Goal: Task Accomplishment & Management: Complete application form

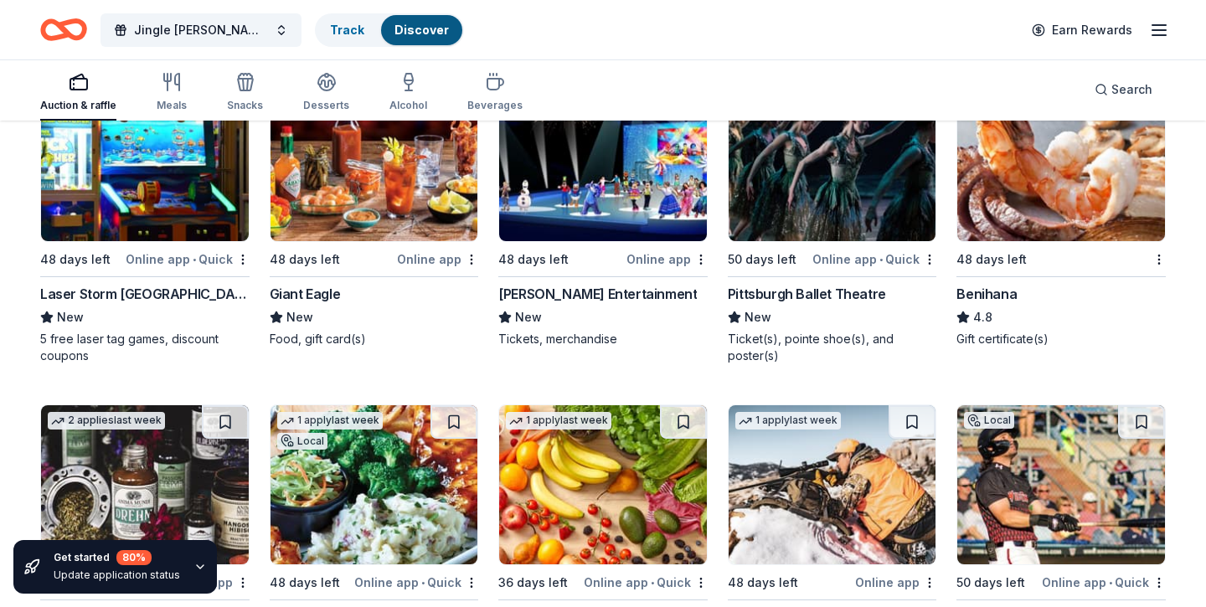
scroll to position [6790, 0]
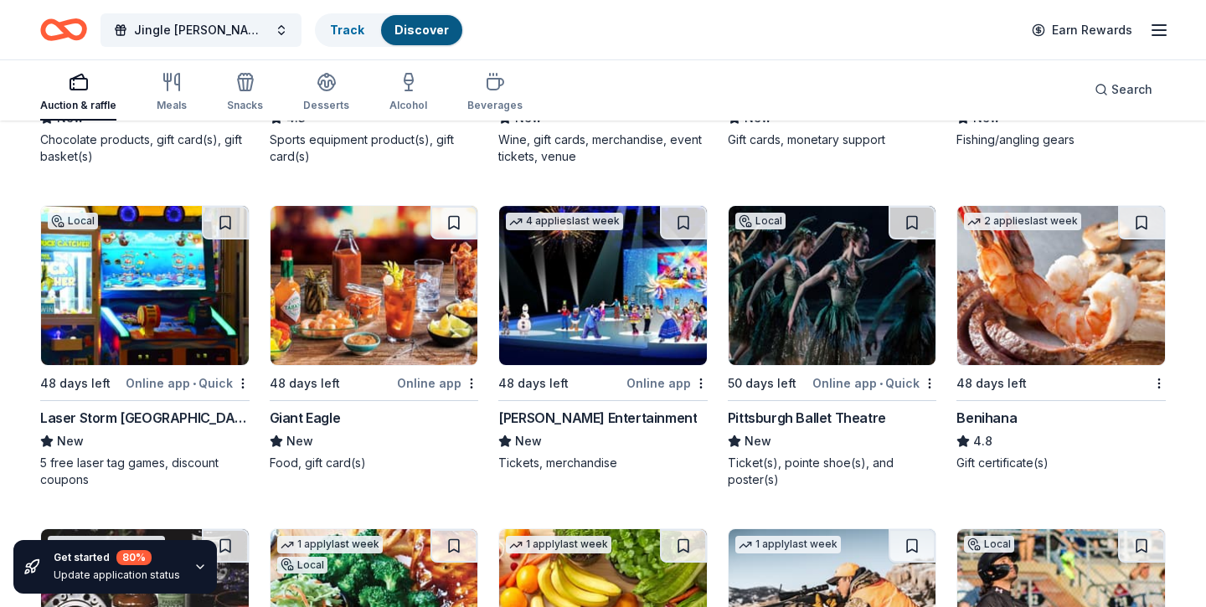
click at [1012, 331] on img at bounding box center [1061, 285] width 208 height 159
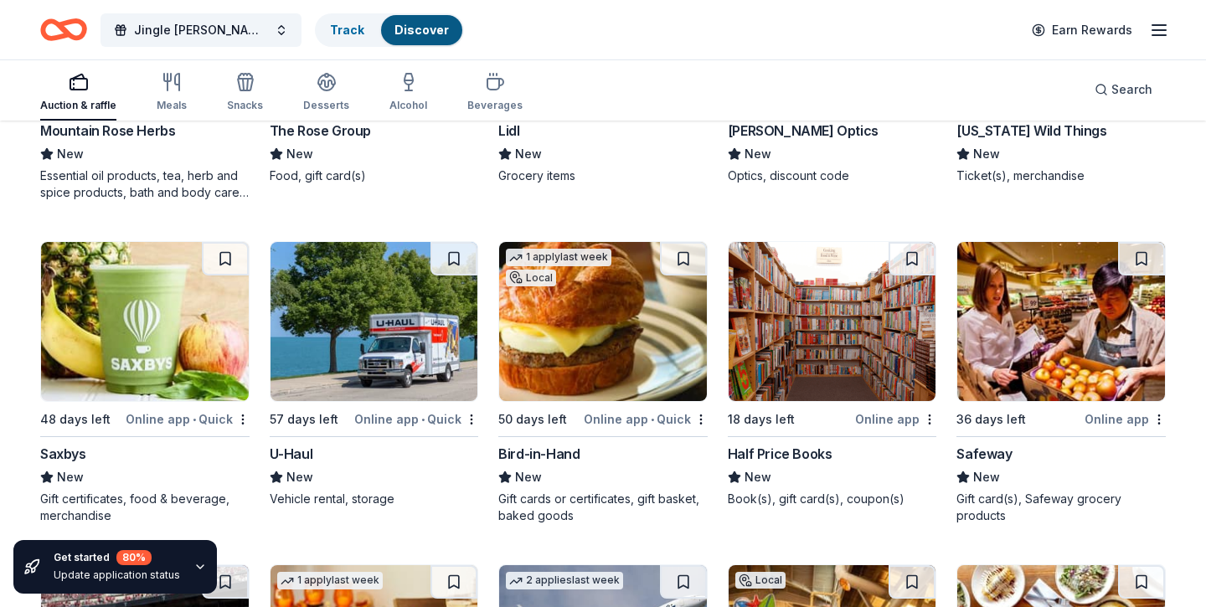
scroll to position [7485, 0]
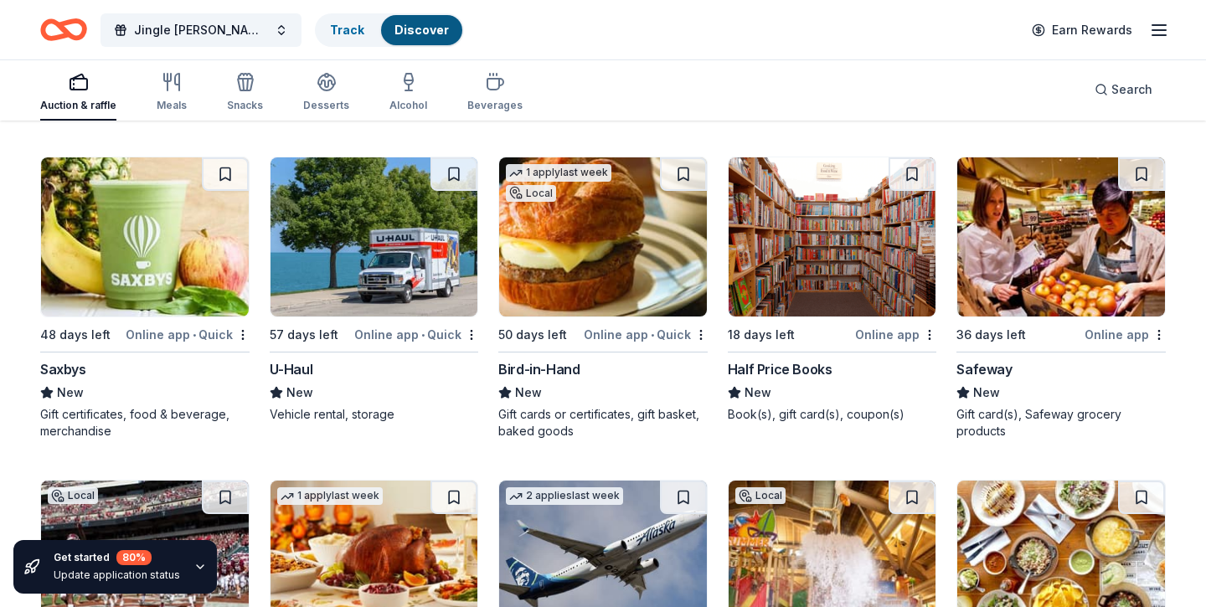
click at [552, 259] on img at bounding box center [603, 236] width 208 height 159
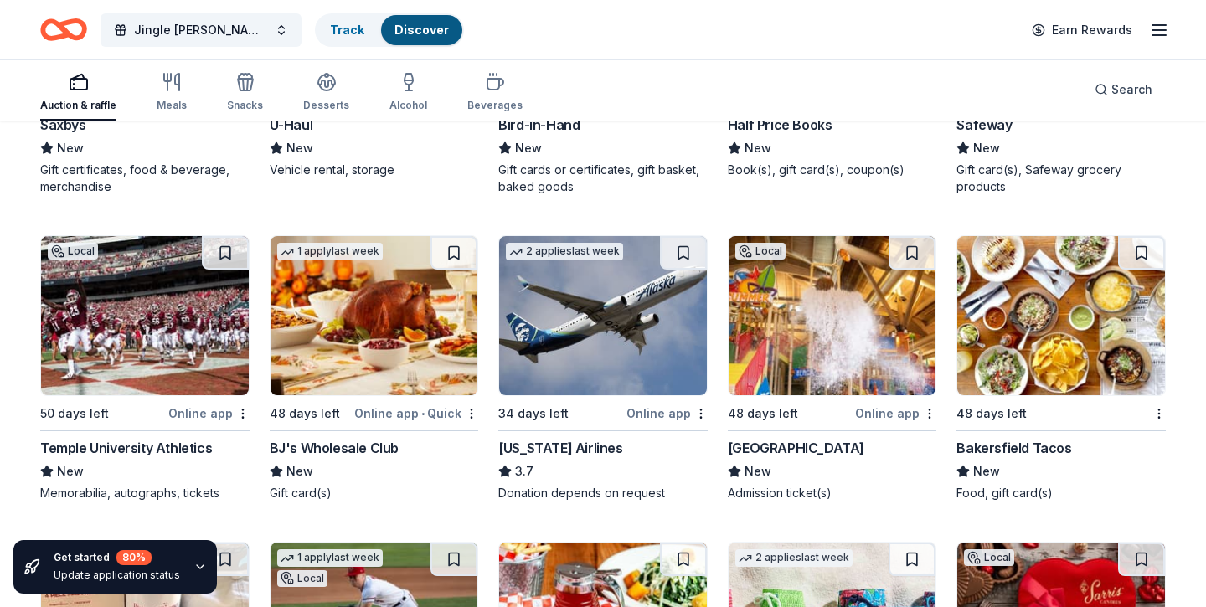
scroll to position [7762, 0]
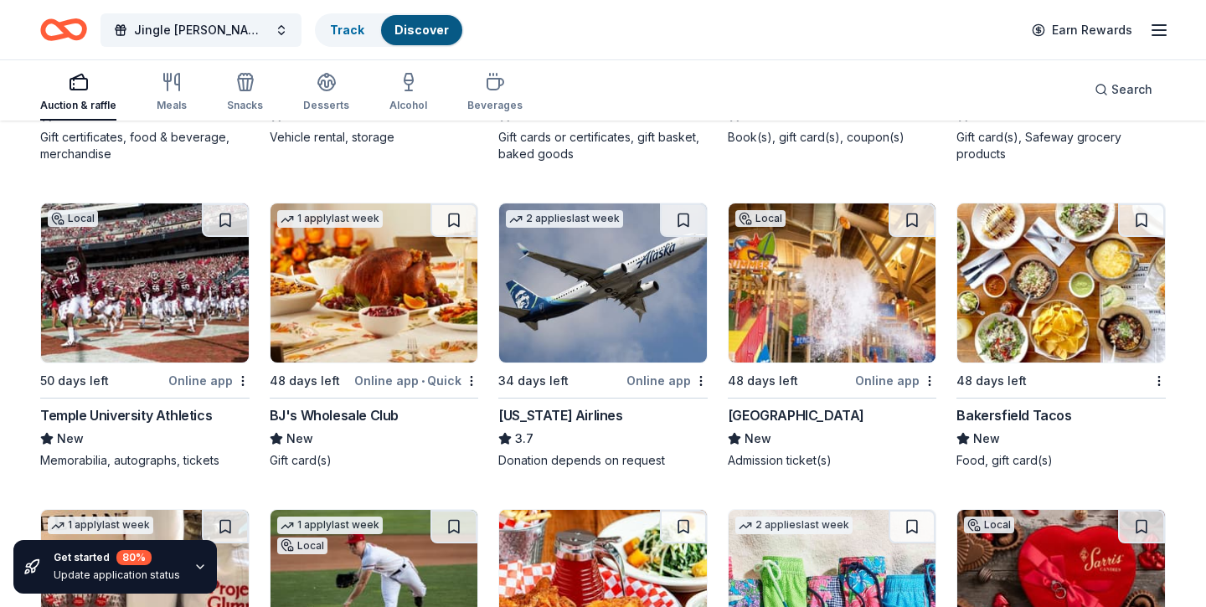
click at [1003, 314] on img at bounding box center [1061, 282] width 208 height 159
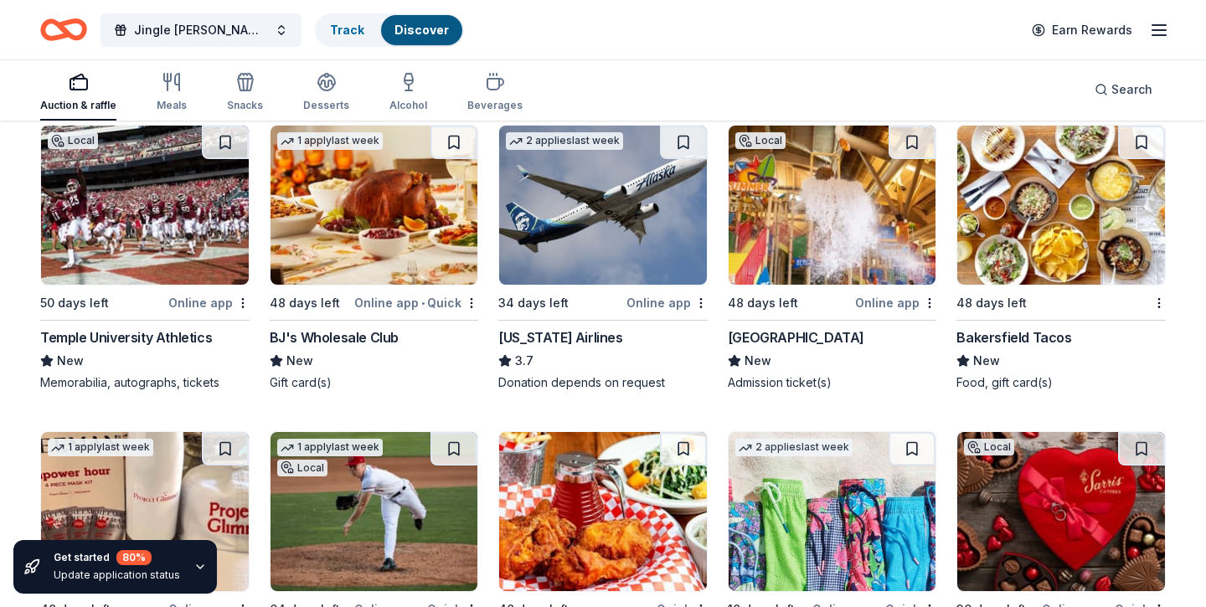
scroll to position [7847, 0]
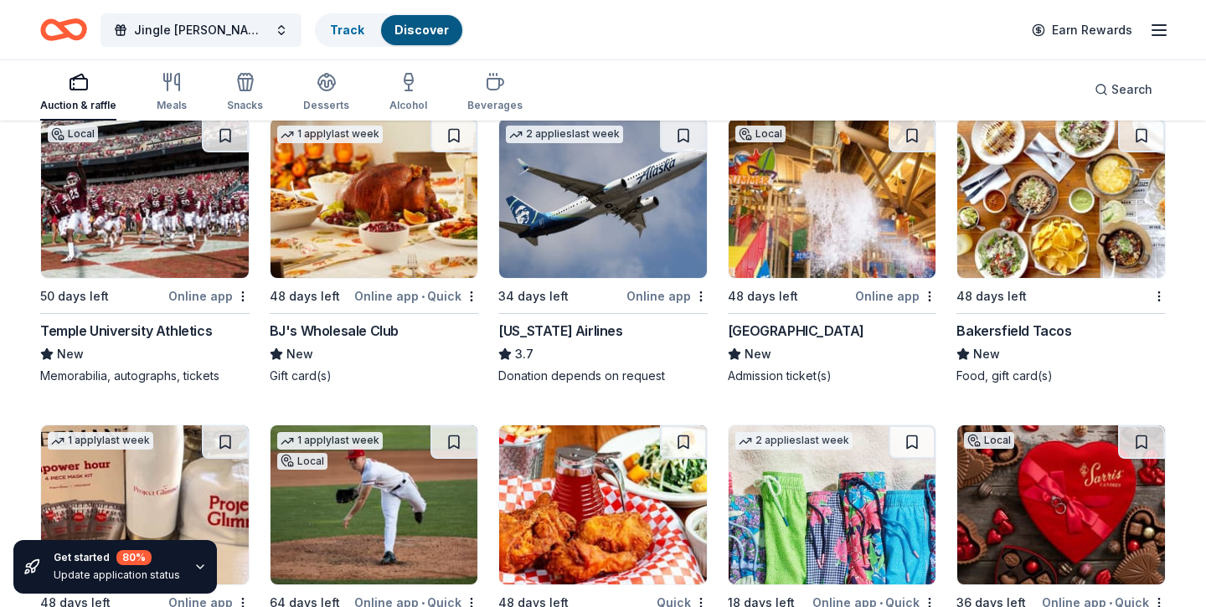
click at [399, 247] on img at bounding box center [374, 198] width 208 height 159
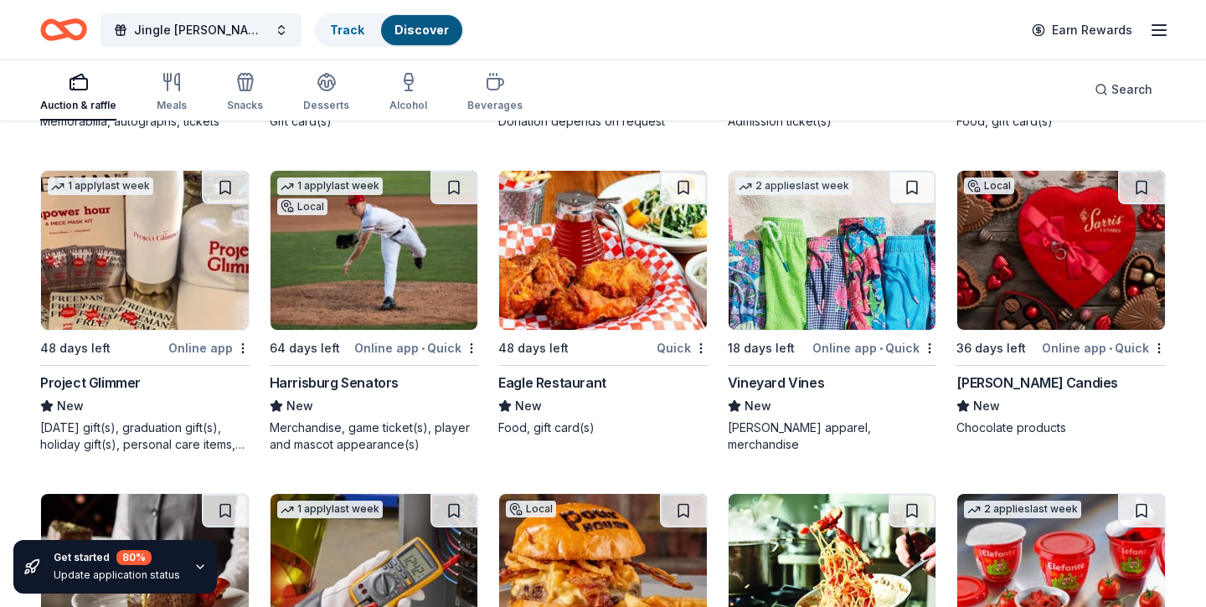
scroll to position [8172, 0]
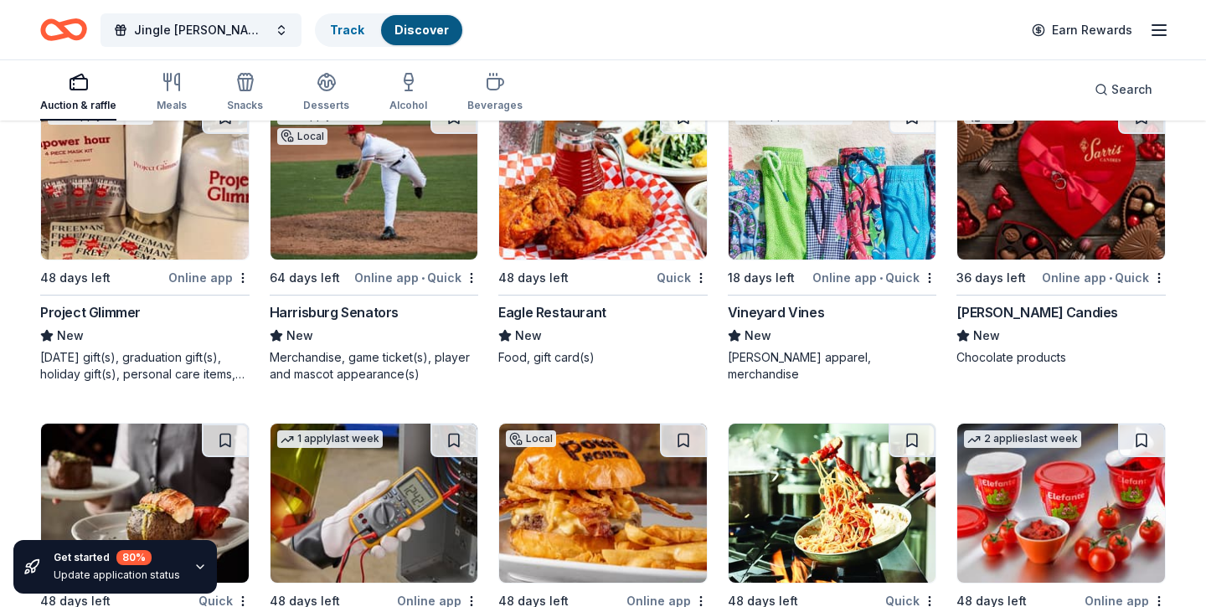
click at [810, 220] on img at bounding box center [833, 179] width 208 height 159
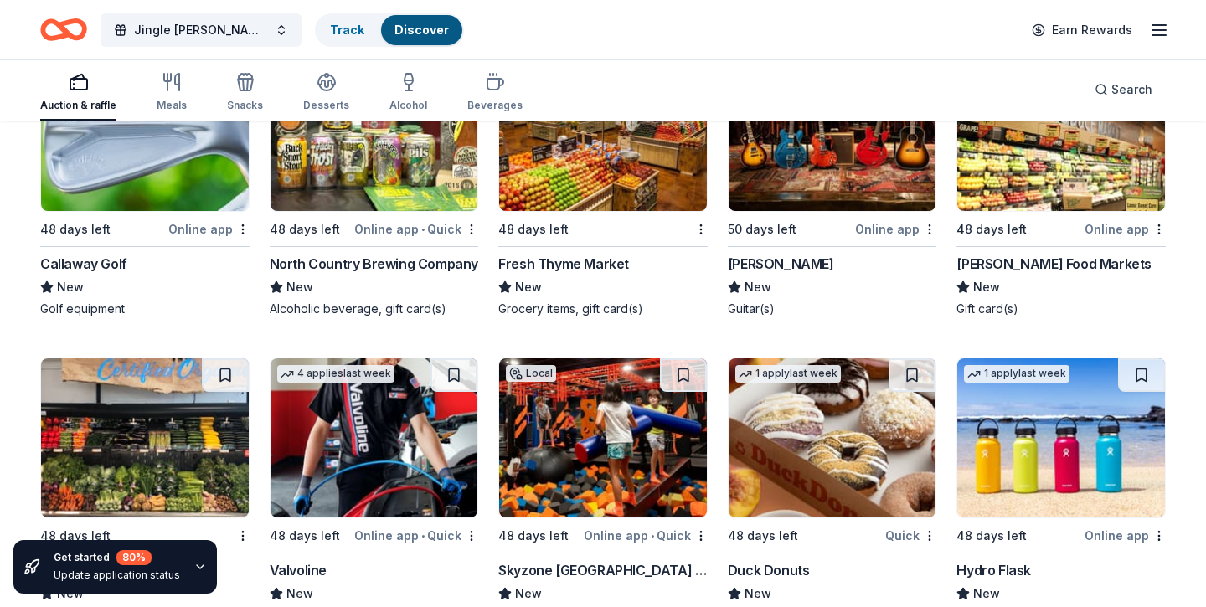
scroll to position [9160, 0]
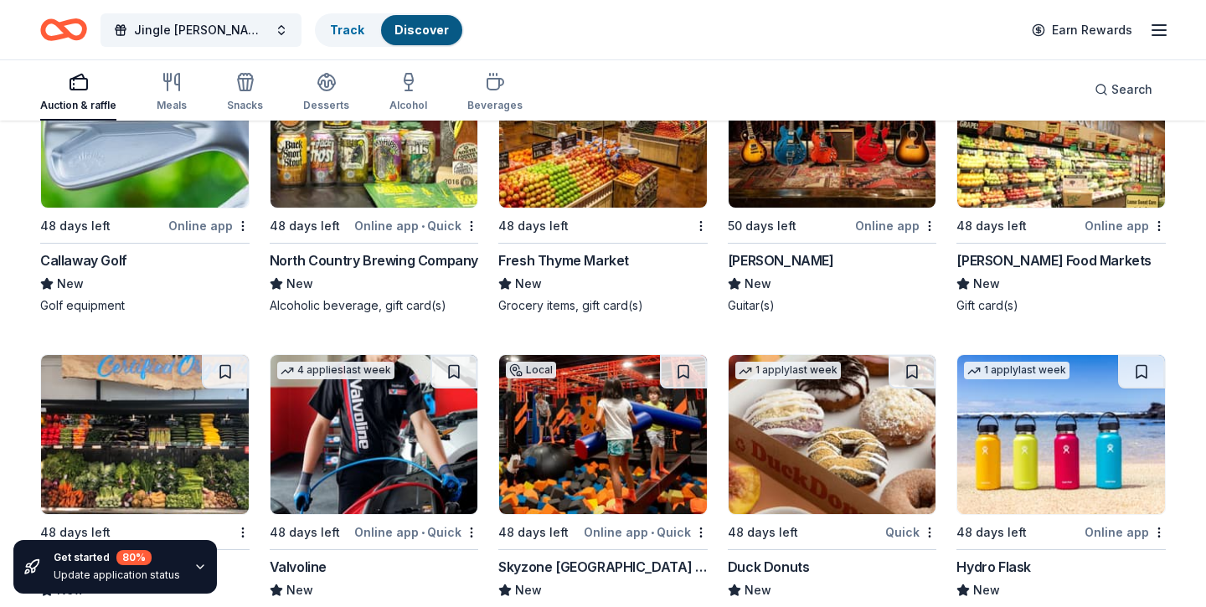
click at [112, 236] on div "48 days left" at bounding box center [102, 225] width 125 height 21
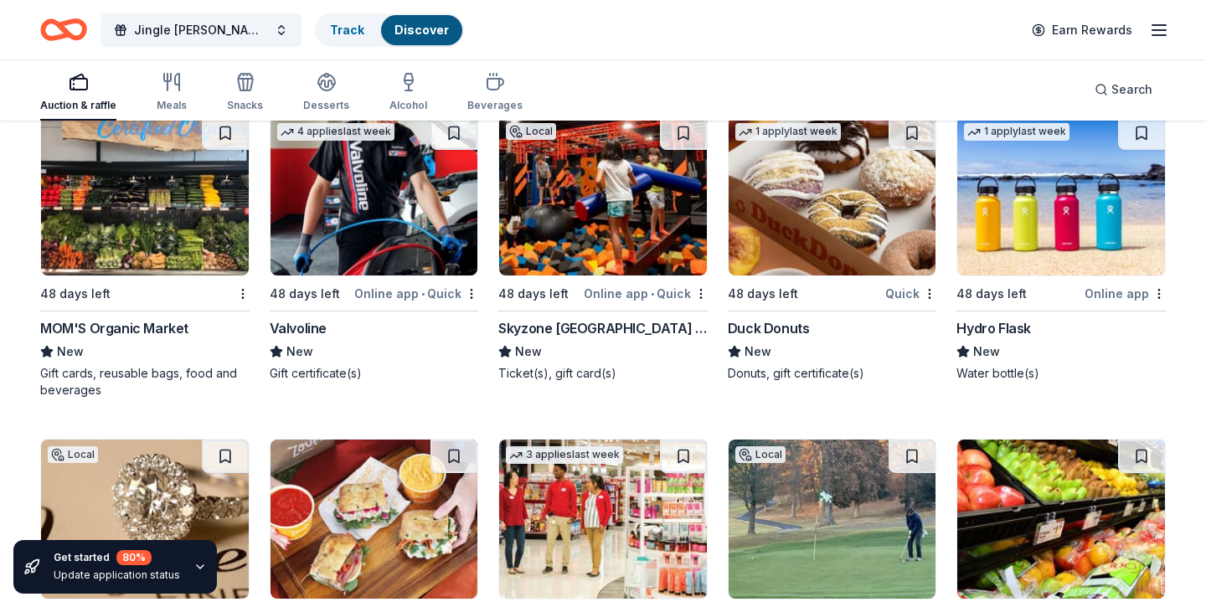
scroll to position [9388, 0]
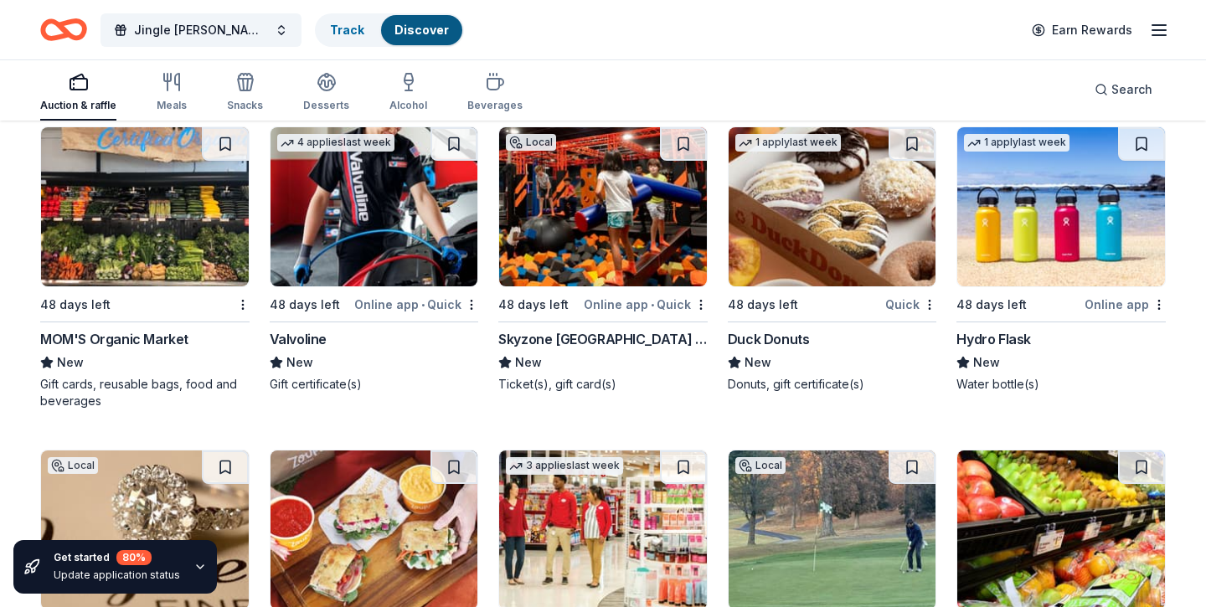
click at [806, 245] on img at bounding box center [833, 206] width 208 height 159
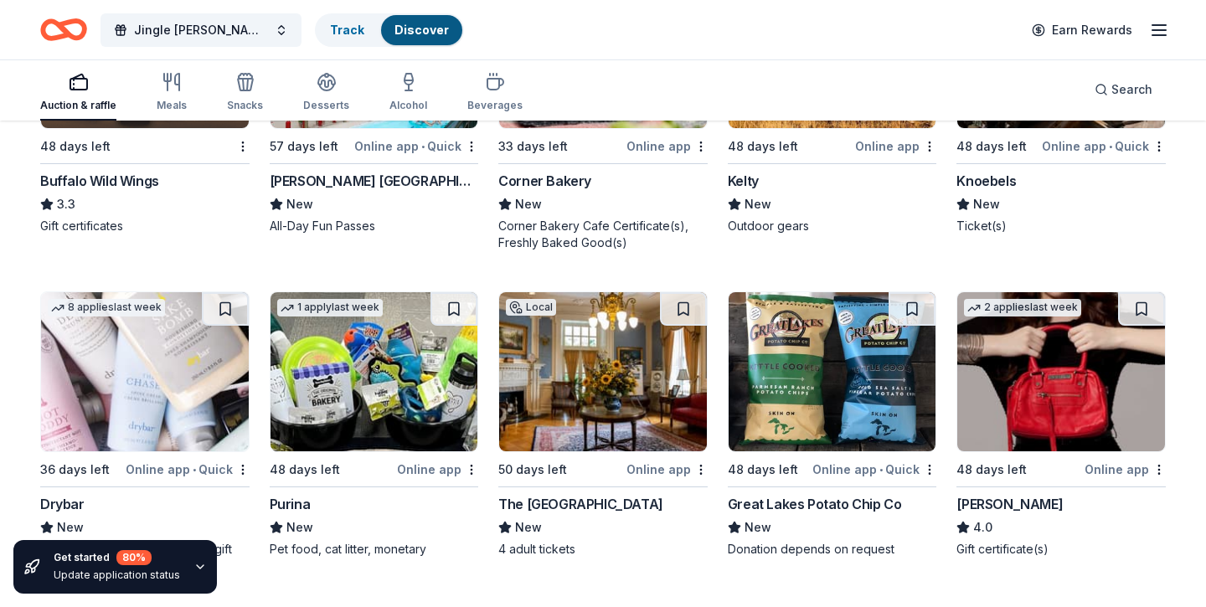
scroll to position [10981, 0]
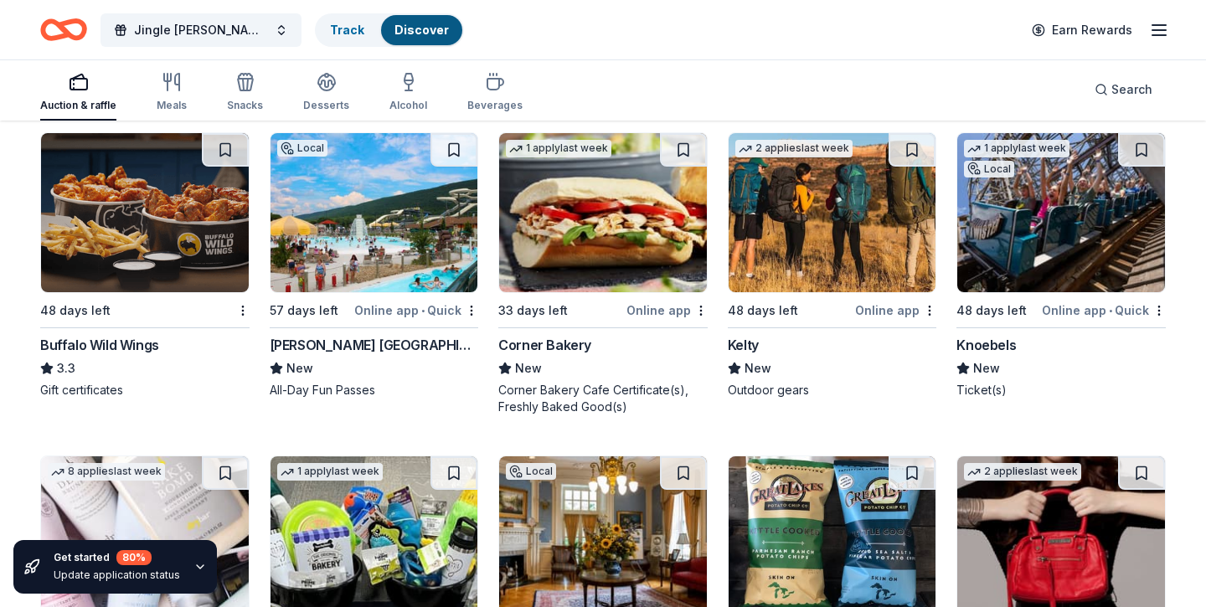
click at [405, 269] on img at bounding box center [374, 212] width 208 height 159
click at [997, 265] on img at bounding box center [1061, 212] width 208 height 159
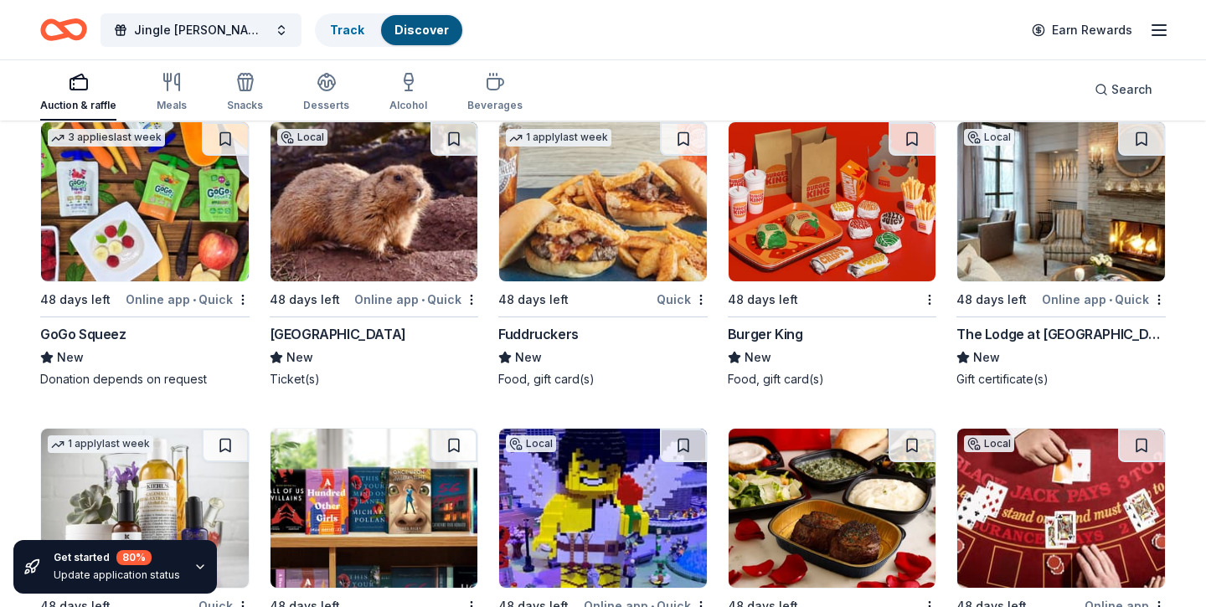
scroll to position [11956, 0]
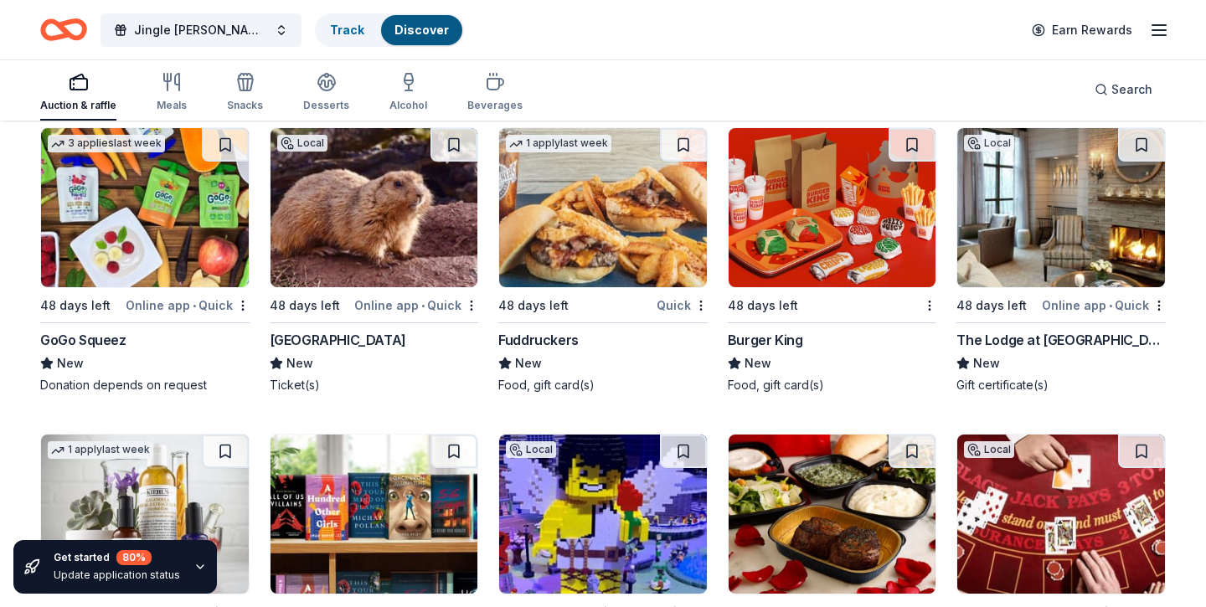
click at [1071, 265] on img at bounding box center [1061, 207] width 208 height 159
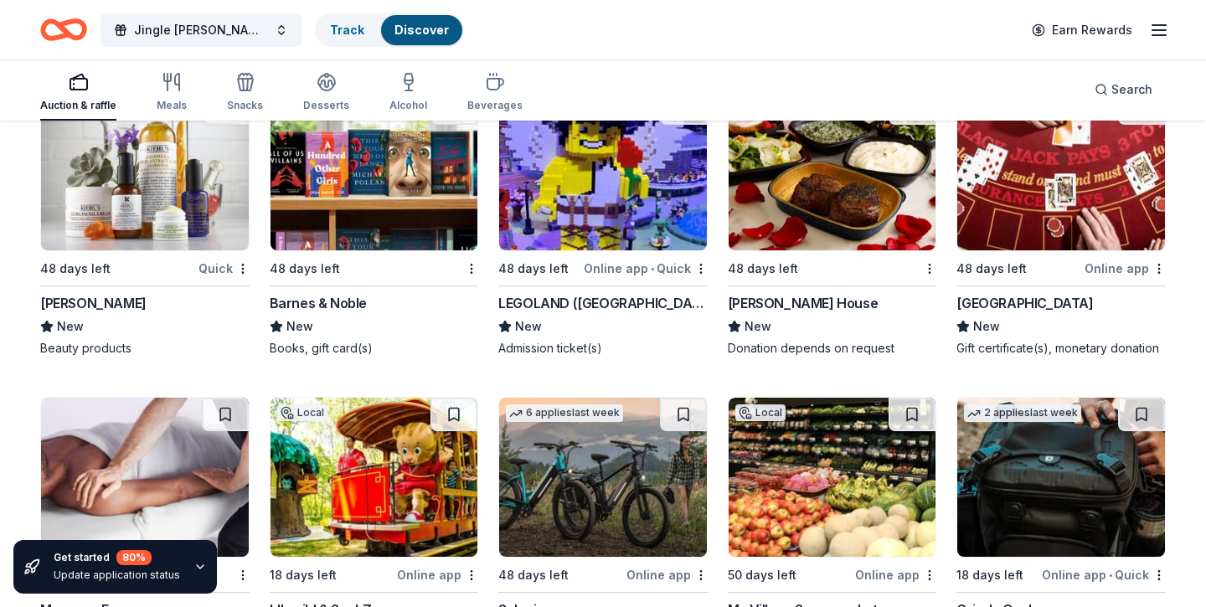
scroll to position [12303, 0]
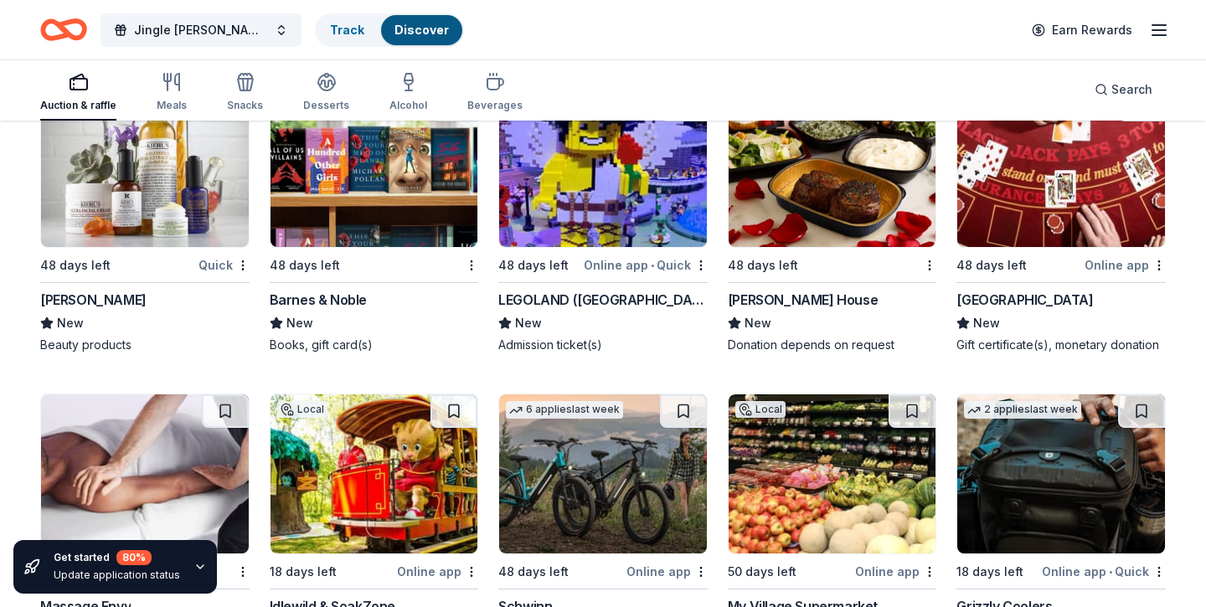
click at [792, 245] on img at bounding box center [833, 167] width 208 height 159
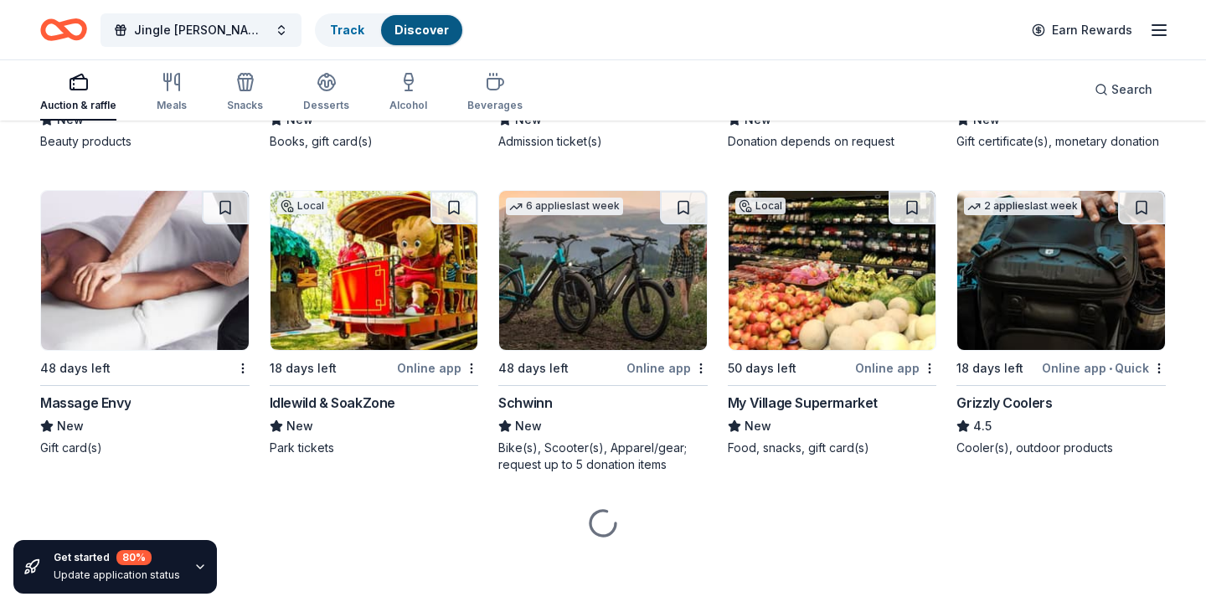
scroll to position [12523, 0]
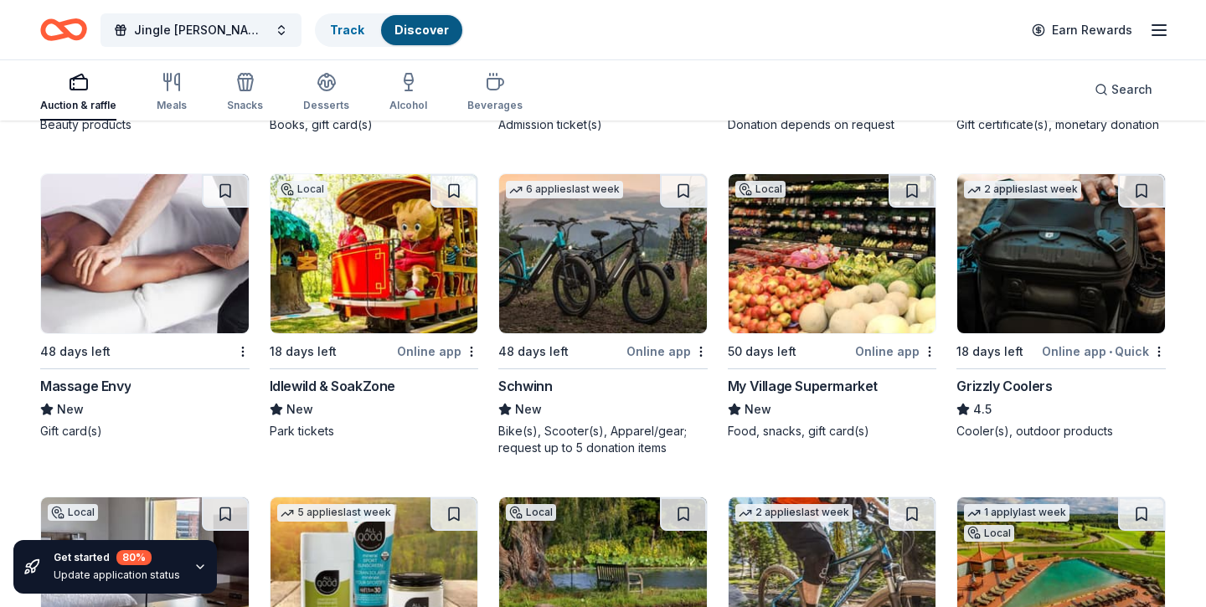
click at [368, 301] on img at bounding box center [374, 253] width 208 height 159
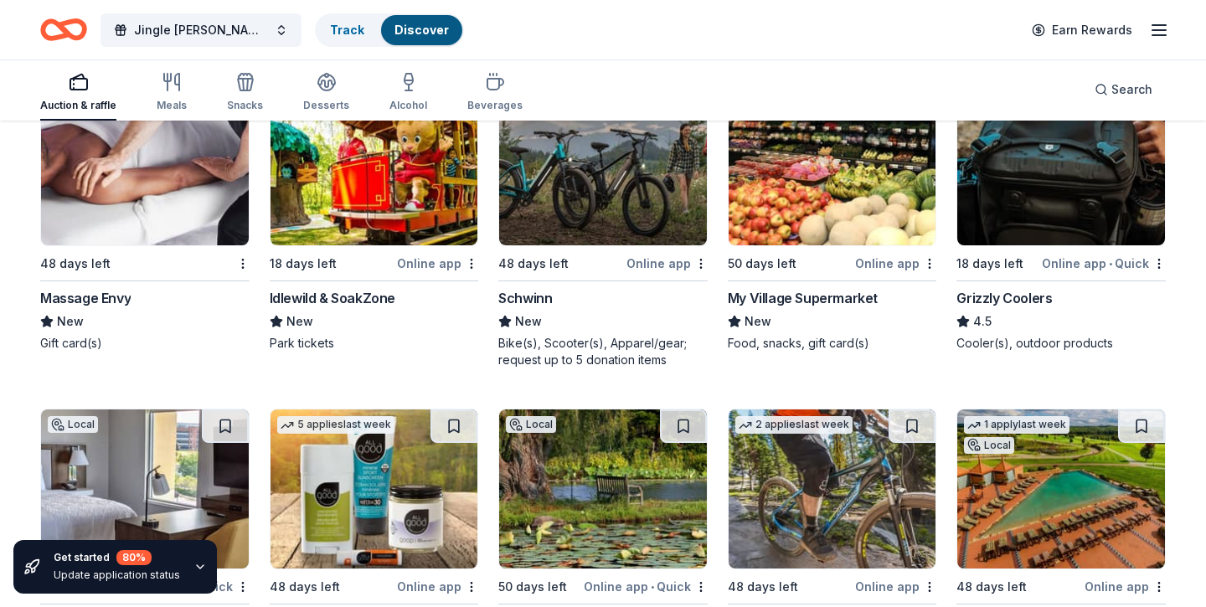
click at [615, 215] on img at bounding box center [603, 165] width 208 height 159
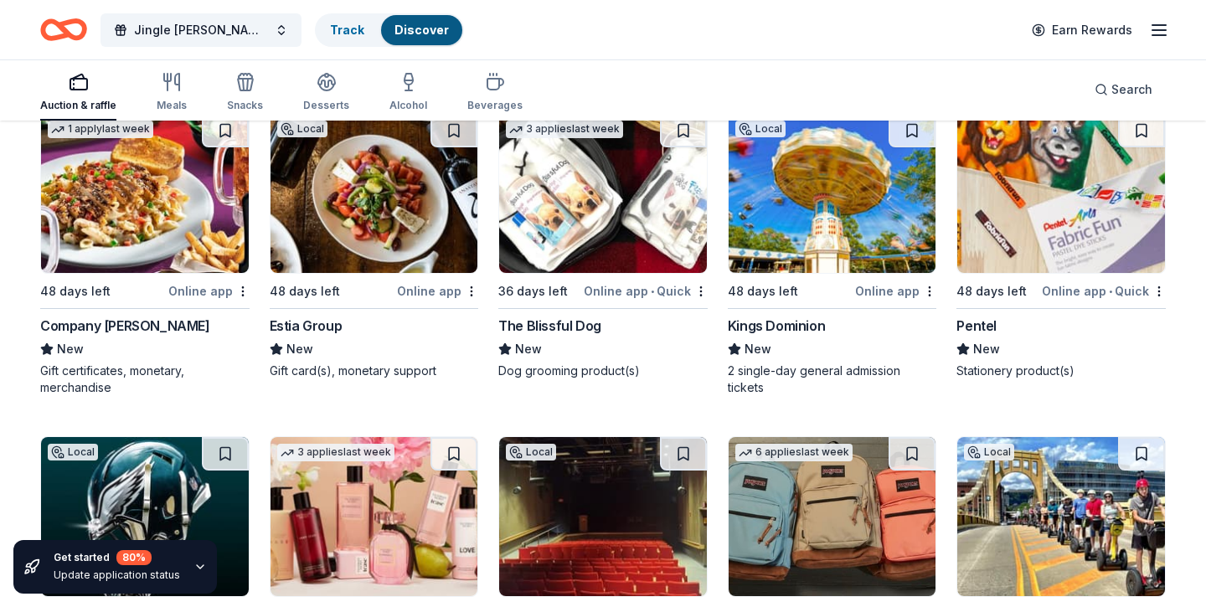
scroll to position [13178, 0]
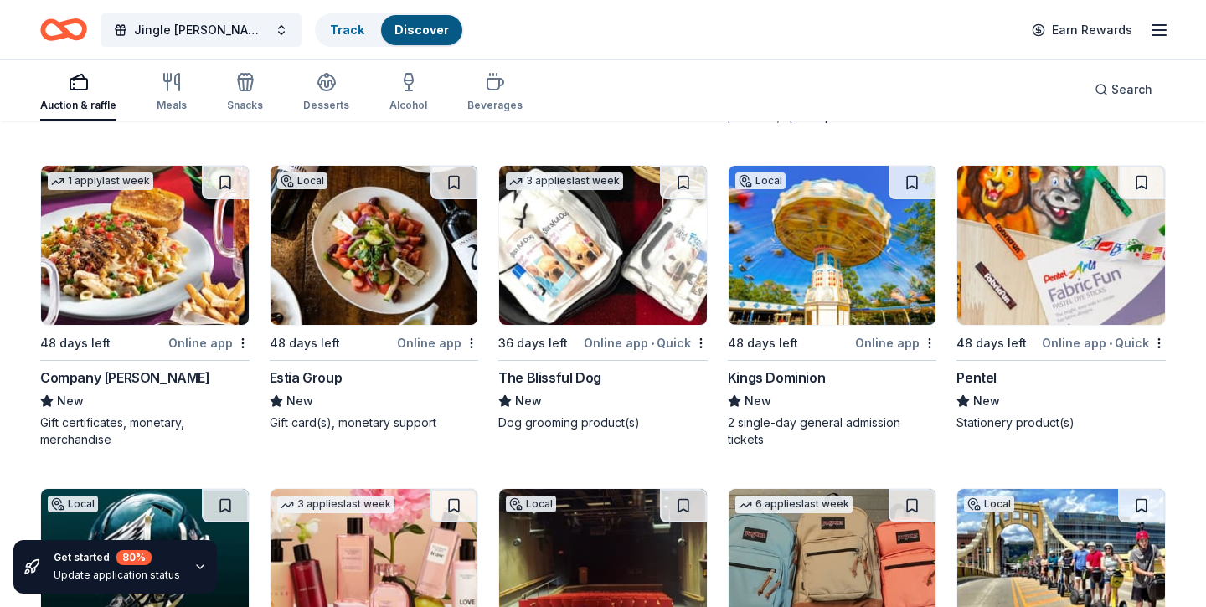
click at [147, 292] on img at bounding box center [145, 245] width 208 height 159
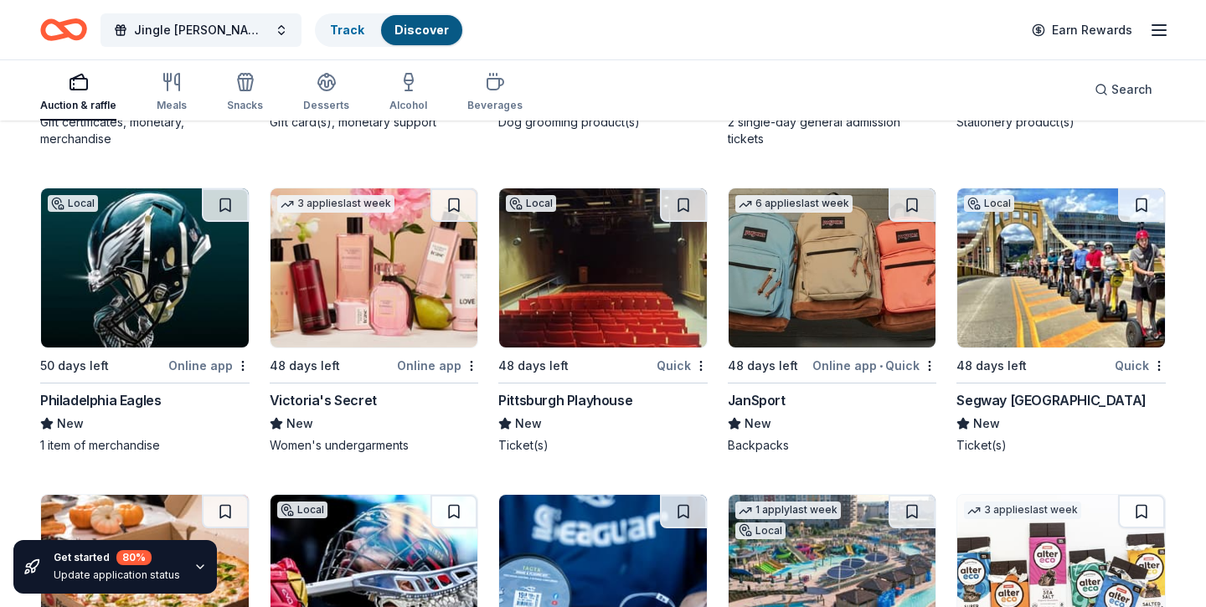
scroll to position [13576, 0]
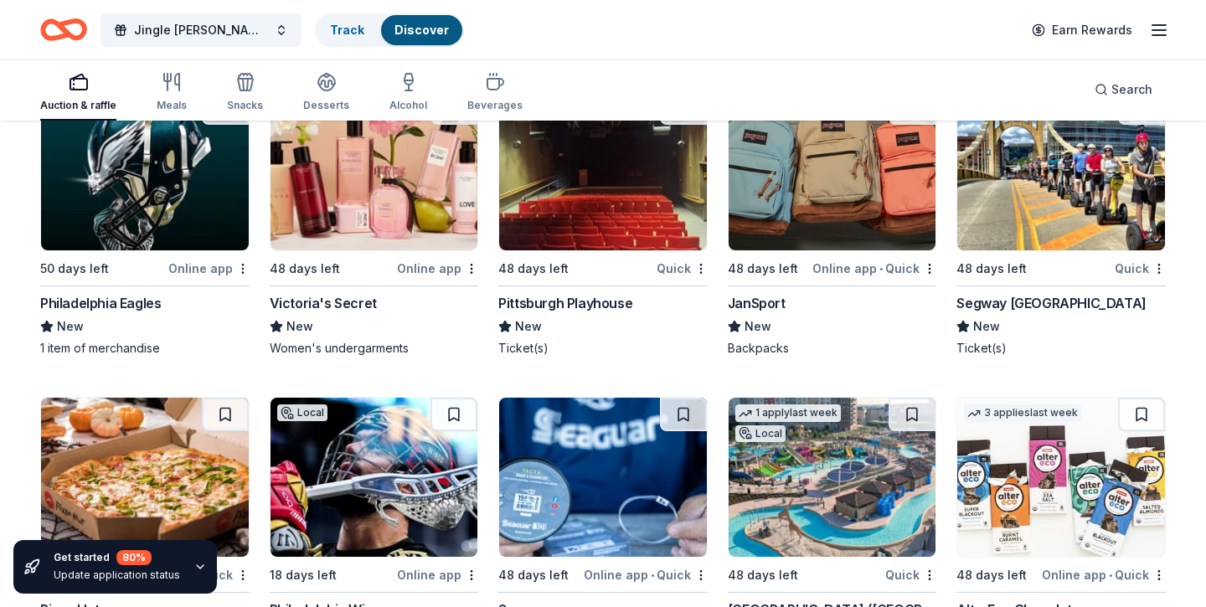
click at [605, 229] on img at bounding box center [603, 170] width 208 height 159
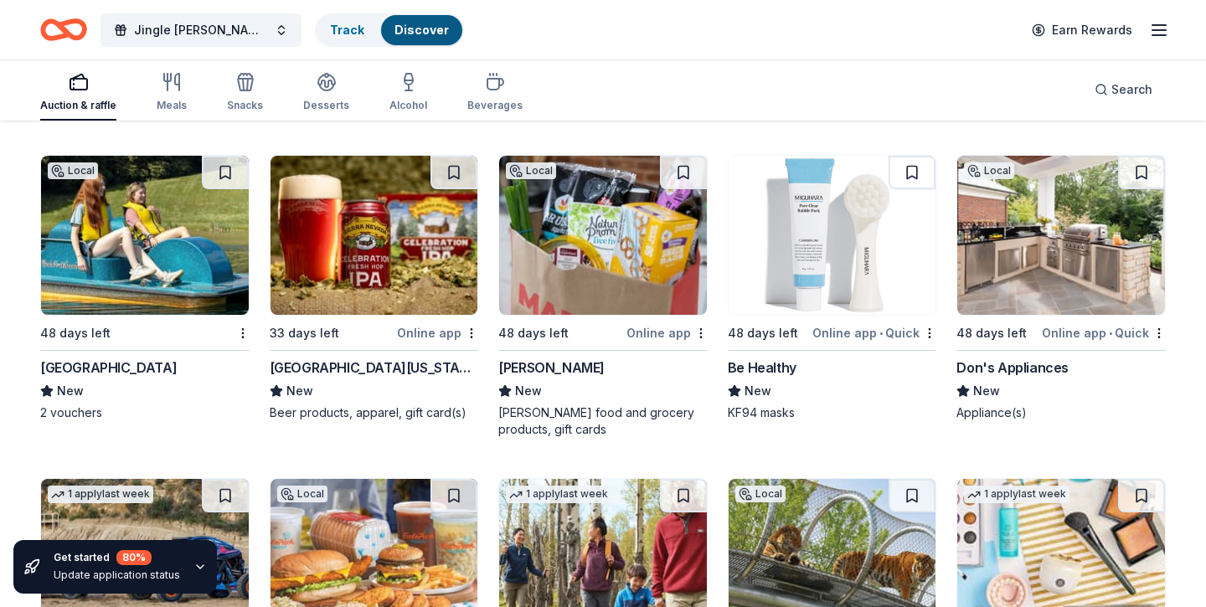
scroll to position [14136, 0]
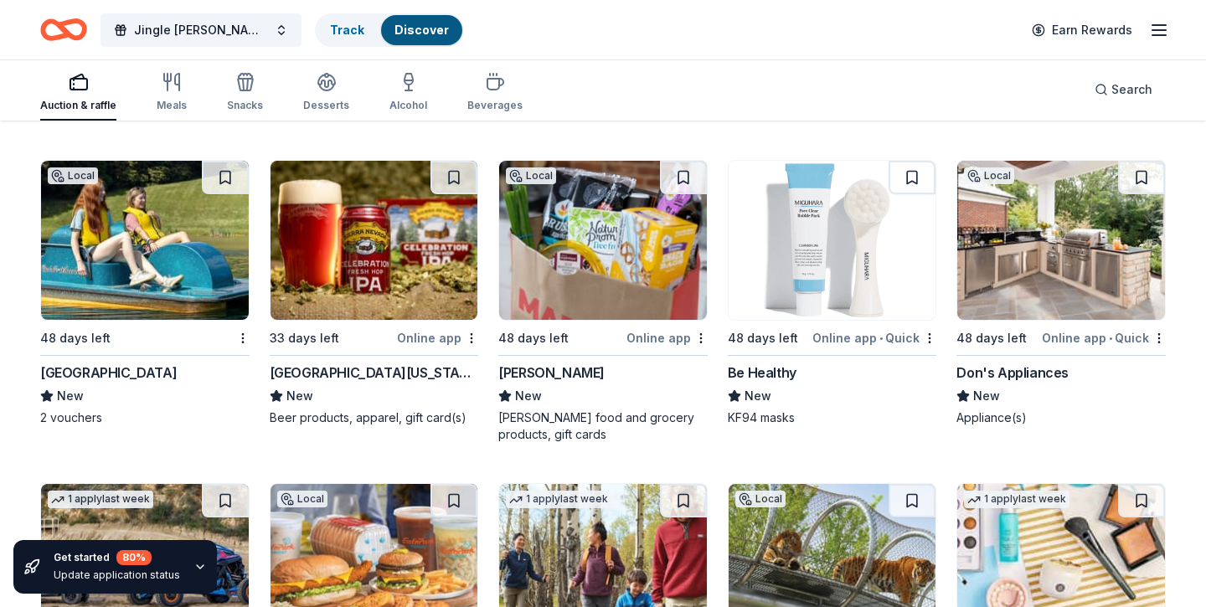
click at [1002, 257] on img at bounding box center [1061, 240] width 208 height 159
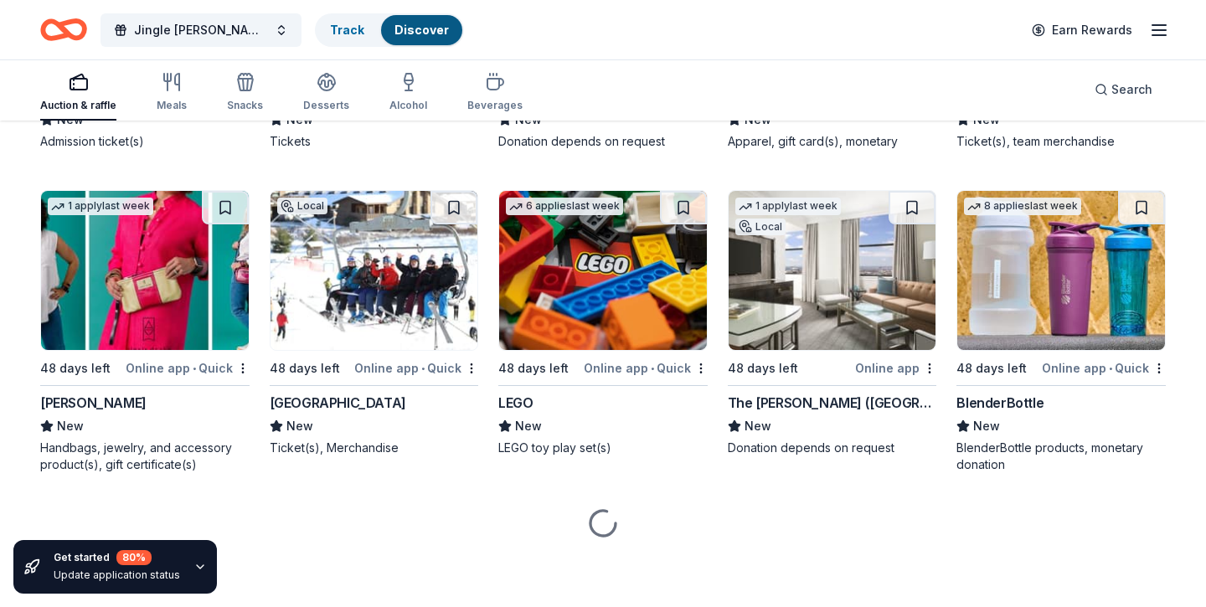
scroll to position [15075, 0]
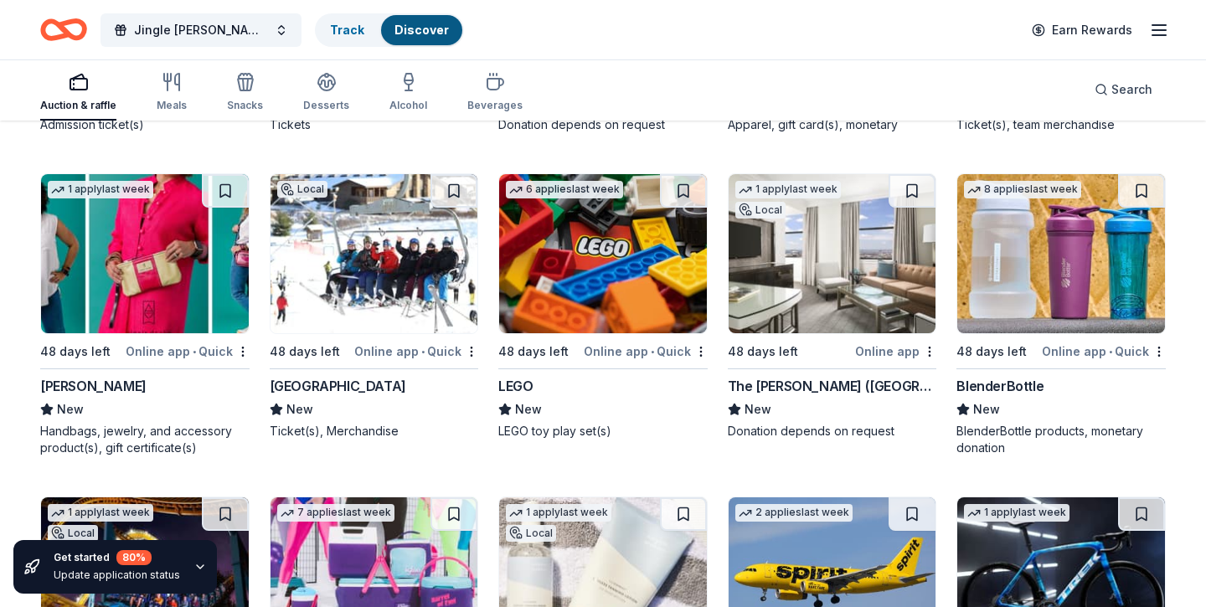
click at [420, 265] on img at bounding box center [374, 253] width 208 height 159
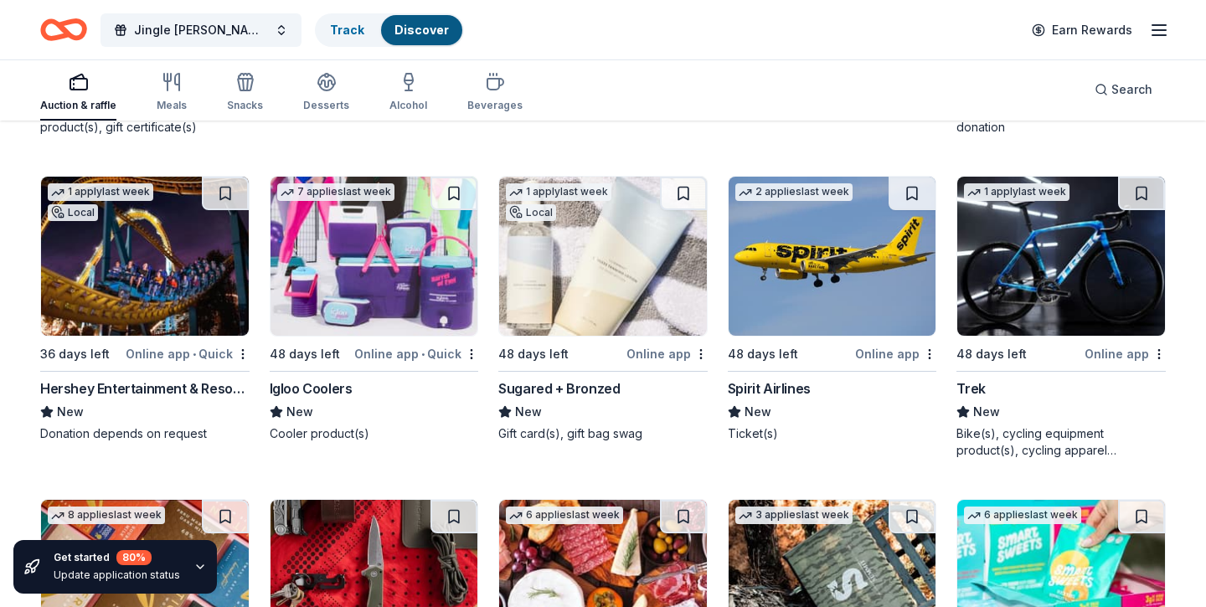
scroll to position [15448, 0]
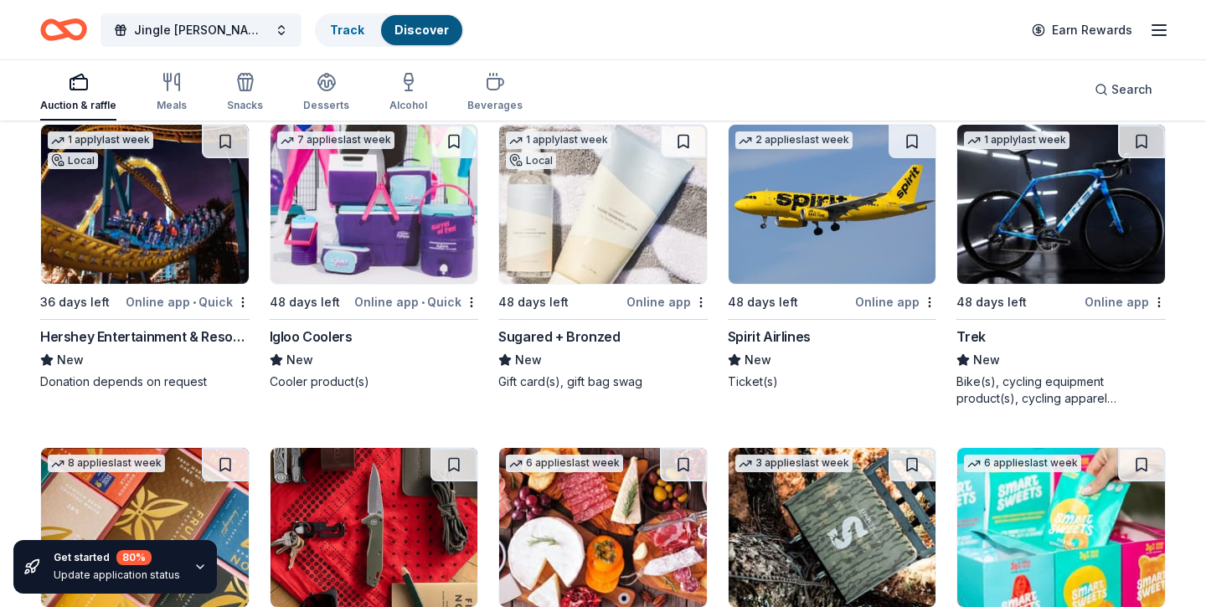
click at [169, 227] on img at bounding box center [145, 204] width 208 height 159
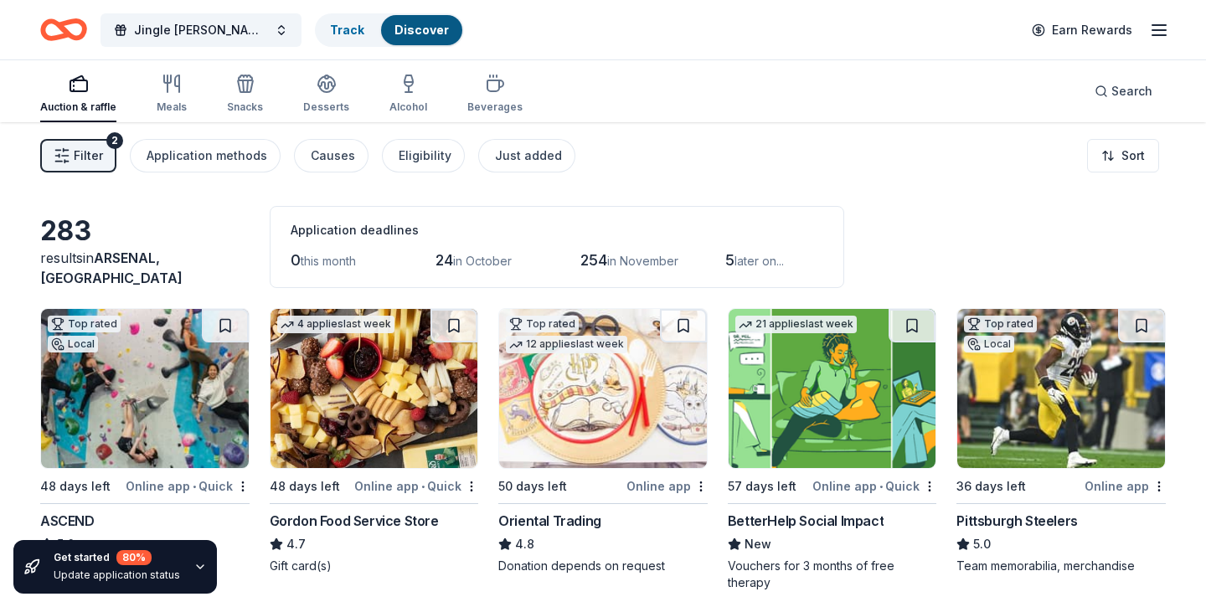
scroll to position [0, 0]
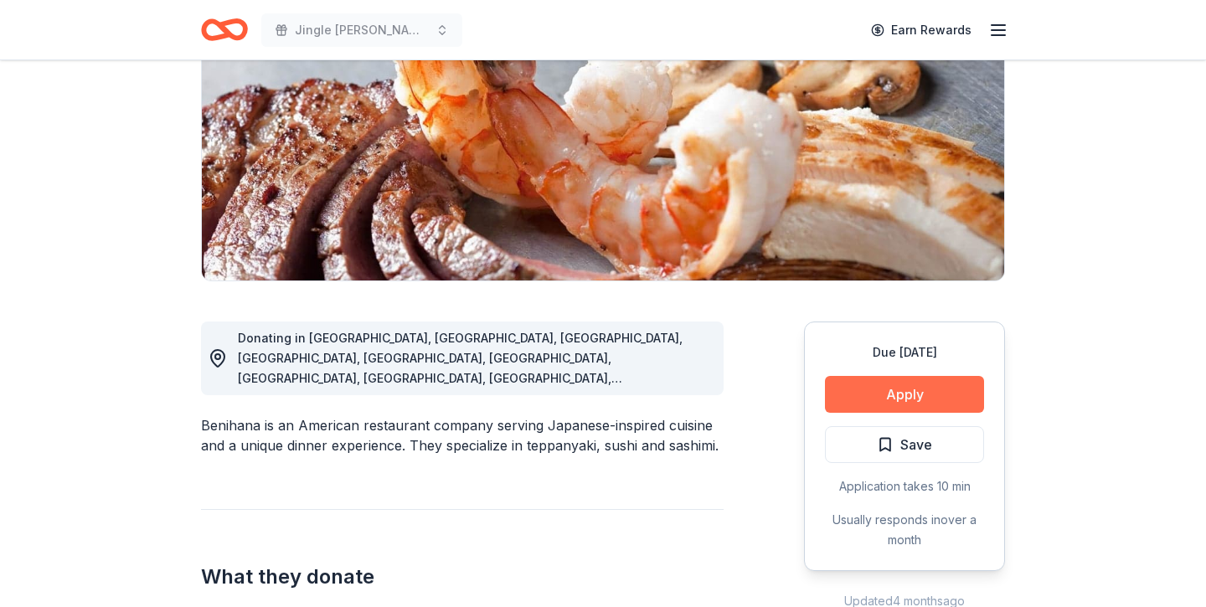
click at [920, 396] on button "Apply" at bounding box center [904, 394] width 159 height 37
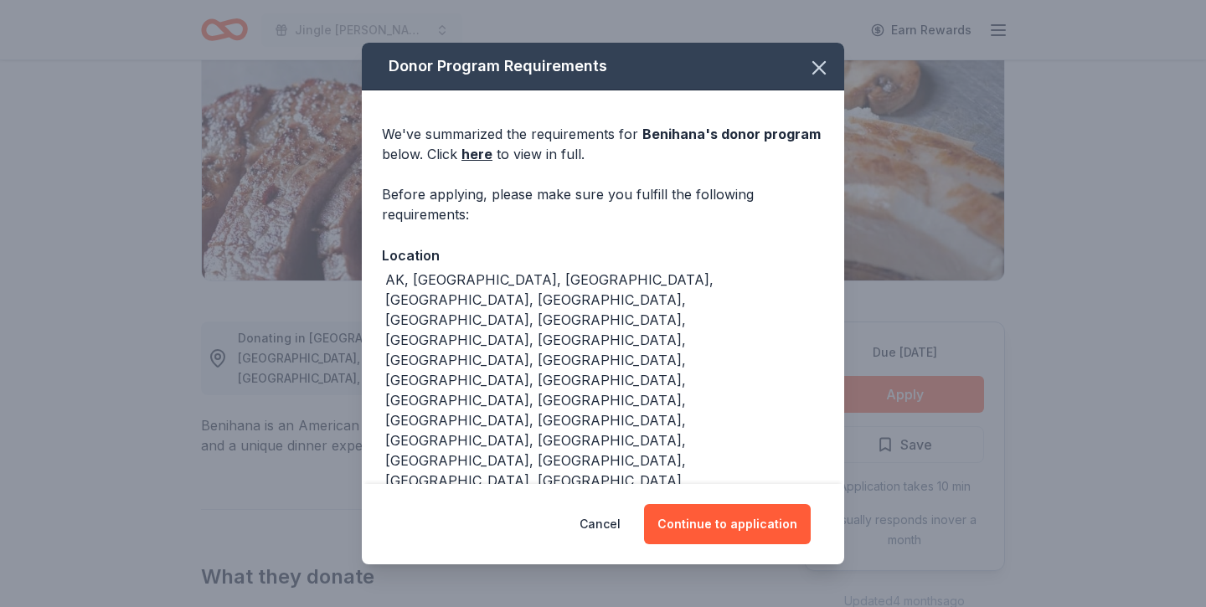
scroll to position [228, 0]
click at [739, 533] on button "Continue to application" at bounding box center [727, 524] width 167 height 40
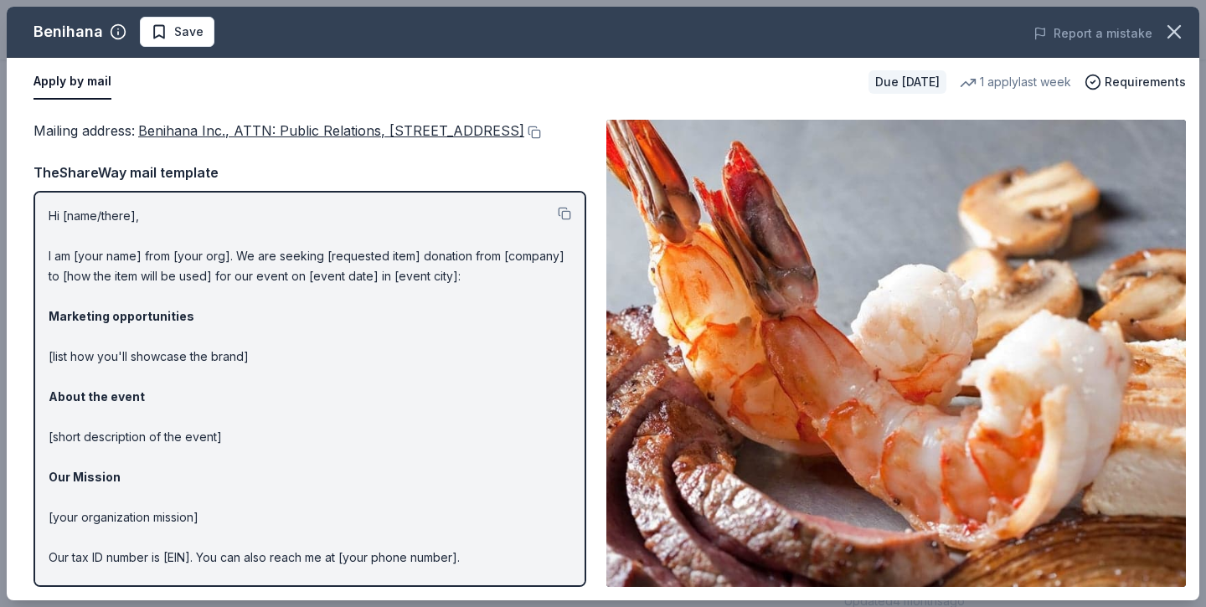
scroll to position [0, 0]
click at [1177, 31] on icon "button" at bounding box center [1173, 31] width 23 height 23
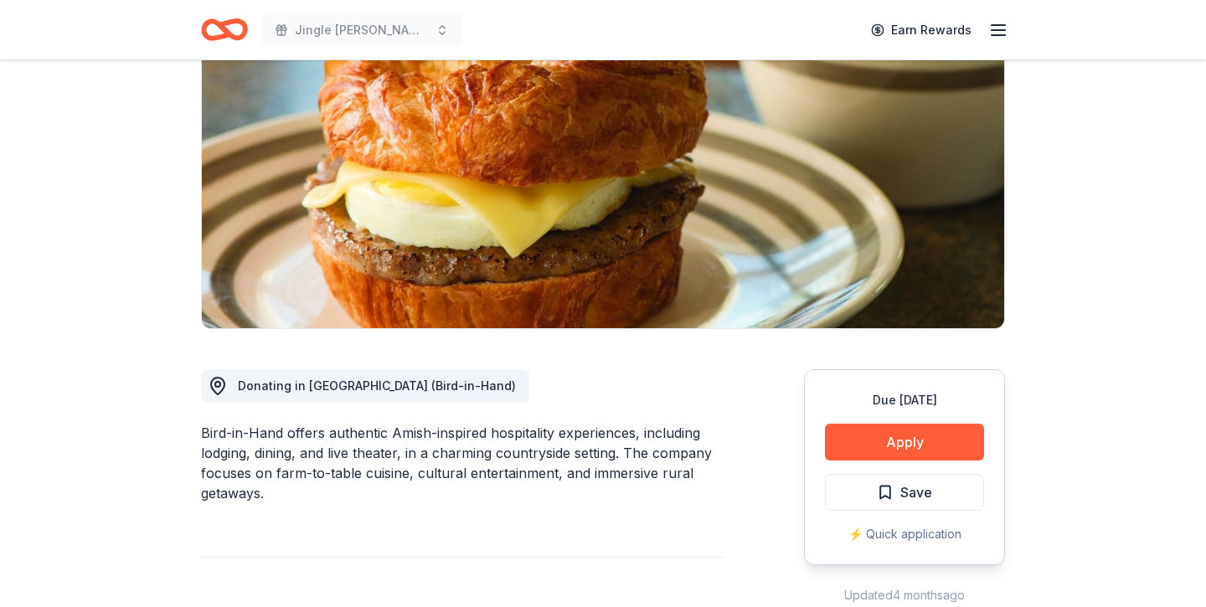
scroll to position [177, 0]
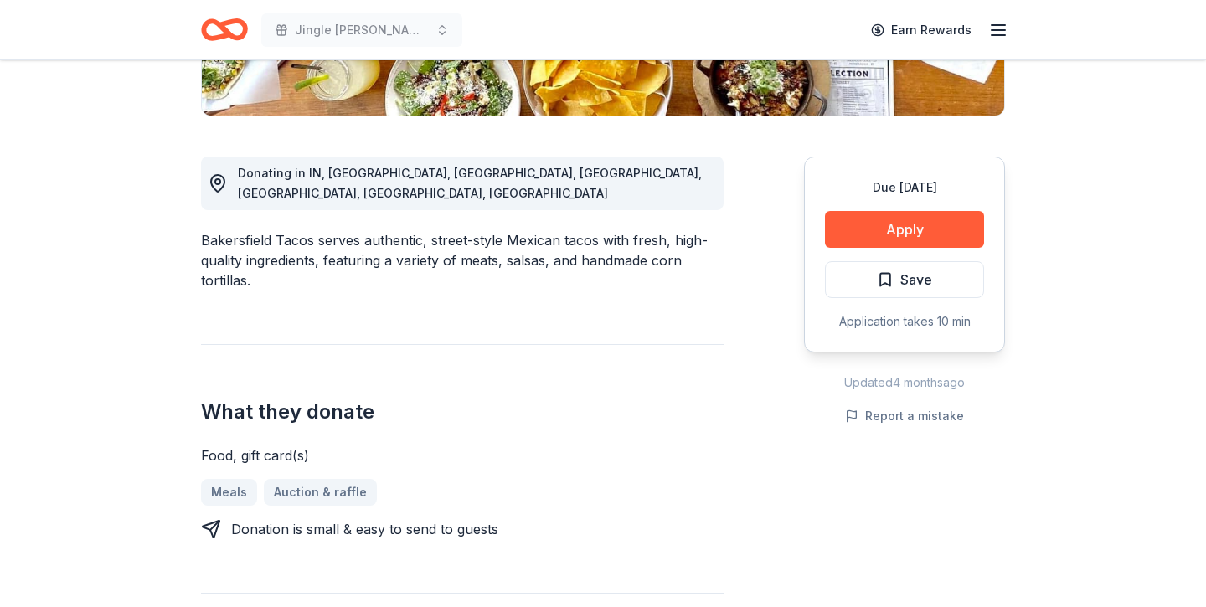
scroll to position [391, 0]
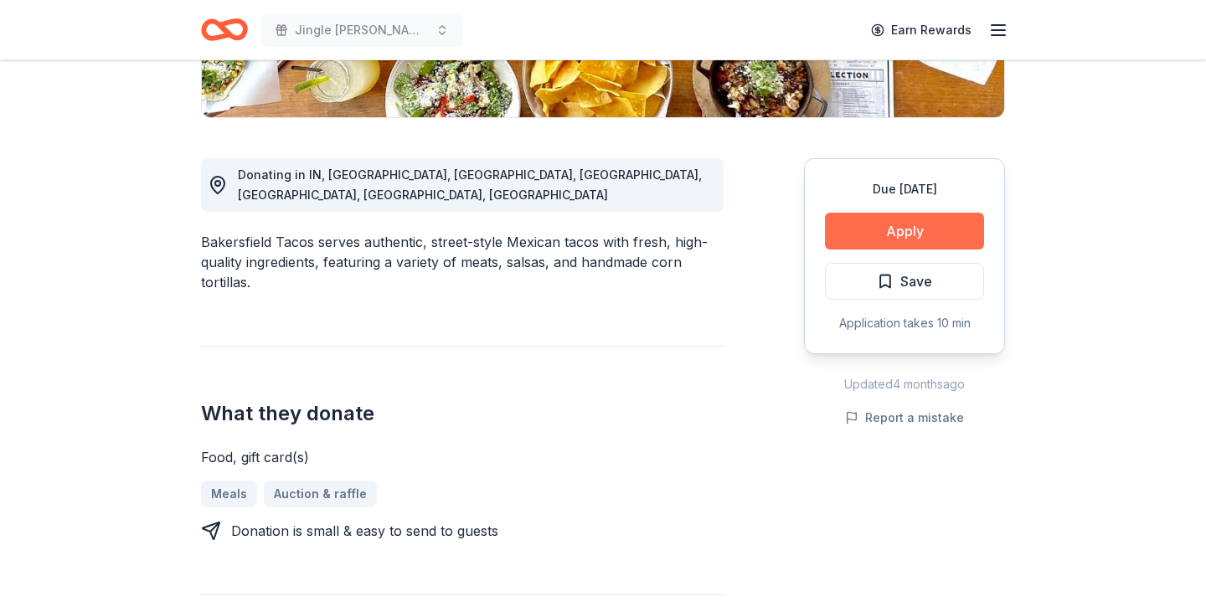
click at [884, 237] on button "Apply" at bounding box center [904, 231] width 159 height 37
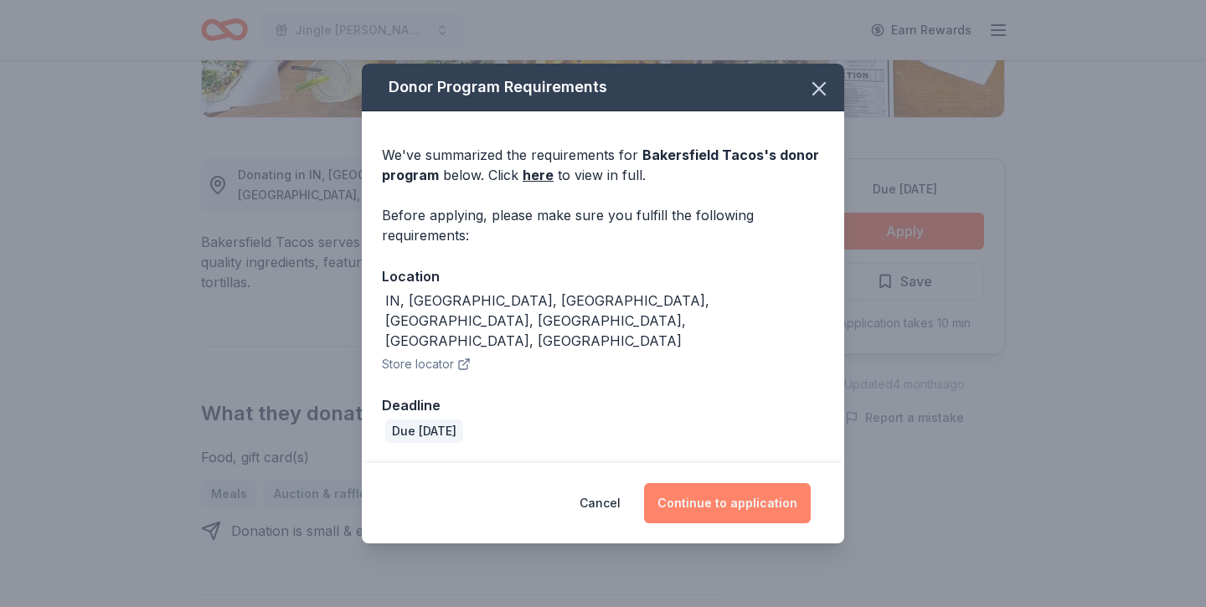
click at [721, 487] on button "Continue to application" at bounding box center [727, 503] width 167 height 40
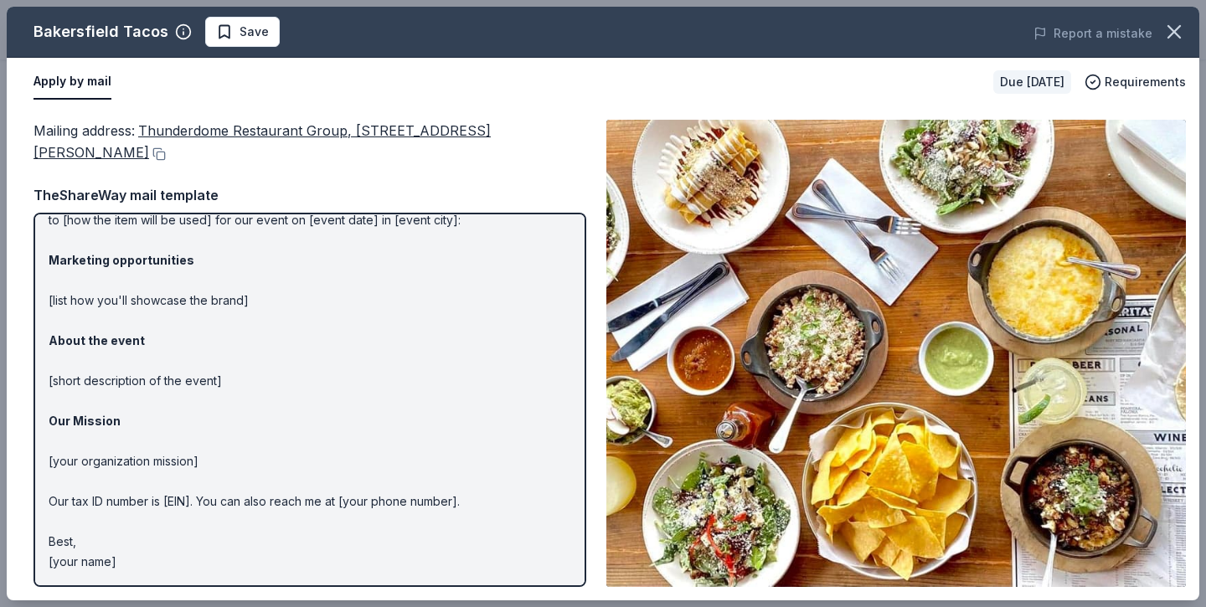
scroll to position [77, 0]
click at [1166, 30] on icon "button" at bounding box center [1173, 31] width 23 height 23
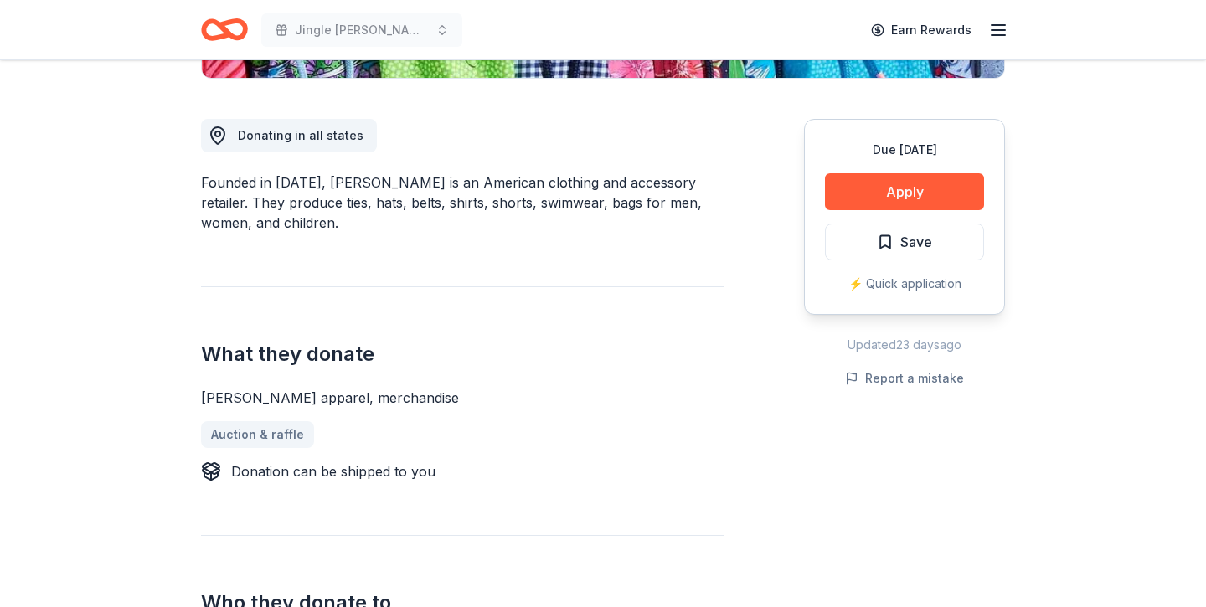
scroll to position [359, 0]
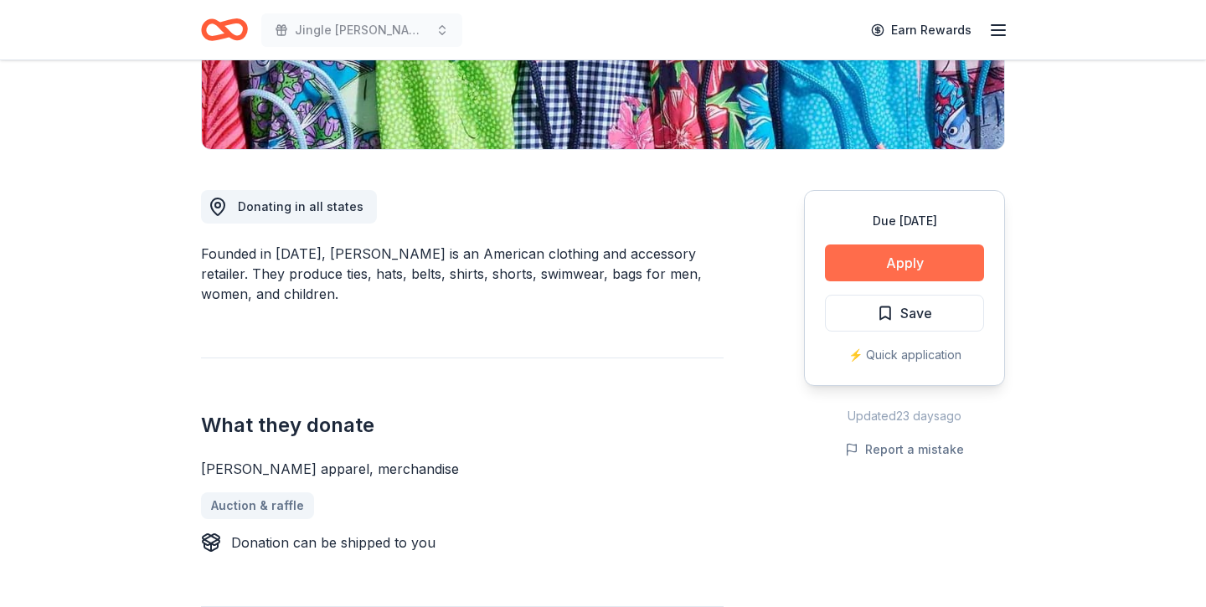
click at [868, 260] on button "Apply" at bounding box center [904, 263] width 159 height 37
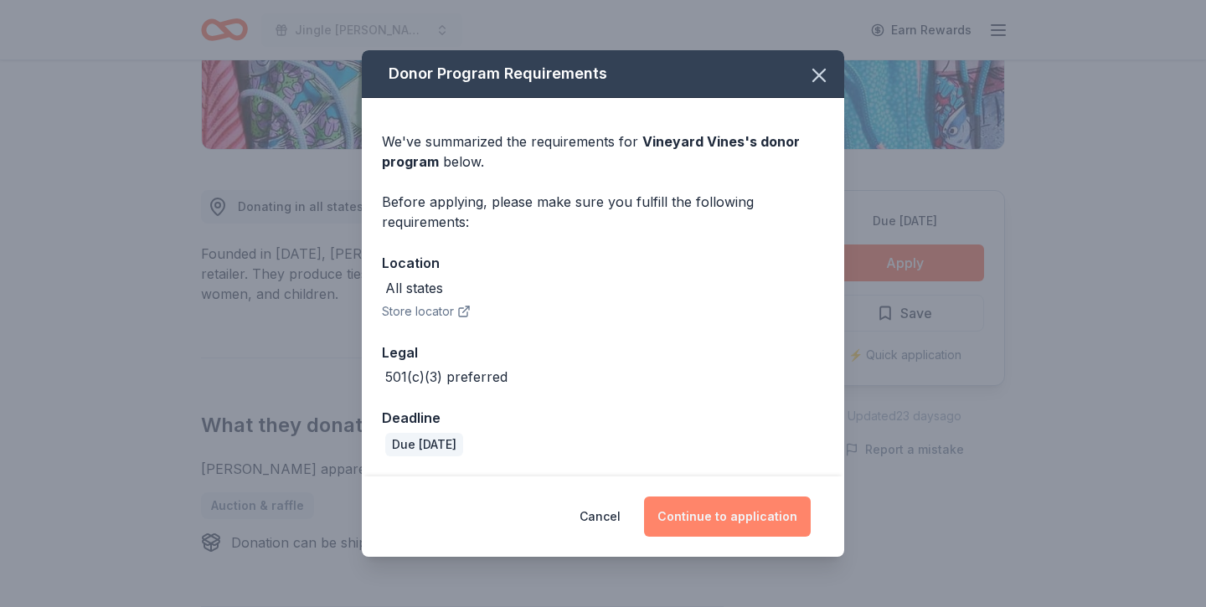
click at [767, 509] on button "Continue to application" at bounding box center [727, 517] width 167 height 40
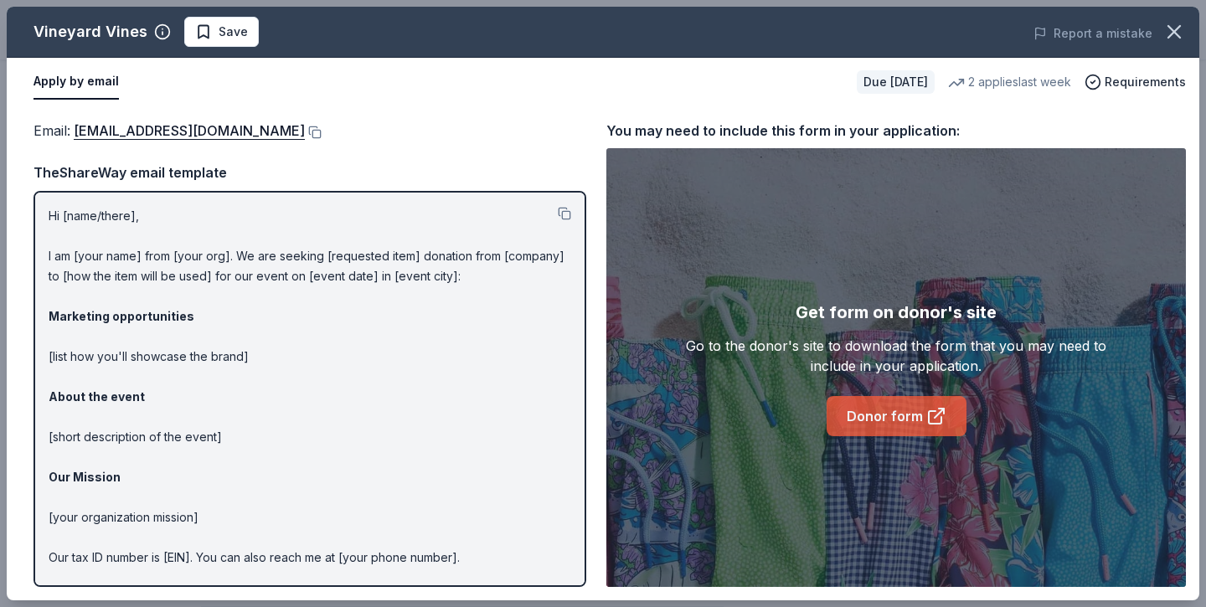
click at [919, 427] on link "Donor form" at bounding box center [896, 416] width 140 height 40
click at [1174, 34] on icon "button" at bounding box center [1173, 31] width 23 height 23
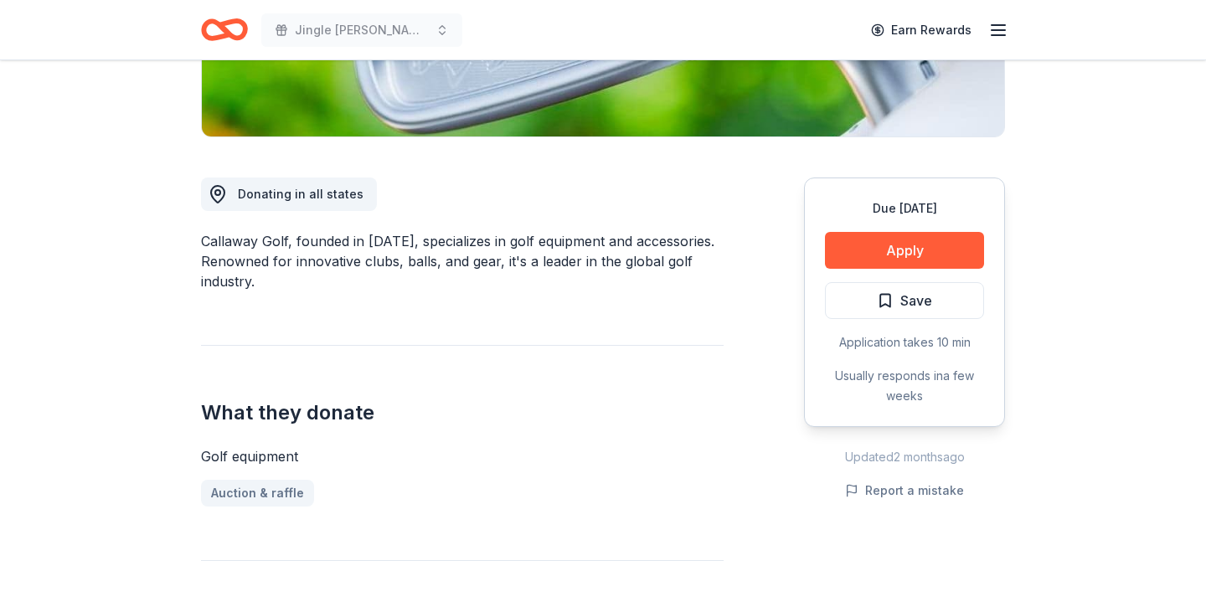
scroll to position [424, 0]
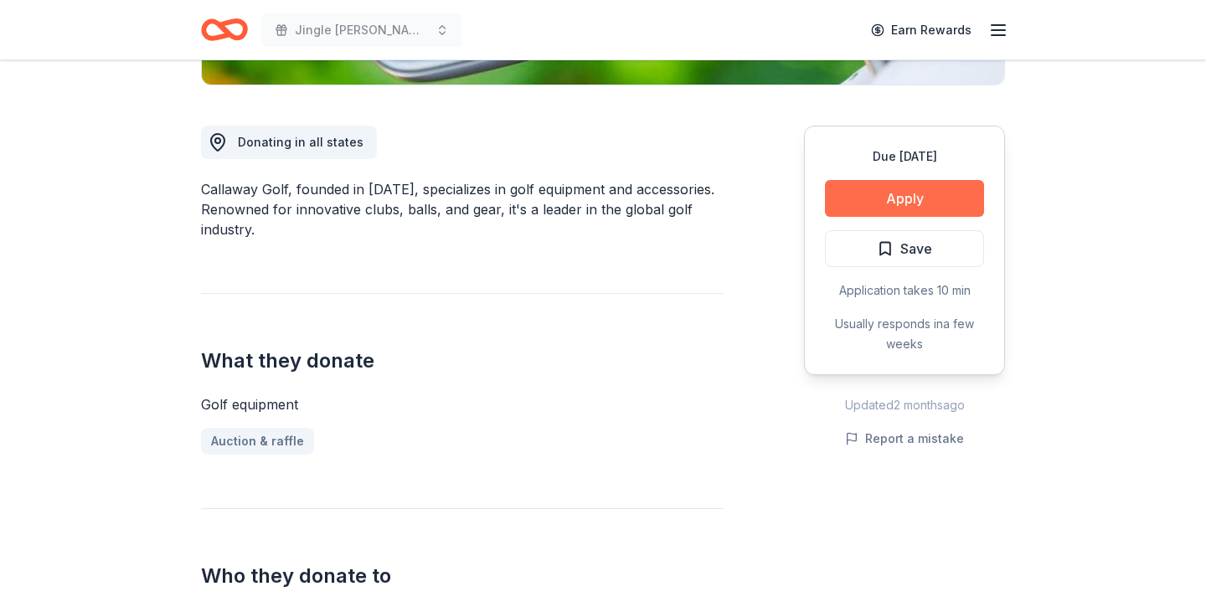
click at [864, 200] on button "Apply" at bounding box center [904, 198] width 159 height 37
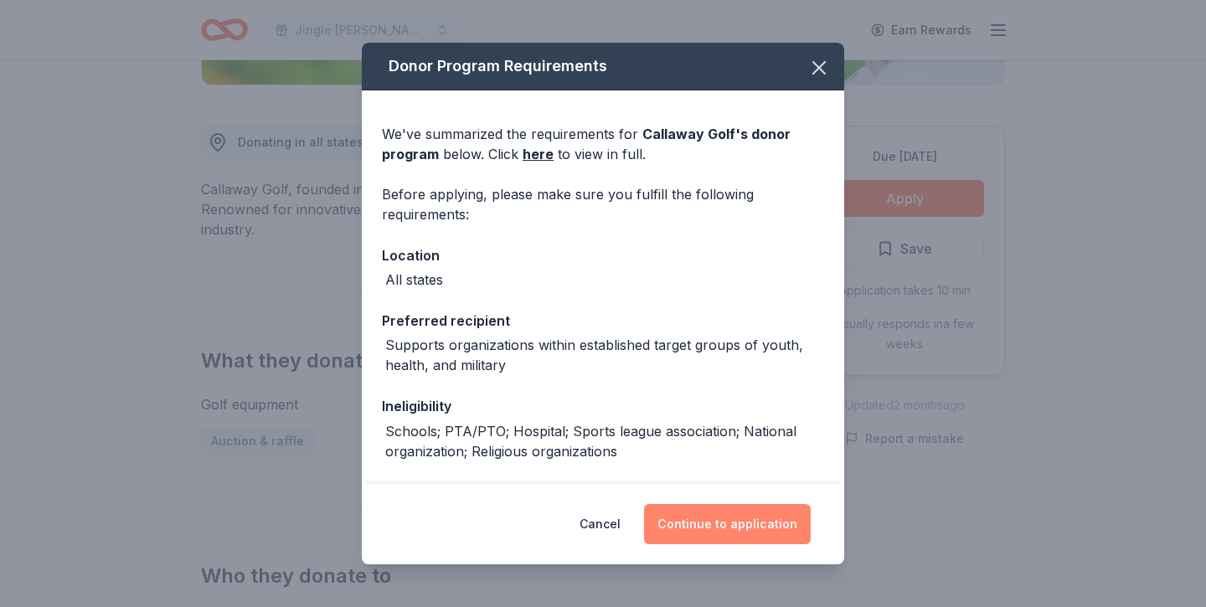
click at [752, 532] on button "Continue to application" at bounding box center [727, 524] width 167 height 40
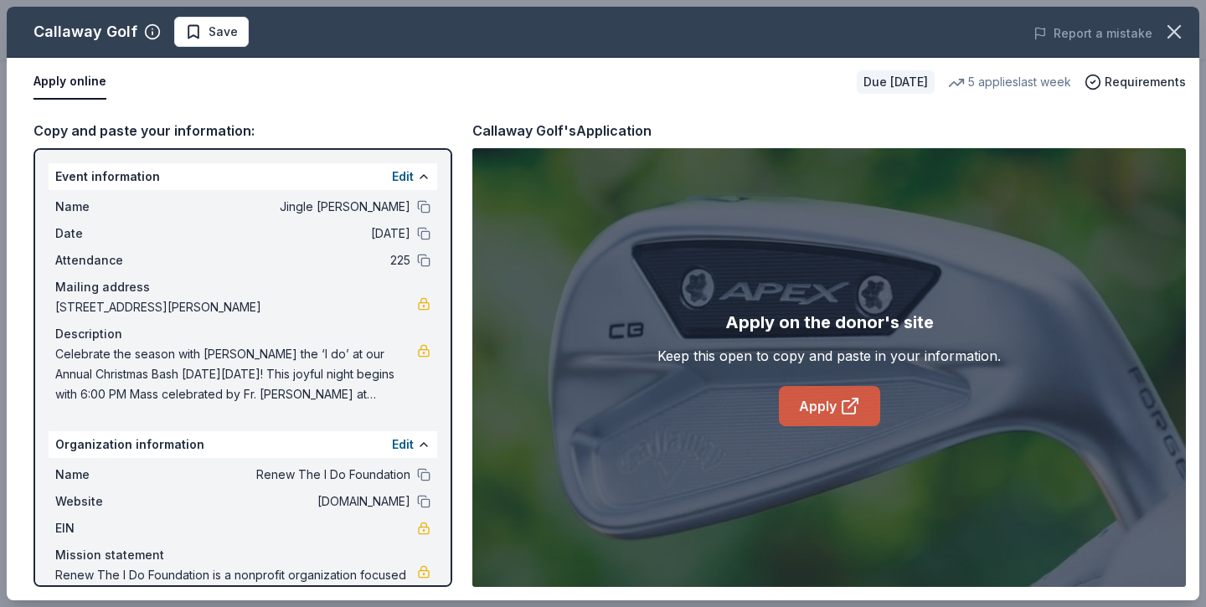
click at [806, 403] on link "Apply" at bounding box center [829, 406] width 101 height 40
click at [801, 400] on link "Apply" at bounding box center [829, 406] width 101 height 40
click at [1182, 37] on icon "button" at bounding box center [1173, 31] width 23 height 23
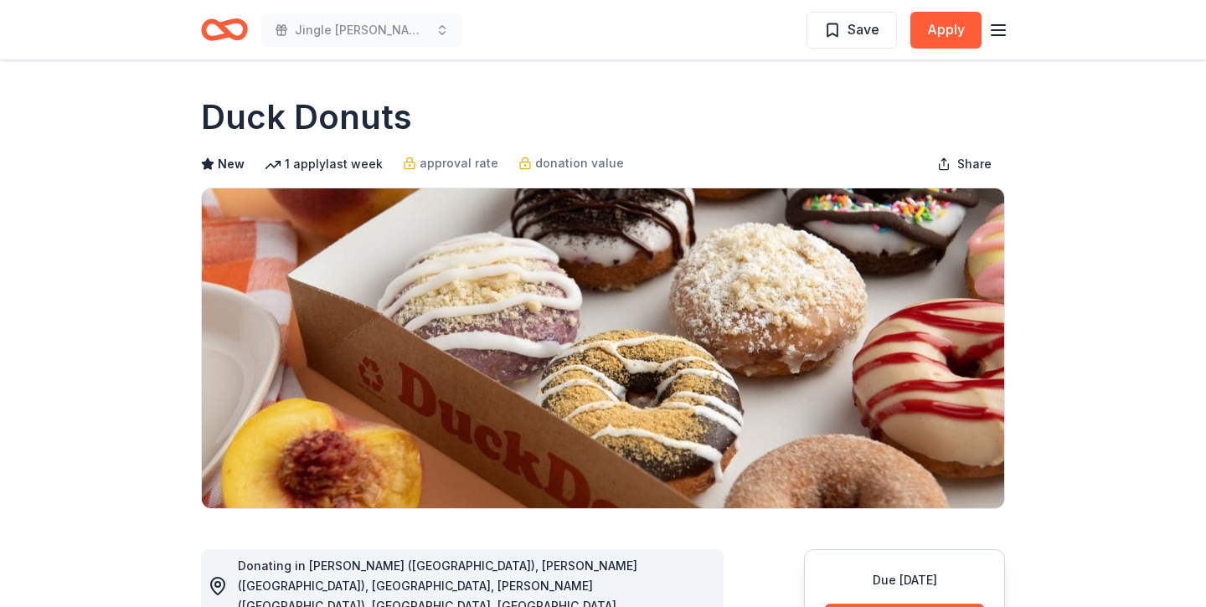
scroll to position [260, 0]
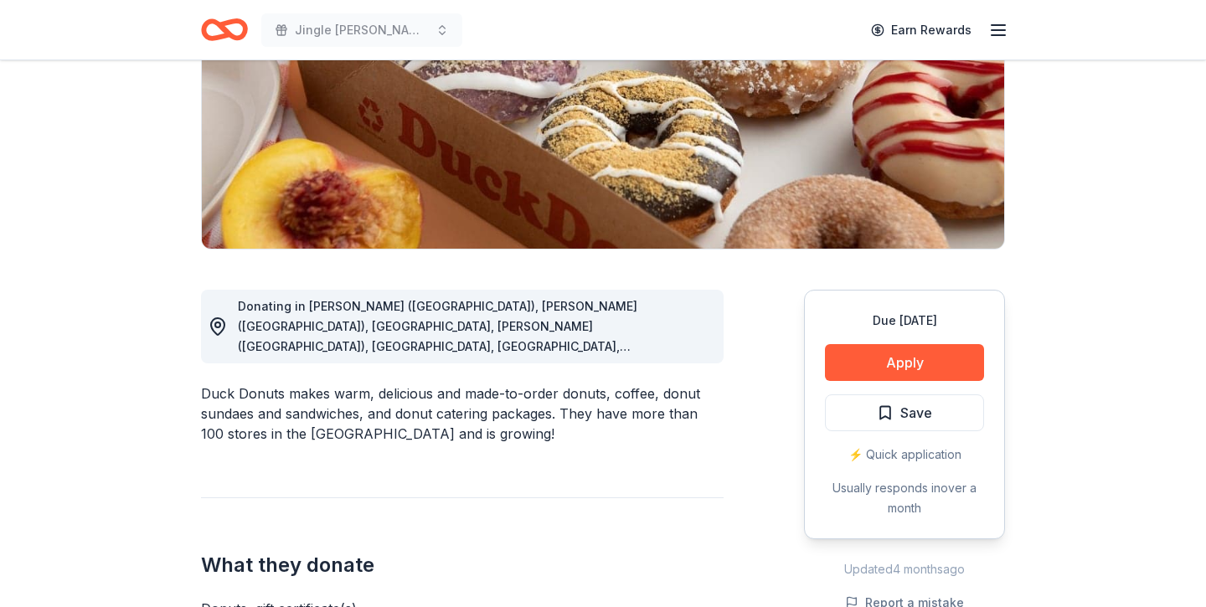
click at [869, 391] on div "Due in 48 days Apply Save ⚡️ Quick application Usually responds in over a month" at bounding box center [904, 415] width 201 height 250
click at [866, 371] on button "Apply" at bounding box center [904, 362] width 159 height 37
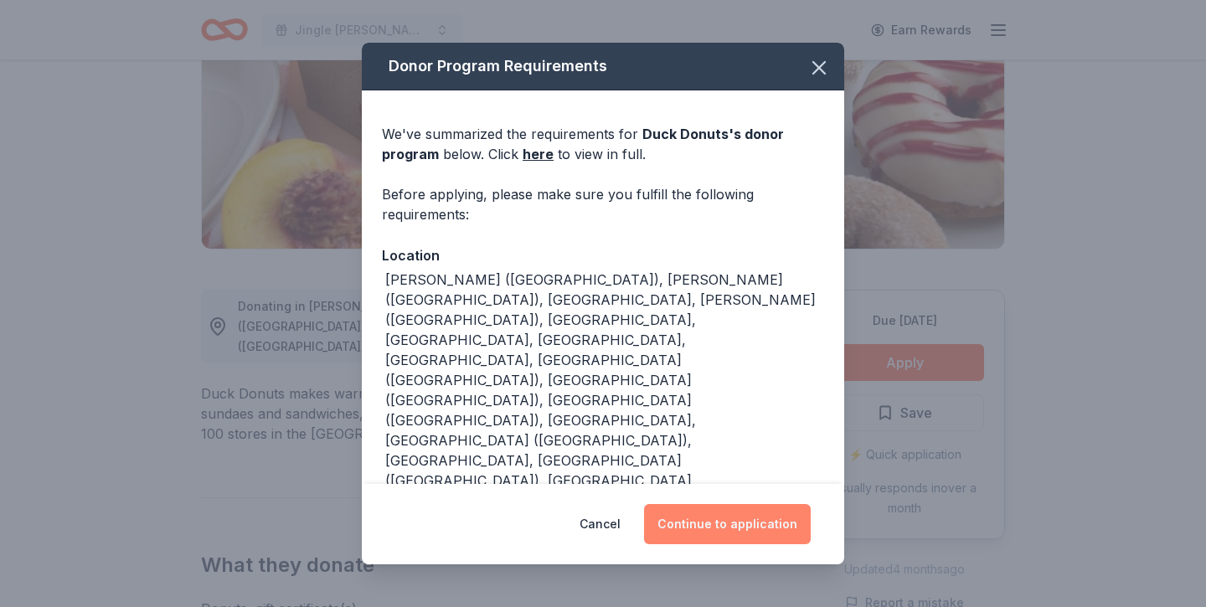
click at [754, 508] on button "Continue to application" at bounding box center [727, 524] width 167 height 40
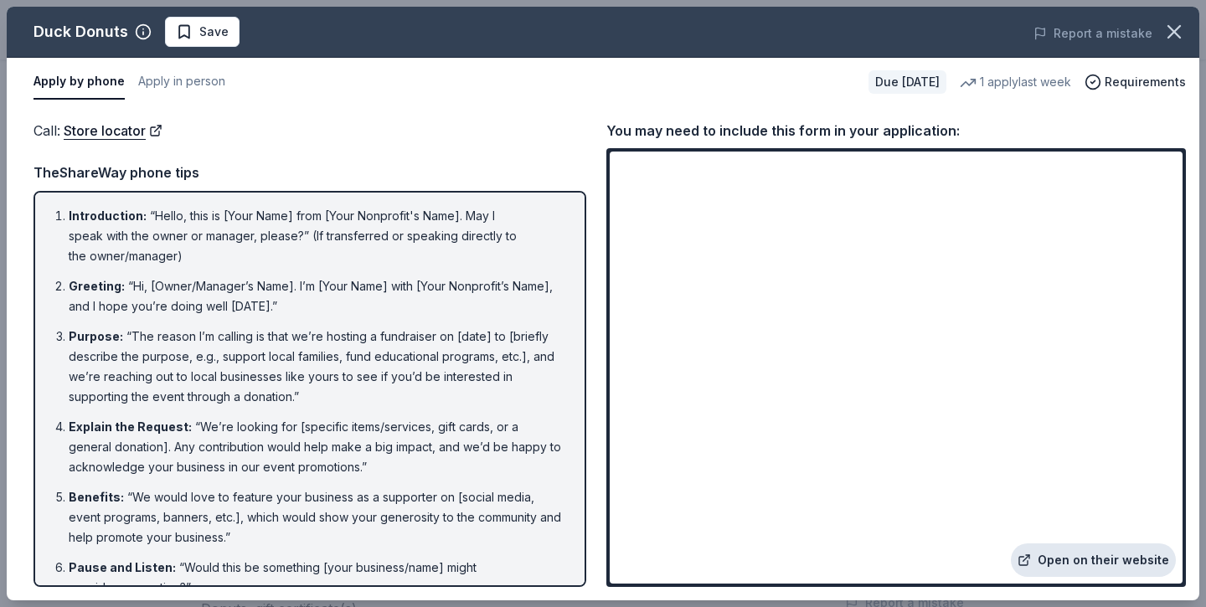
click at [1079, 559] on link "Open on their website" at bounding box center [1093, 559] width 165 height 33
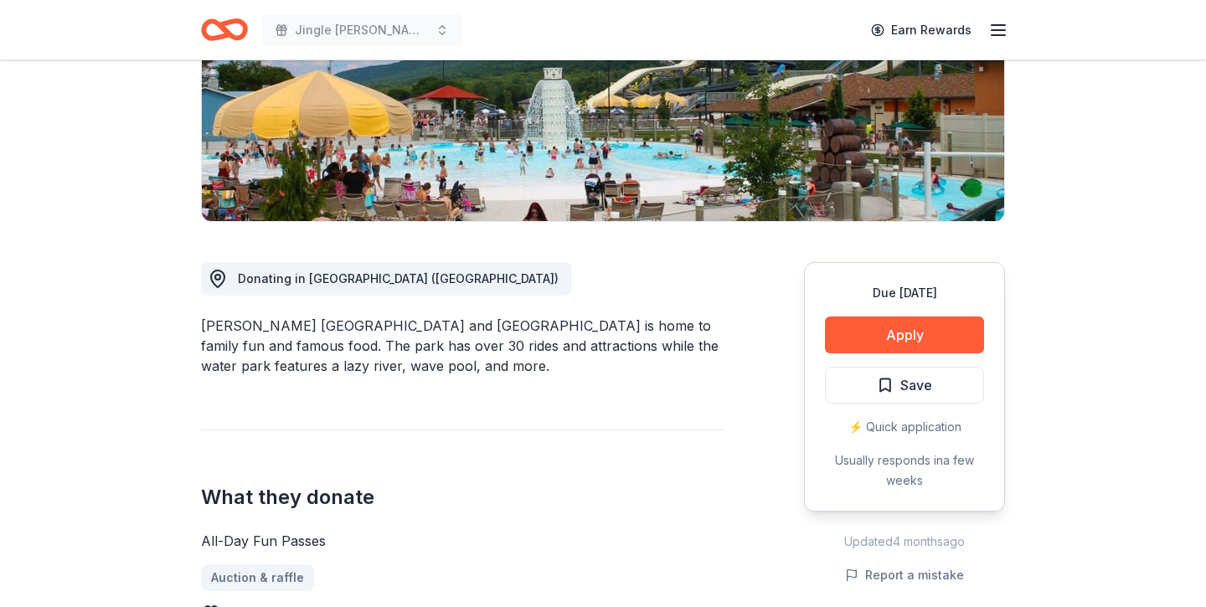
scroll to position [327, 0]
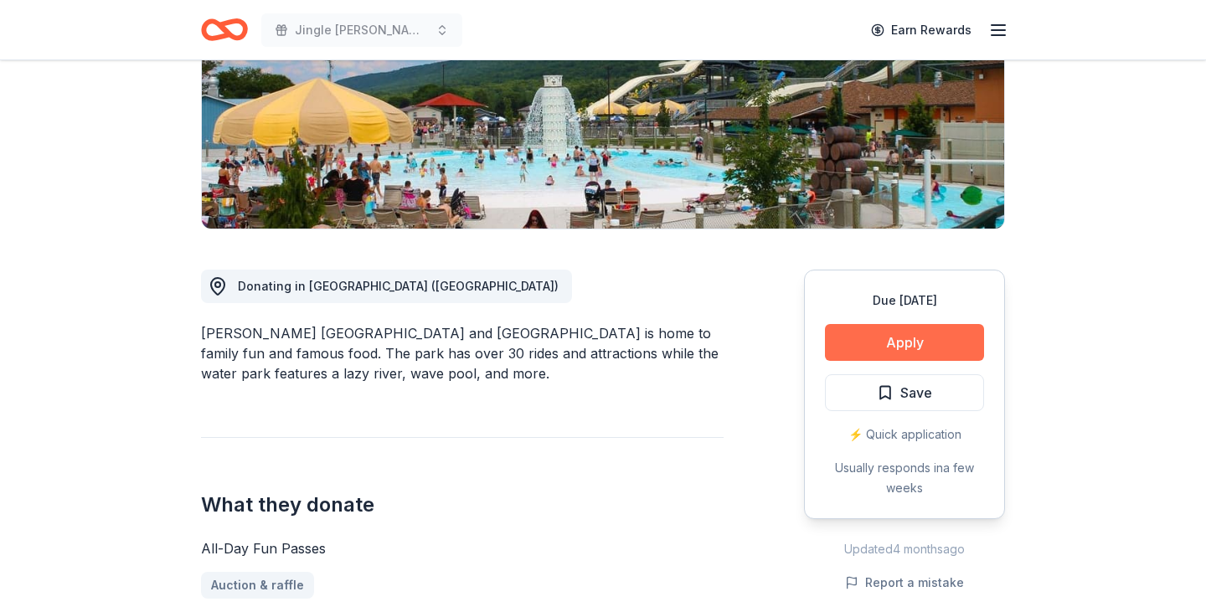
click at [889, 338] on button "Apply" at bounding box center [904, 342] width 159 height 37
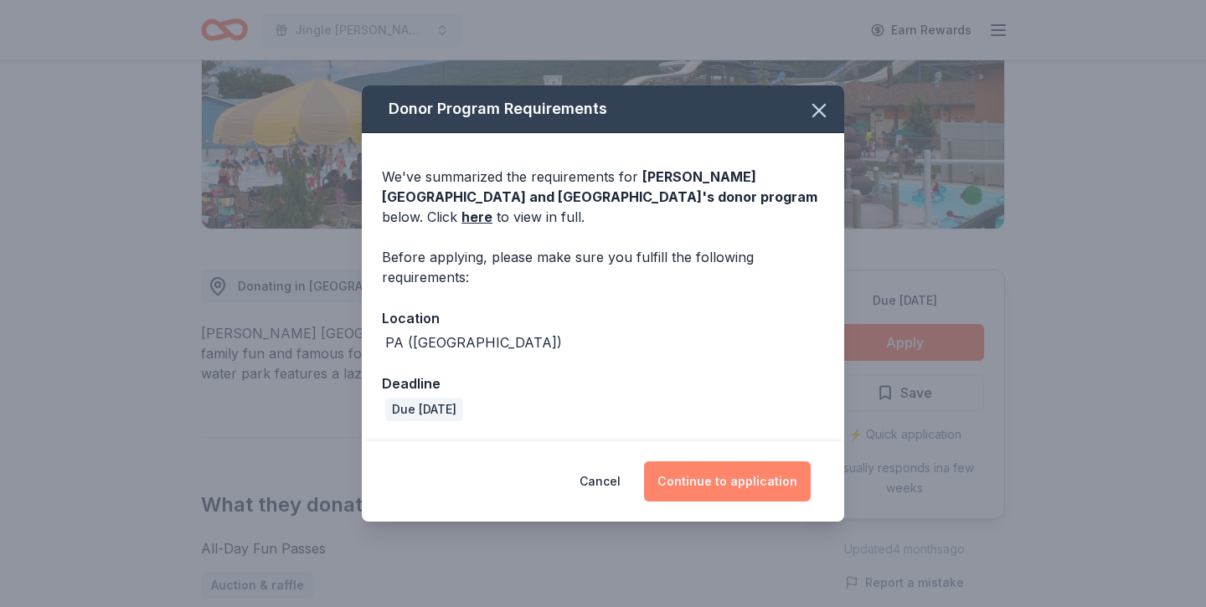
click at [747, 478] on button "Continue to application" at bounding box center [727, 481] width 167 height 40
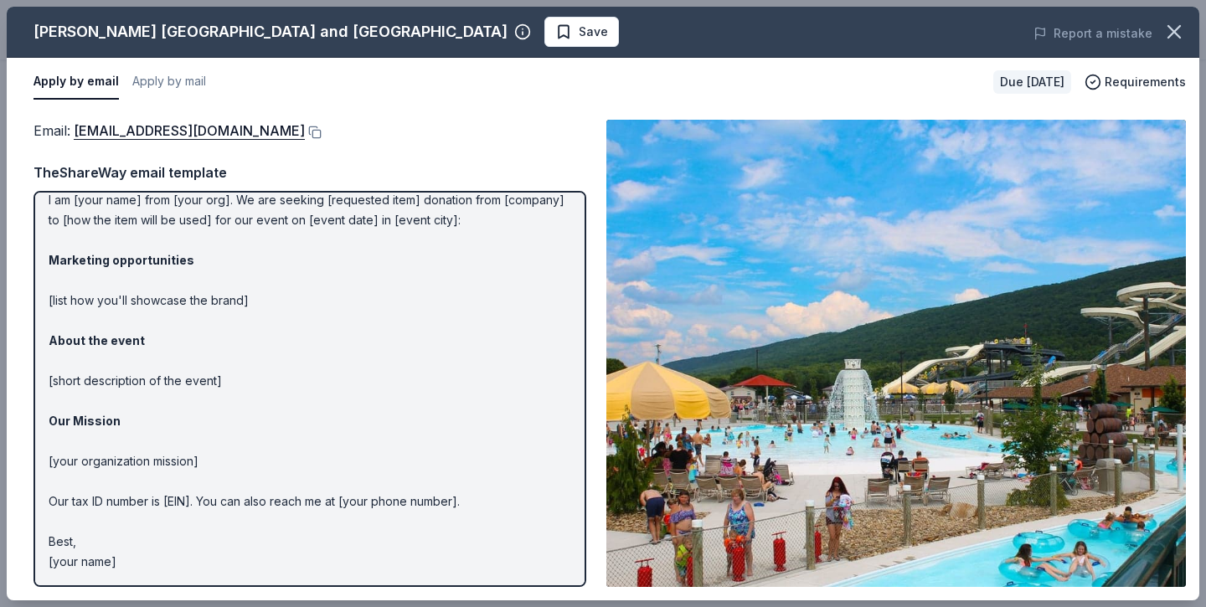
scroll to position [55, 0]
click at [69, 78] on button "Apply by email" at bounding box center [75, 81] width 85 height 35
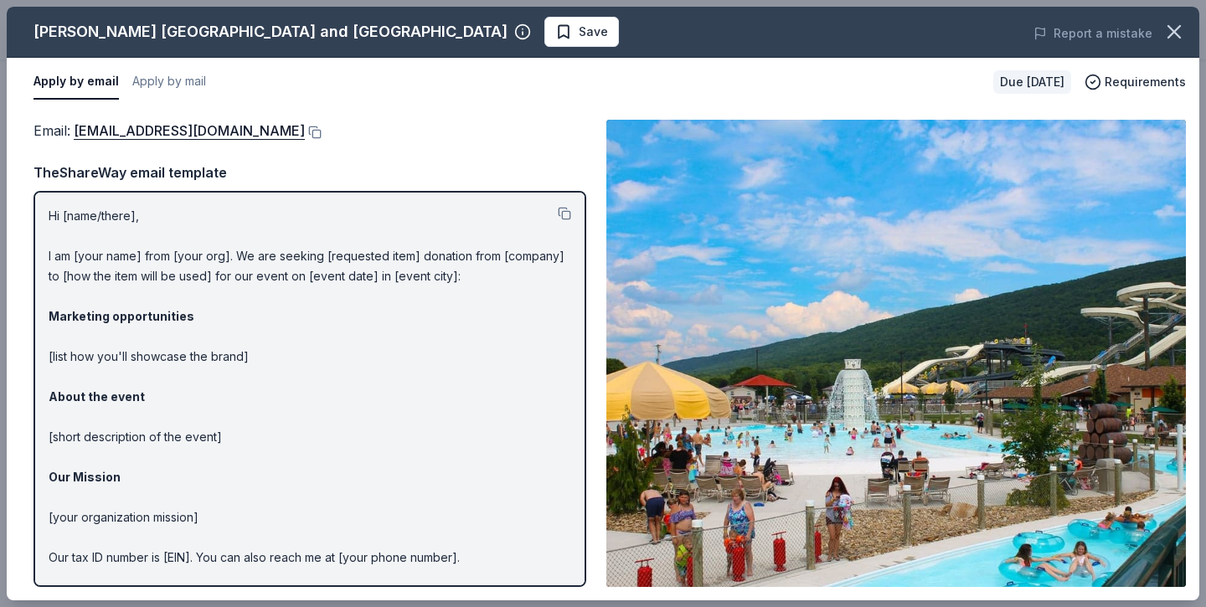
scroll to position [0, 0]
click at [1169, 81] on span "Requirements" at bounding box center [1144, 82] width 81 height 20
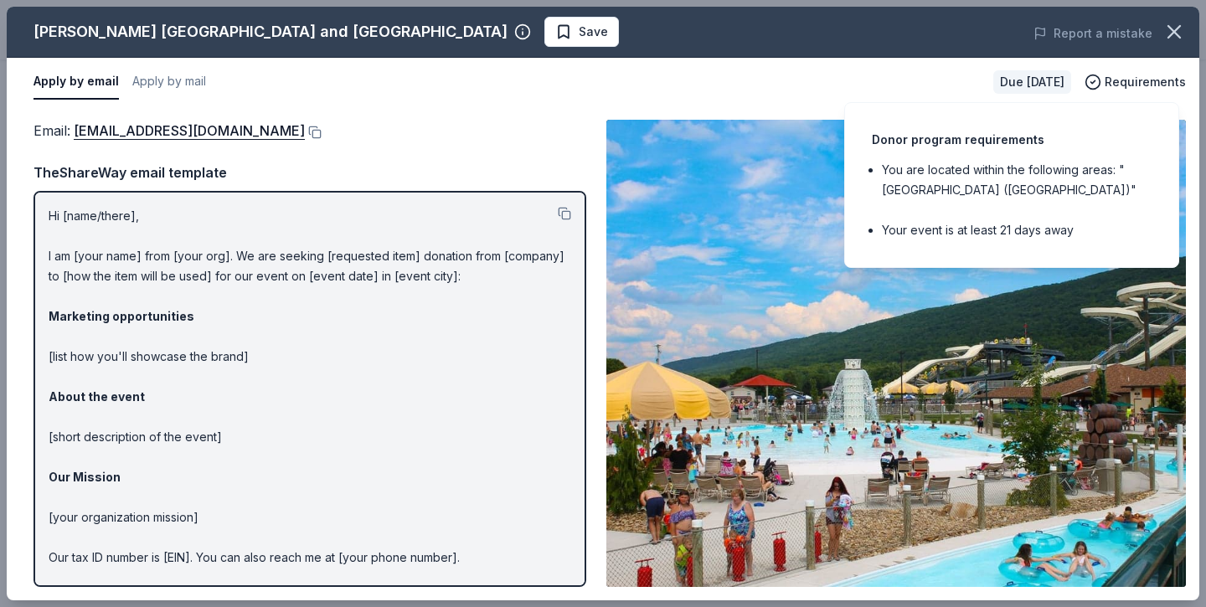
click at [1051, 241] on div "Donor program requirements You are located within the following areas: "PA (Tip…" at bounding box center [1011, 185] width 335 height 166
click at [1068, 203] on ul "You are located within the following areas: "PA (Tipton)" Your event is at leas…" at bounding box center [1012, 200] width 280 height 80
click at [1079, 203] on ul "You are located within the following areas: "PA (Tipton)" Your event is at leas…" at bounding box center [1012, 200] width 280 height 80
click at [1101, 83] on icon "button" at bounding box center [1092, 82] width 17 height 17
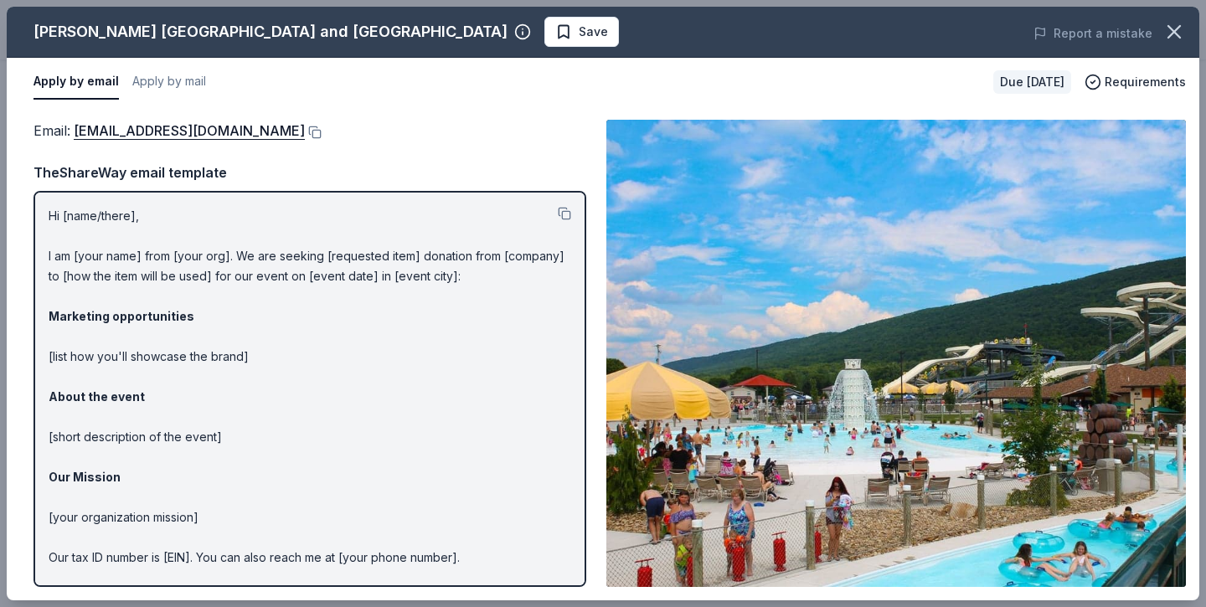
click at [78, 89] on button "Apply by email" at bounding box center [75, 81] width 85 height 35
click at [1177, 33] on icon "button" at bounding box center [1174, 32] width 12 height 12
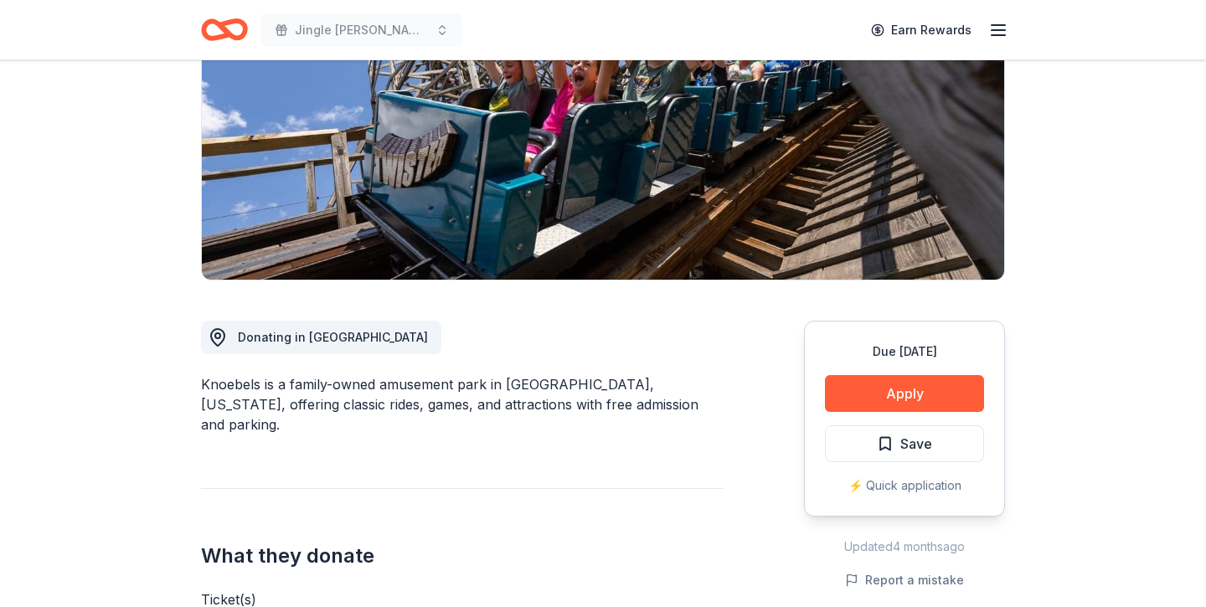
scroll to position [284, 0]
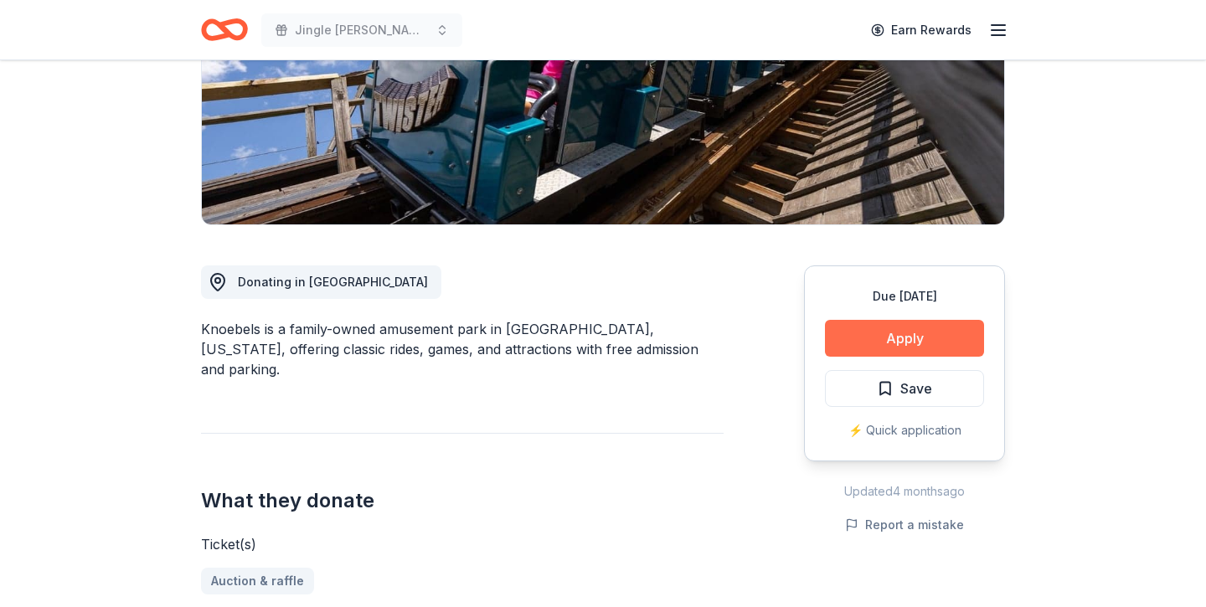
click at [904, 331] on button "Apply" at bounding box center [904, 338] width 159 height 37
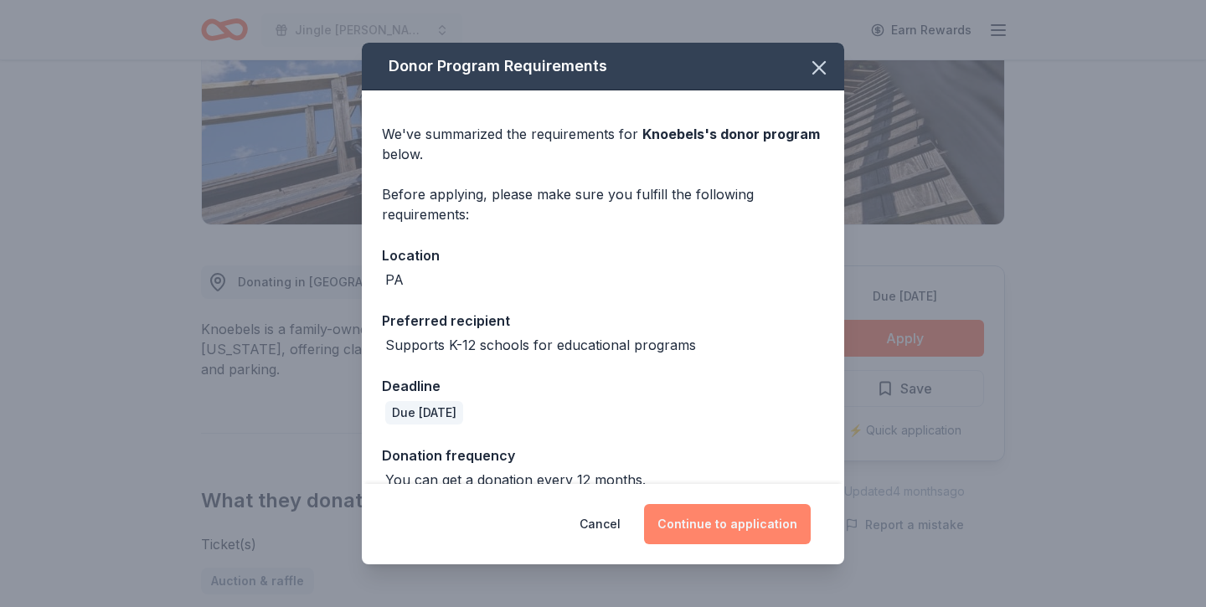
click at [692, 529] on button "Continue to application" at bounding box center [727, 524] width 167 height 40
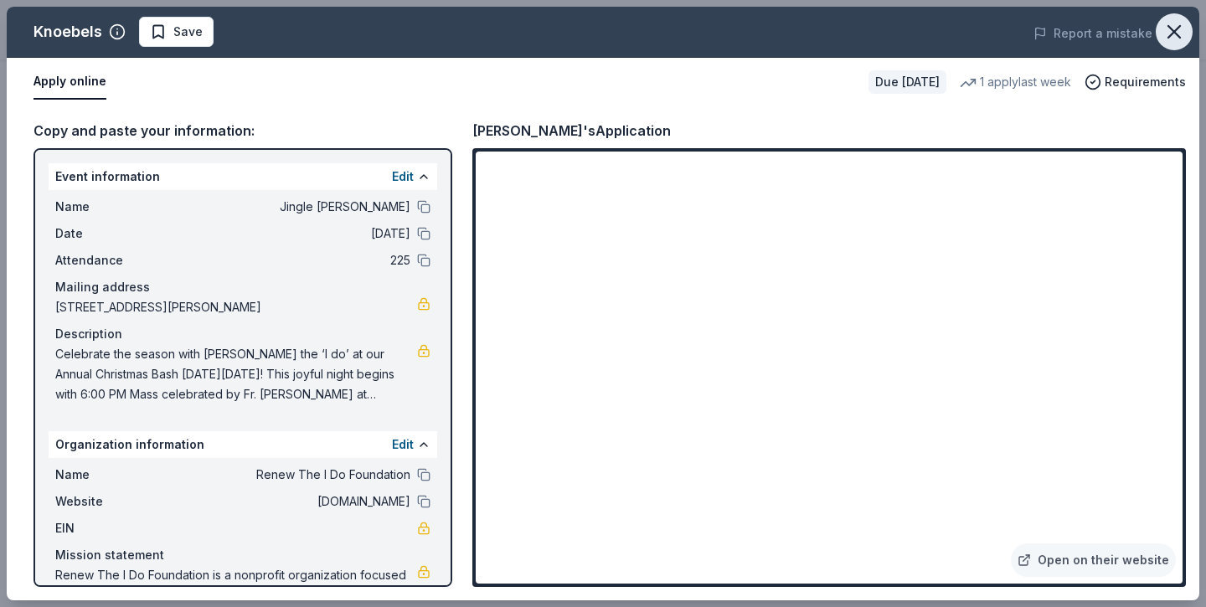
click at [1171, 30] on icon "button" at bounding box center [1173, 31] width 23 height 23
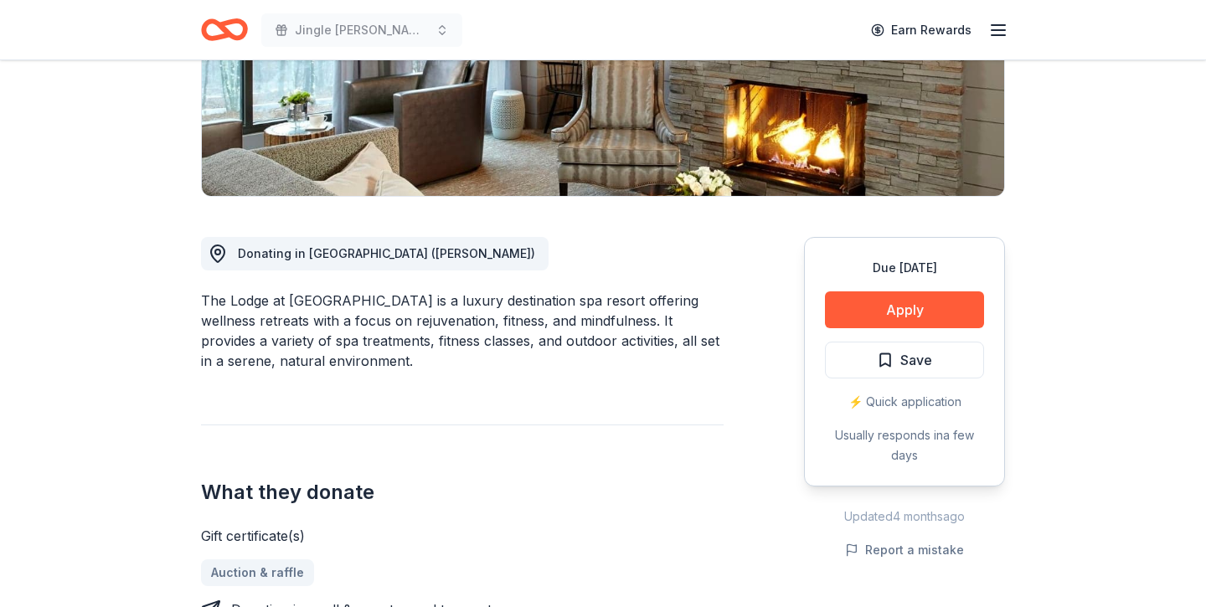
scroll to position [313, 0]
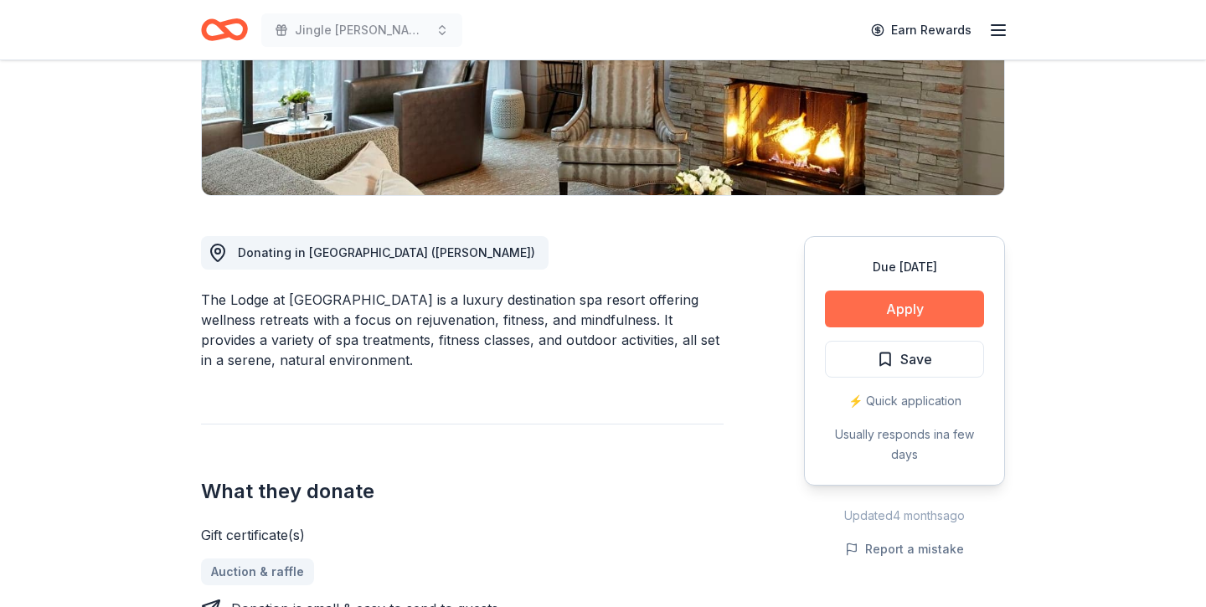
click at [907, 299] on button "Apply" at bounding box center [904, 309] width 159 height 37
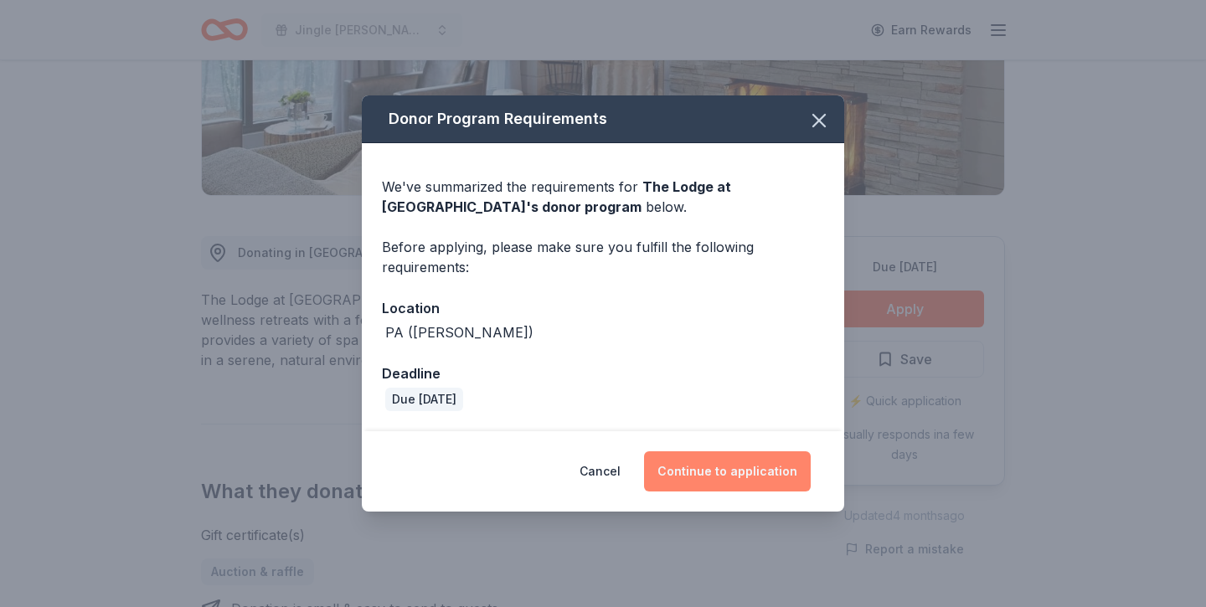
click at [736, 468] on button "Continue to application" at bounding box center [727, 471] width 167 height 40
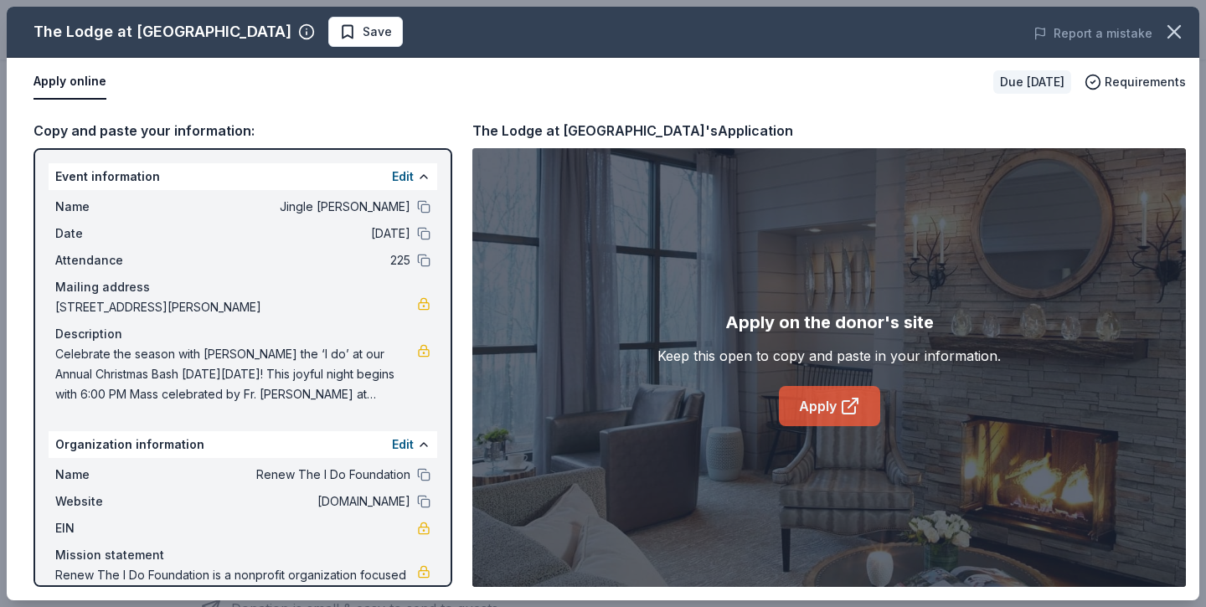
click at [818, 424] on link "Apply" at bounding box center [829, 406] width 101 height 40
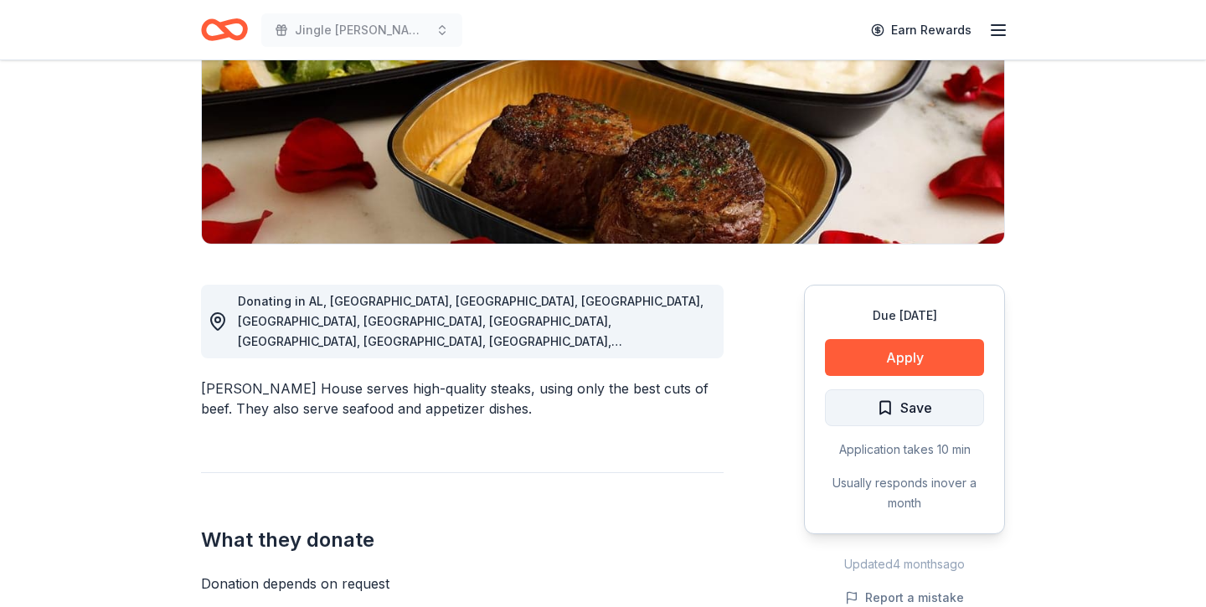
scroll to position [265, 0]
click at [902, 363] on button "Apply" at bounding box center [904, 357] width 159 height 37
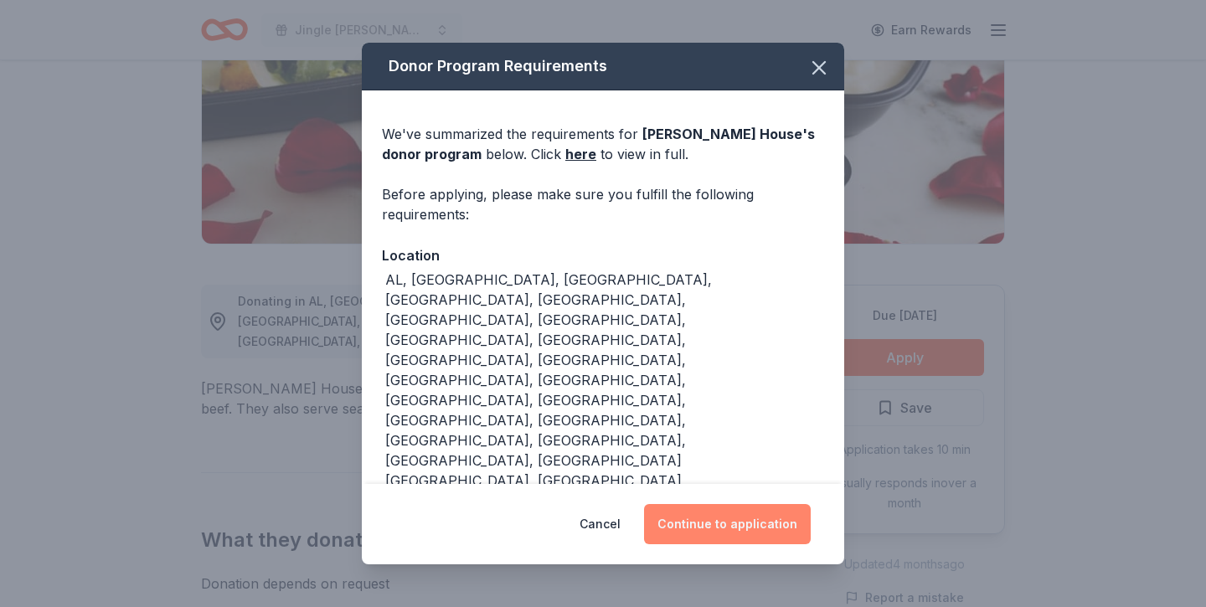
click at [744, 504] on button "Continue to application" at bounding box center [727, 524] width 167 height 40
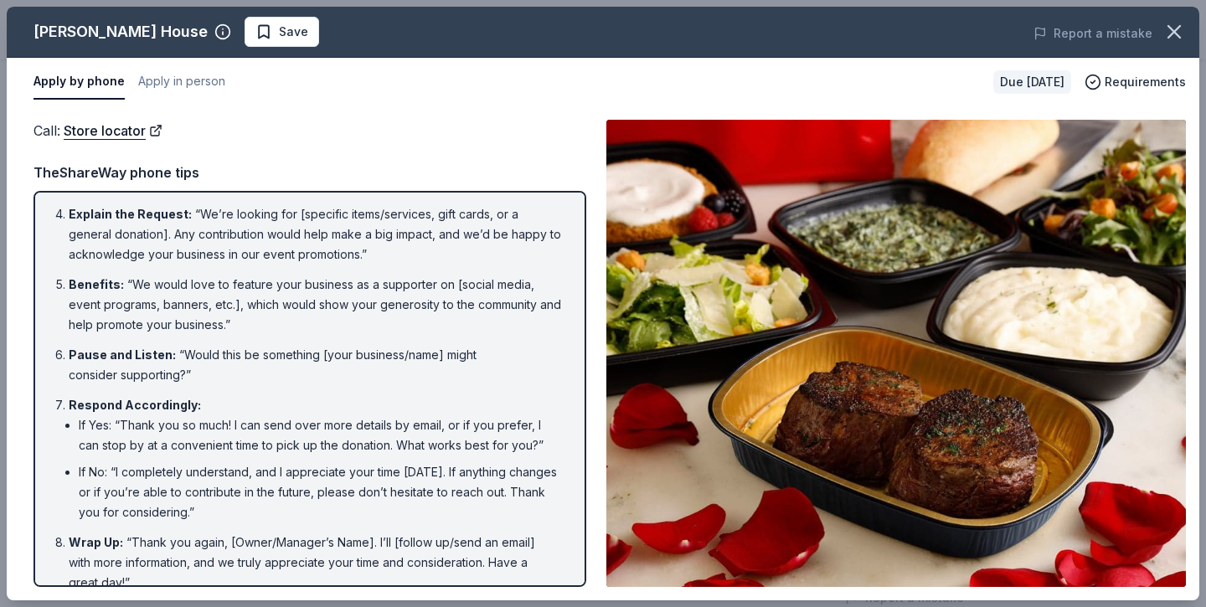
scroll to position [233, 0]
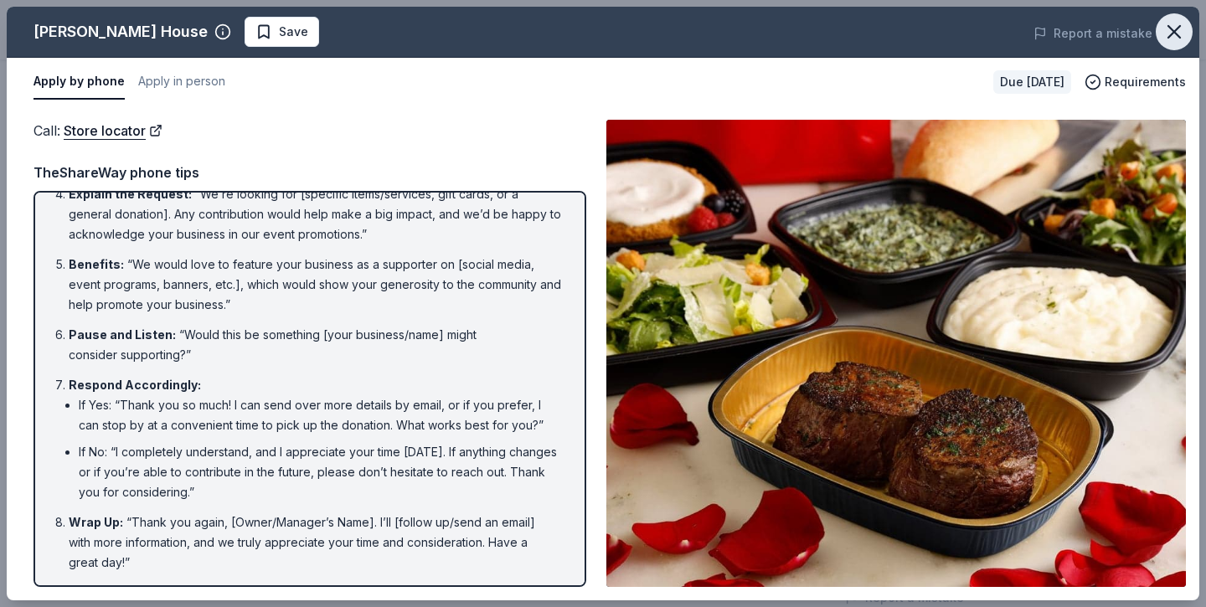
click at [1172, 29] on icon "button" at bounding box center [1174, 32] width 12 height 12
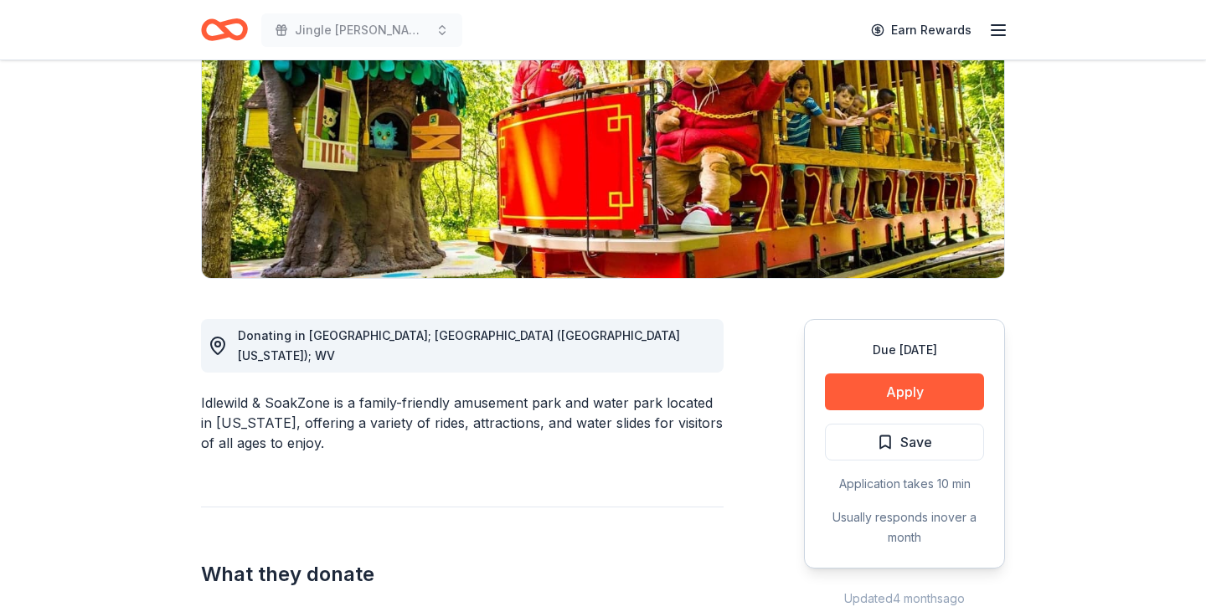
scroll to position [245, 0]
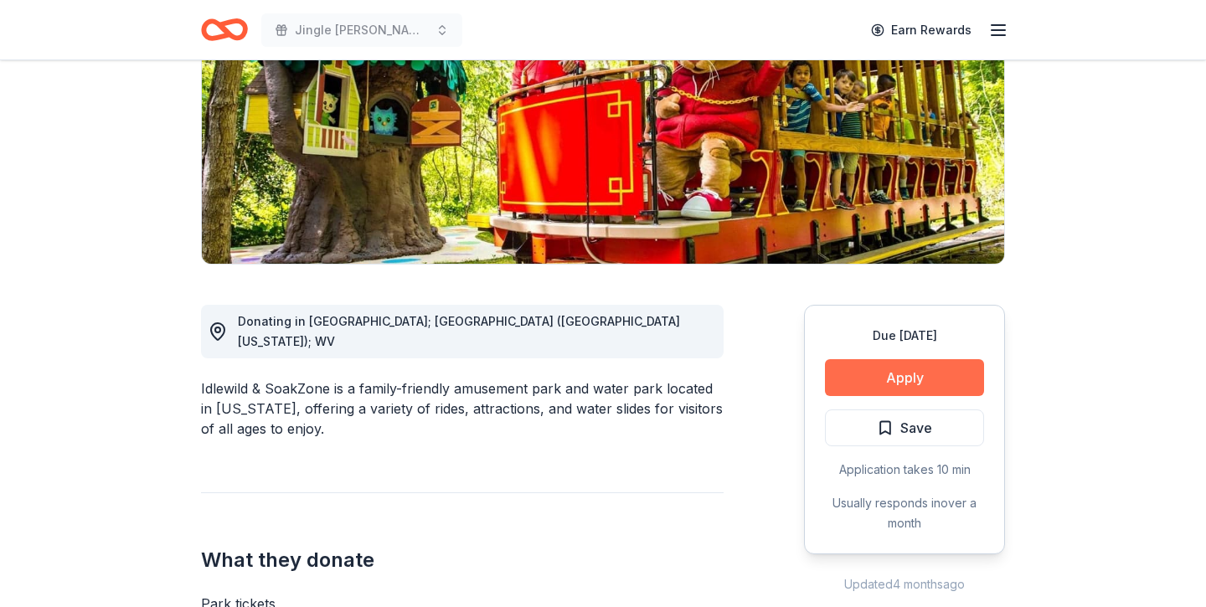
click at [907, 374] on button "Apply" at bounding box center [904, 377] width 159 height 37
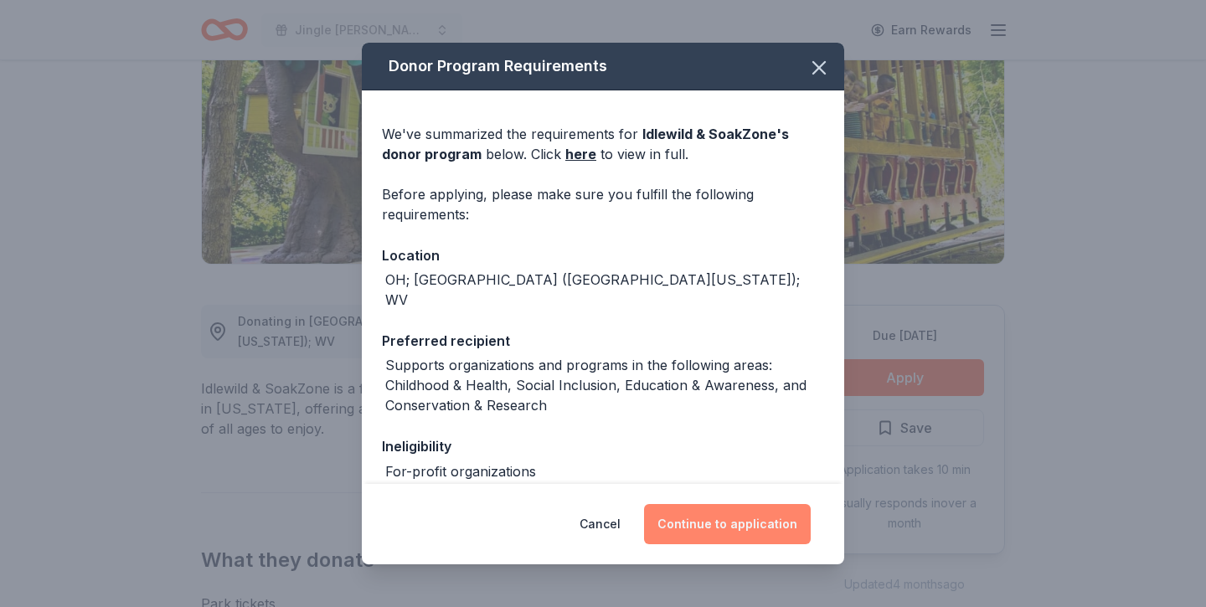
click at [742, 515] on button "Continue to application" at bounding box center [727, 524] width 167 height 40
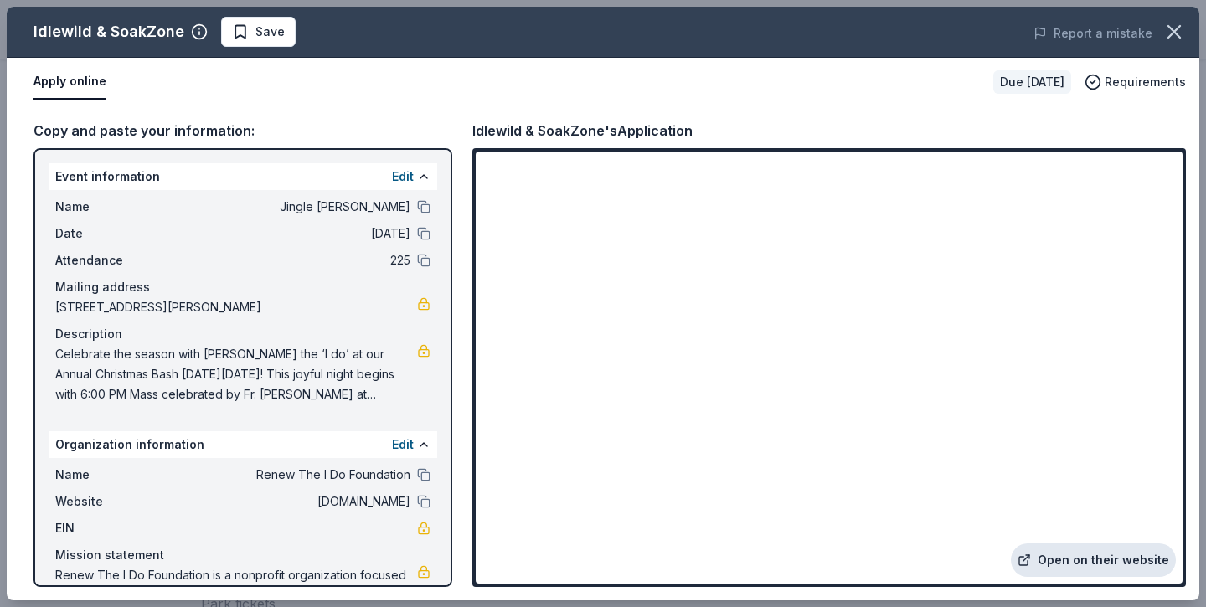
click at [1072, 561] on link "Open on their website" at bounding box center [1093, 559] width 165 height 33
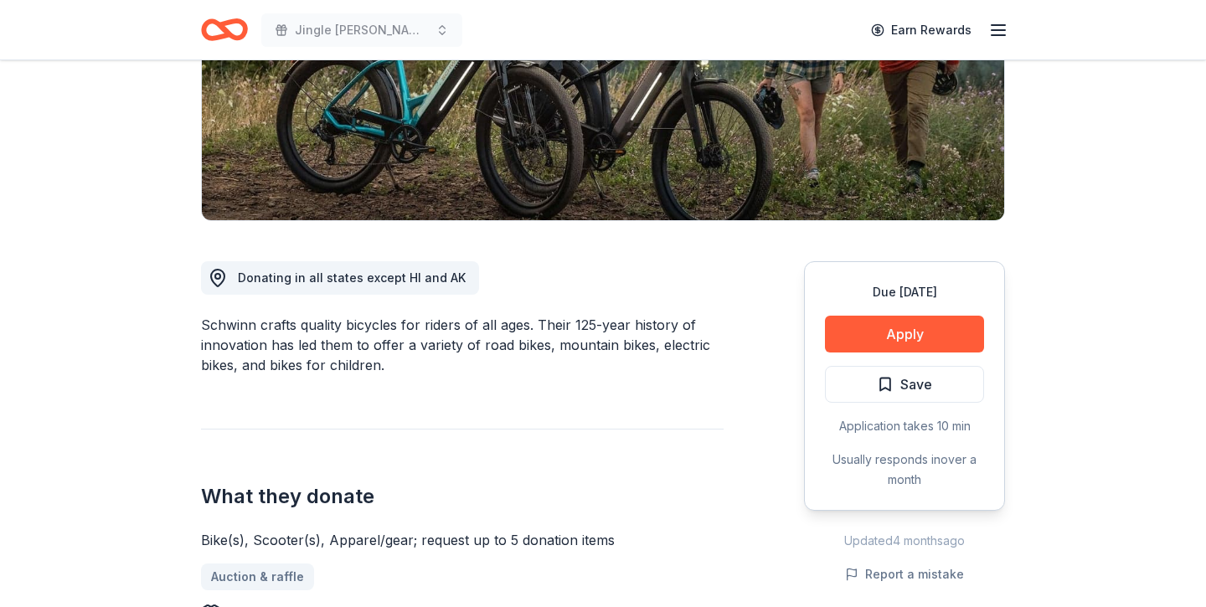
scroll to position [444, 0]
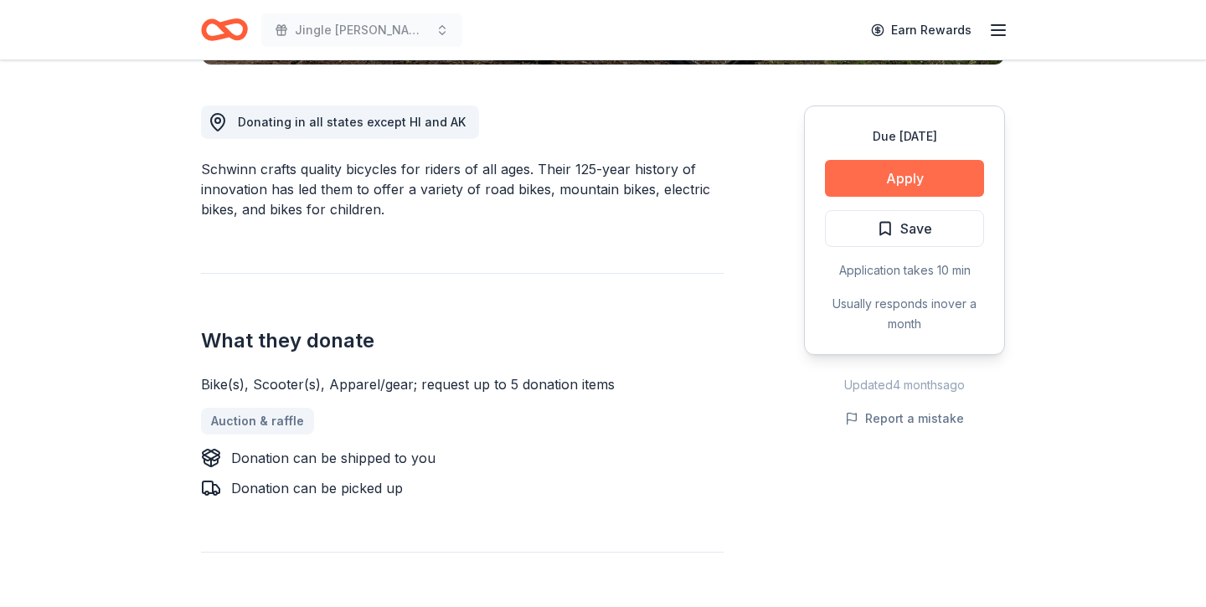
click at [857, 177] on button "Apply" at bounding box center [904, 178] width 159 height 37
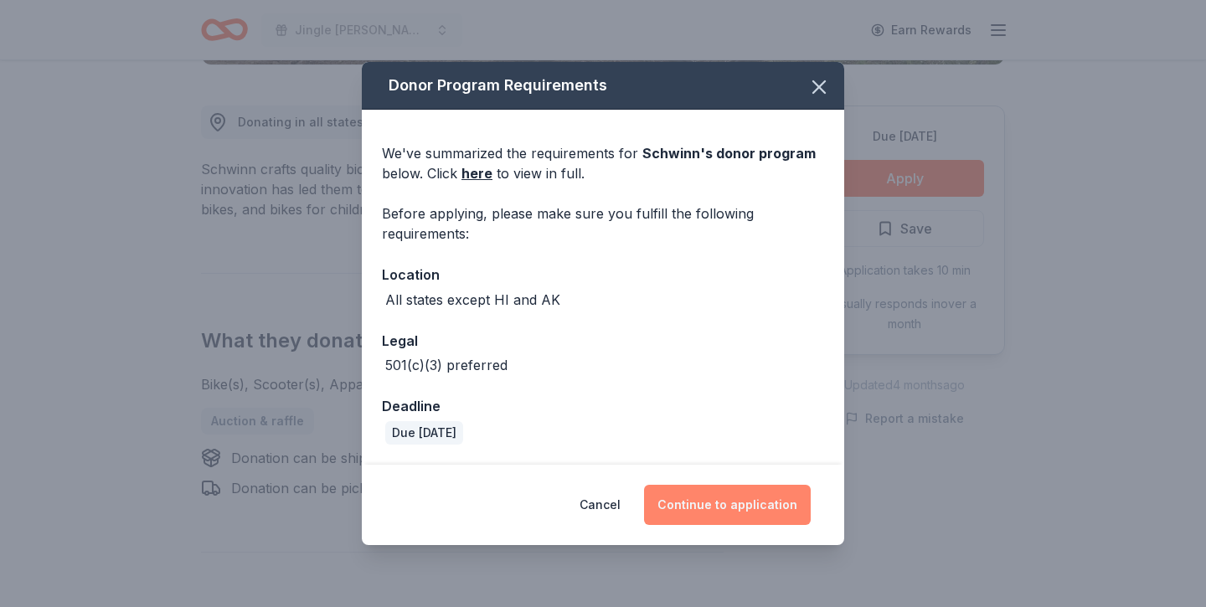
click at [708, 514] on button "Continue to application" at bounding box center [727, 505] width 167 height 40
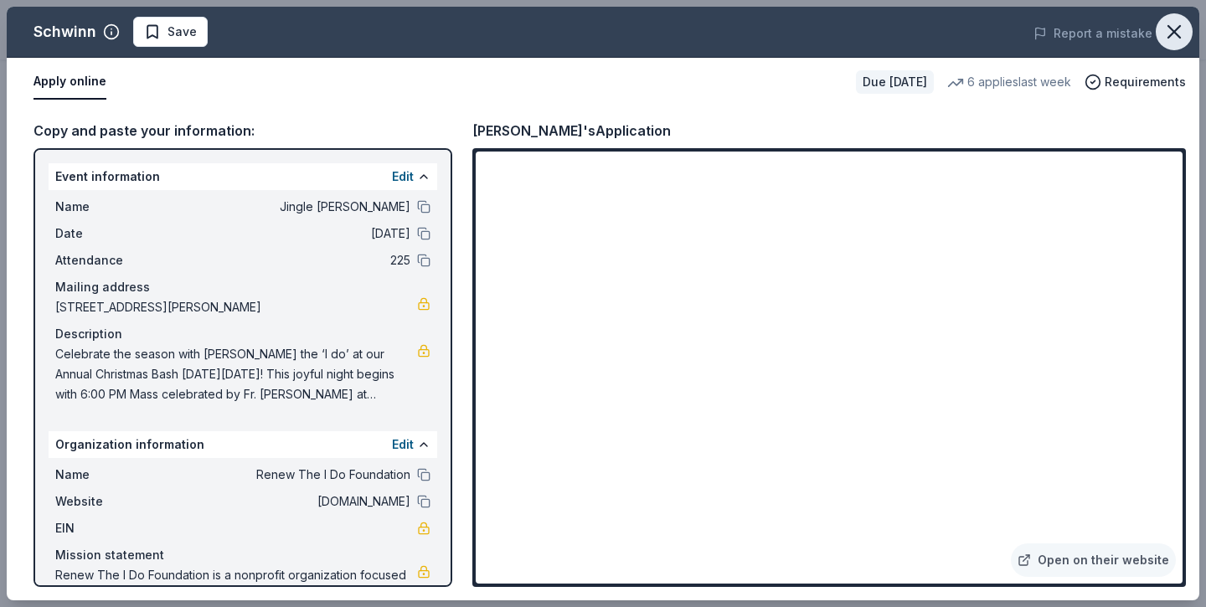
click at [1168, 38] on icon "button" at bounding box center [1174, 32] width 12 height 12
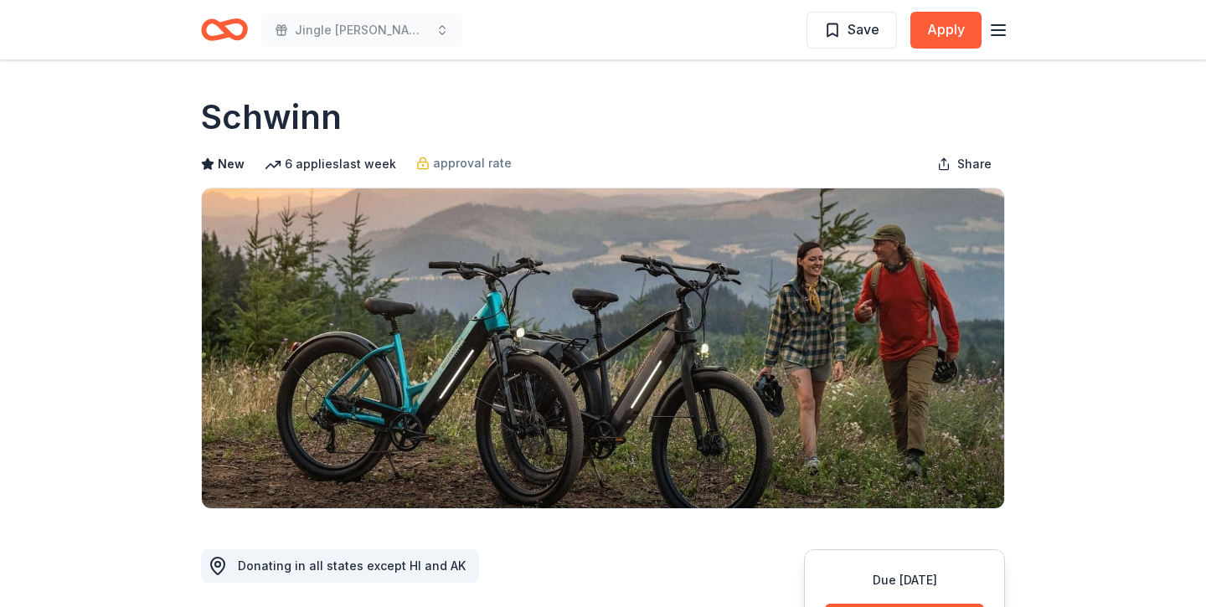
scroll to position [0, 0]
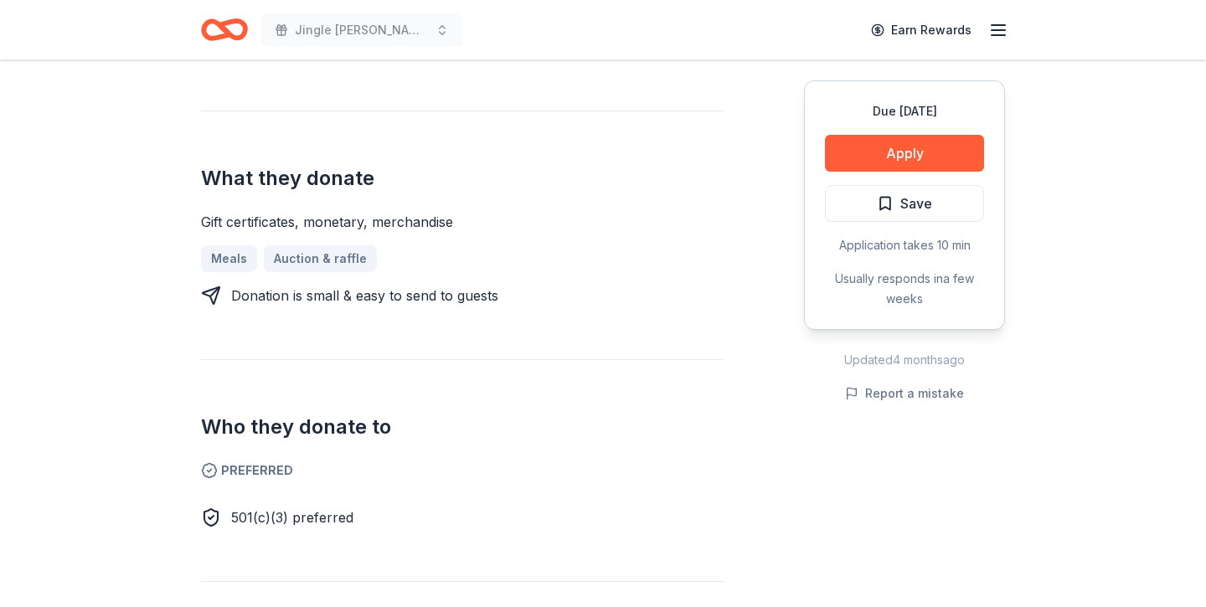
scroll to position [566, 0]
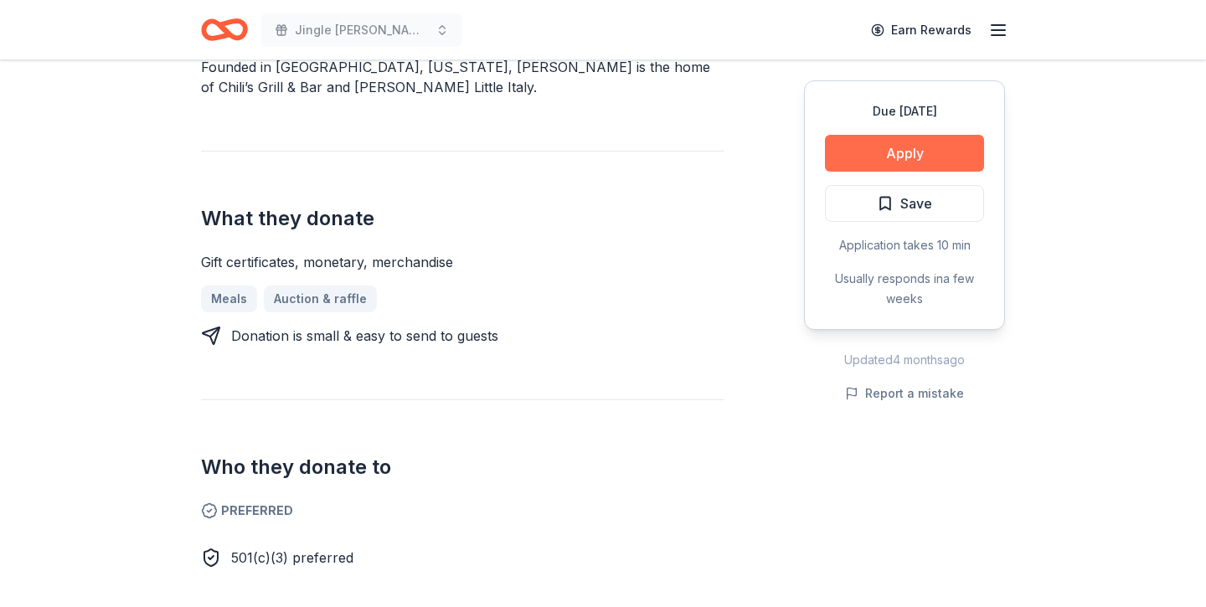
click at [866, 164] on button "Apply" at bounding box center [904, 153] width 159 height 37
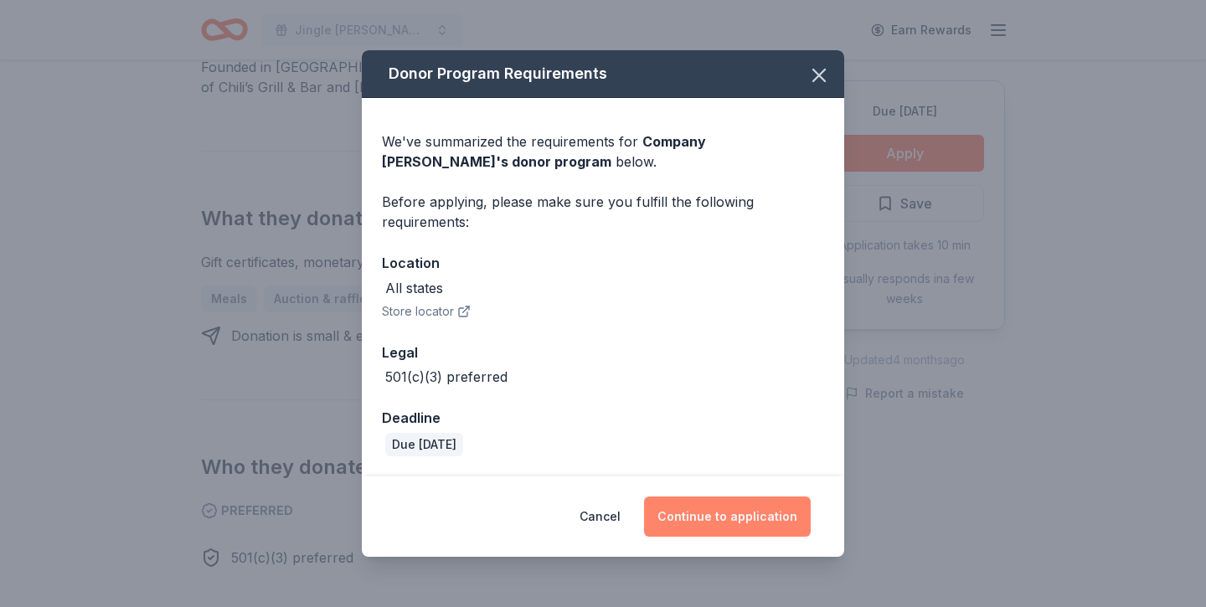
click at [775, 518] on button "Continue to application" at bounding box center [727, 517] width 167 height 40
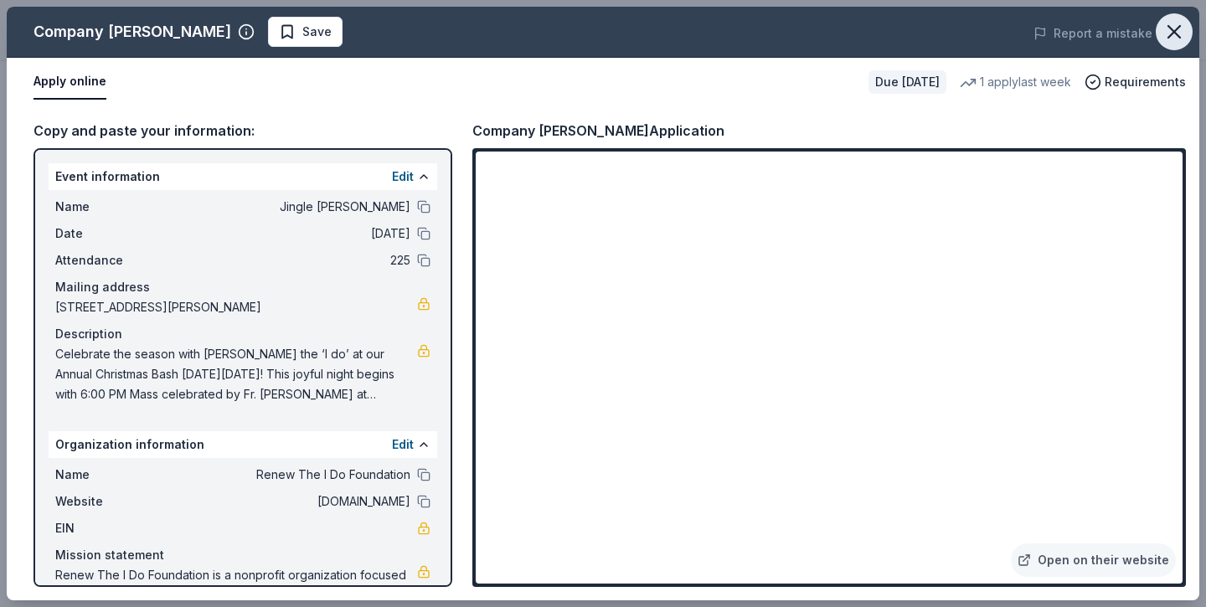
click at [1171, 33] on icon "button" at bounding box center [1174, 32] width 12 height 12
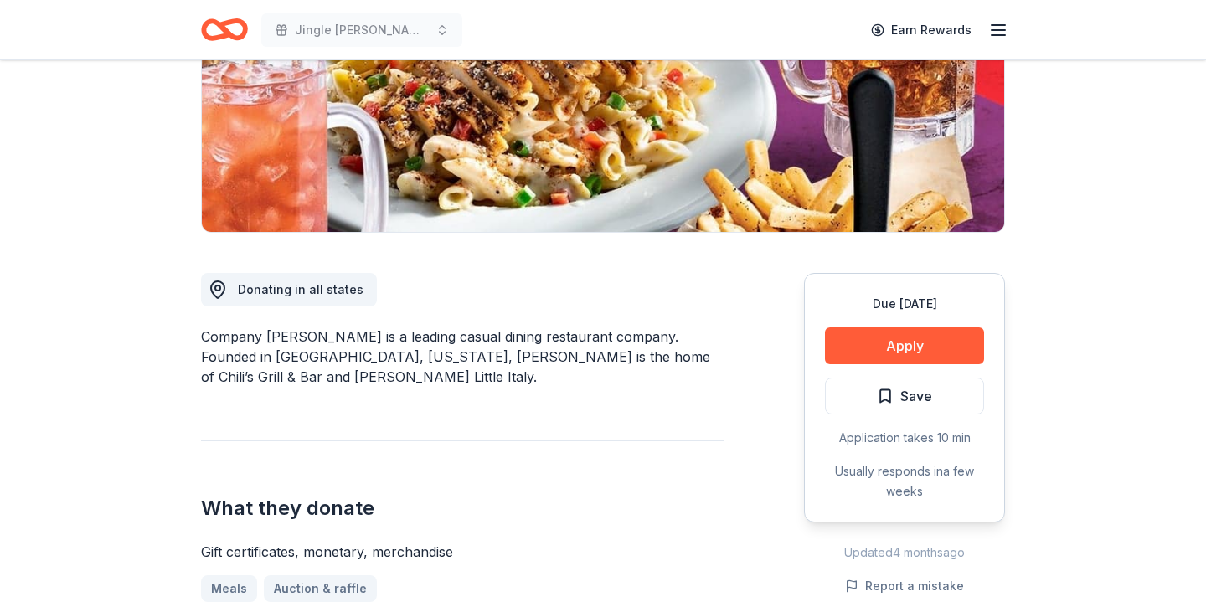
scroll to position [265, 0]
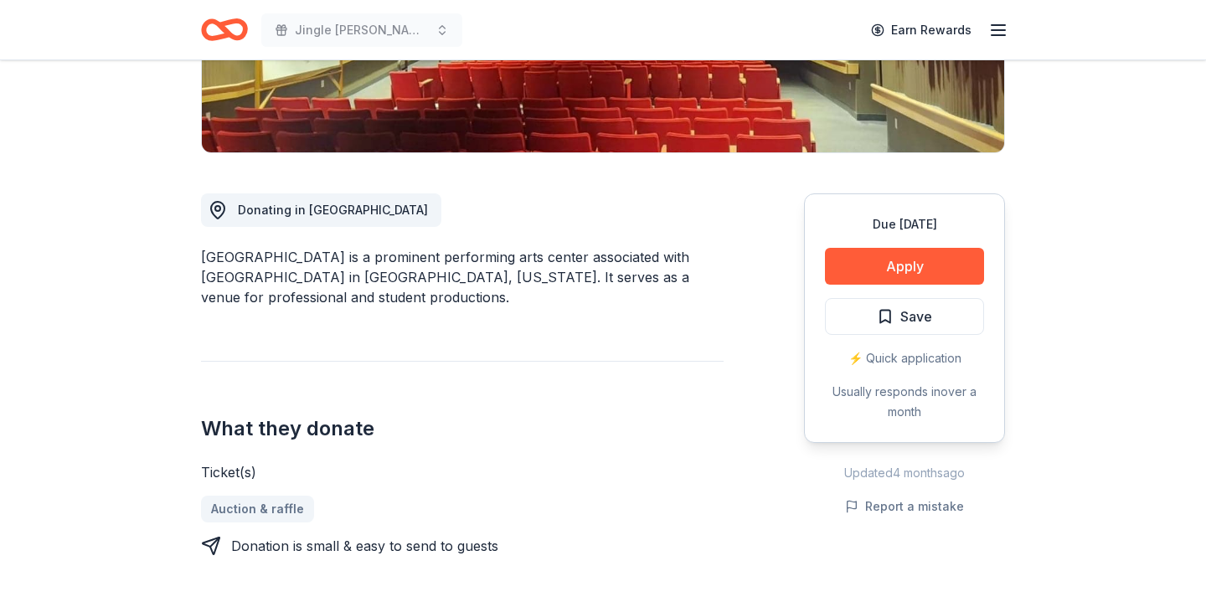
scroll to position [440, 0]
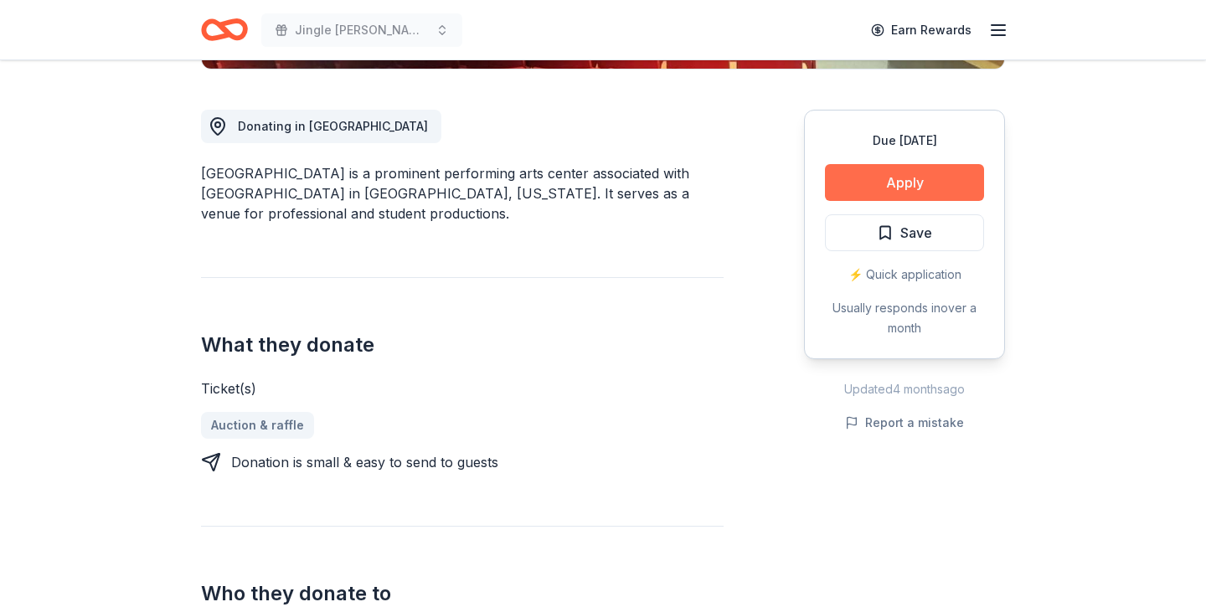
click at [895, 190] on button "Apply" at bounding box center [904, 182] width 159 height 37
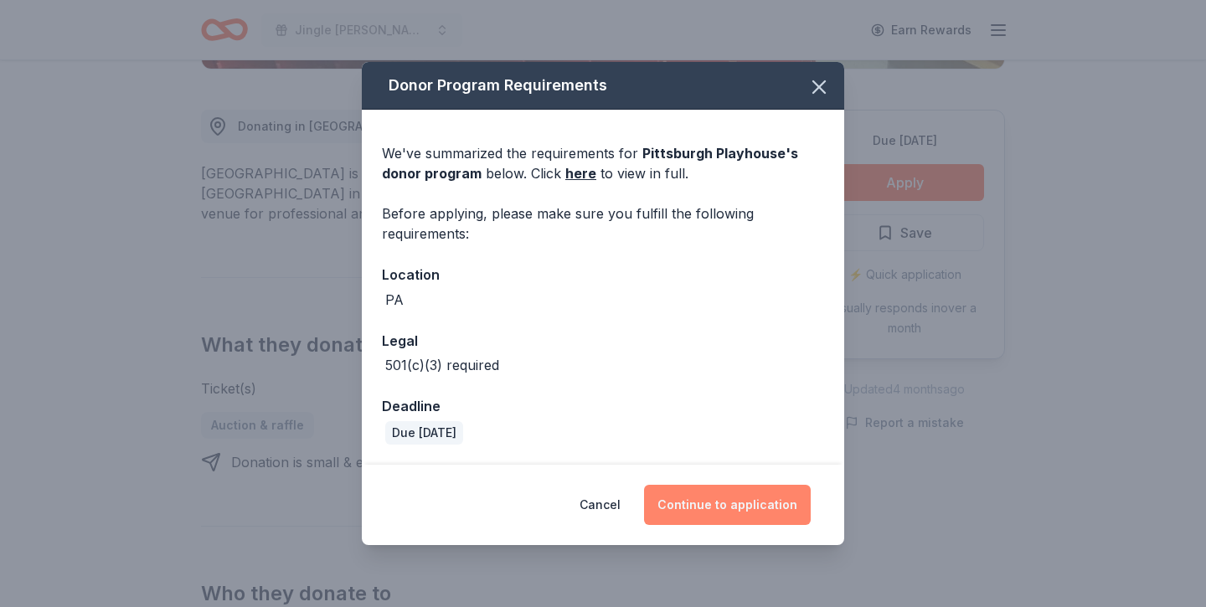
click at [759, 507] on button "Continue to application" at bounding box center [727, 505] width 167 height 40
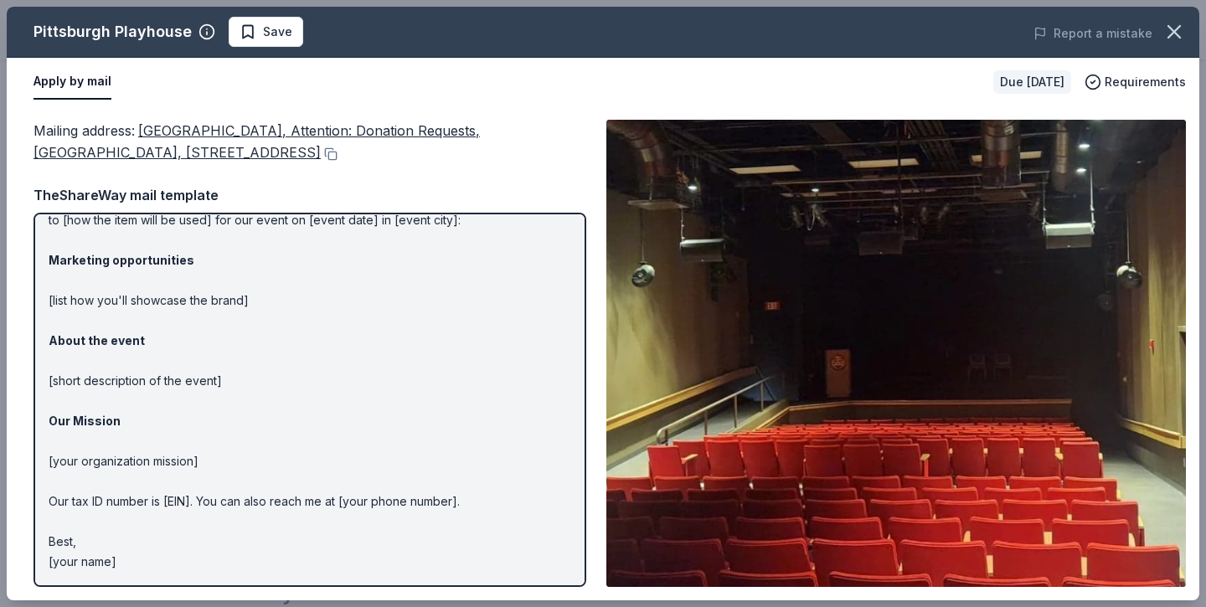
scroll to position [77, 0]
click at [1168, 37] on icon "button" at bounding box center [1174, 32] width 12 height 12
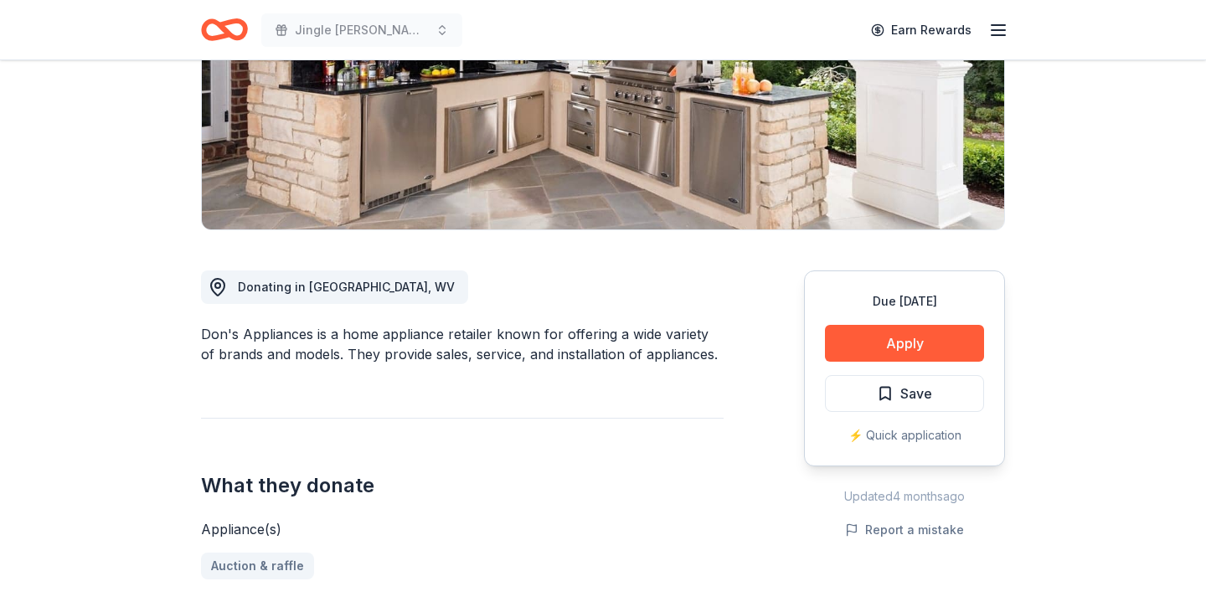
scroll to position [350, 0]
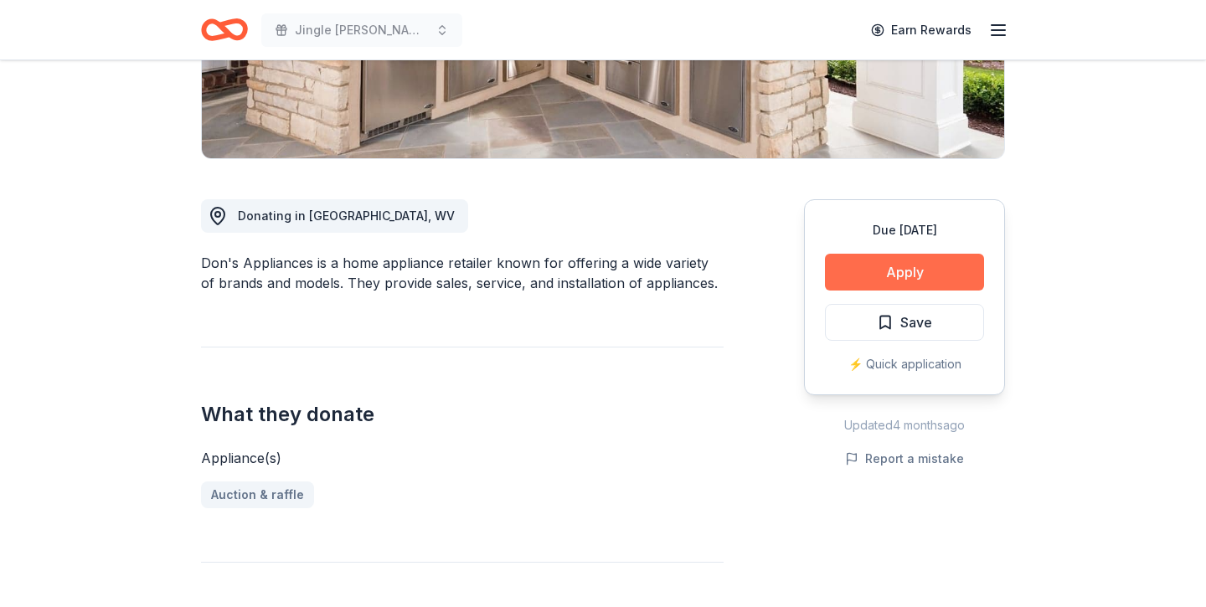
click at [934, 280] on button "Apply" at bounding box center [904, 272] width 159 height 37
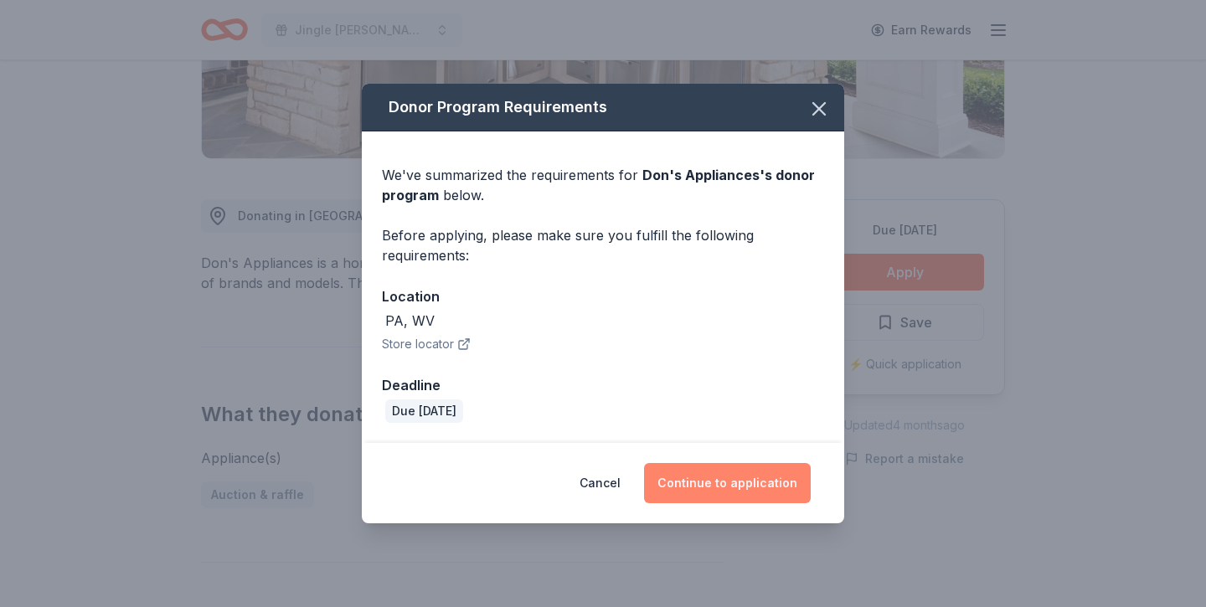
click at [740, 478] on button "Continue to application" at bounding box center [727, 483] width 167 height 40
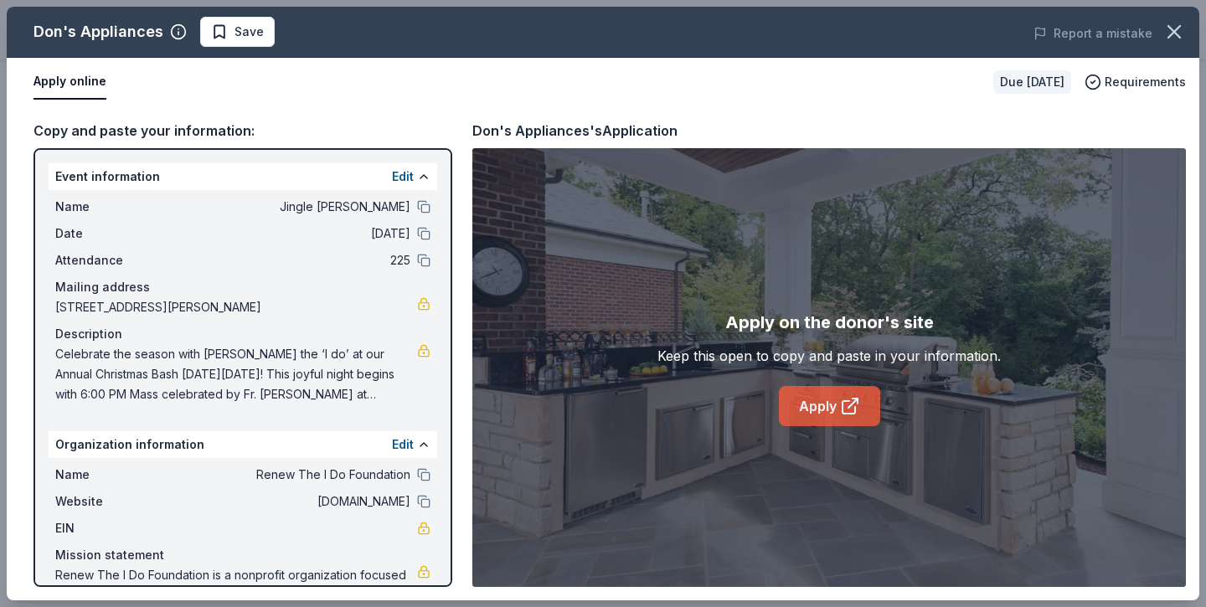
click at [795, 423] on link "Apply" at bounding box center [829, 406] width 101 height 40
click at [1181, 35] on icon "button" at bounding box center [1173, 31] width 23 height 23
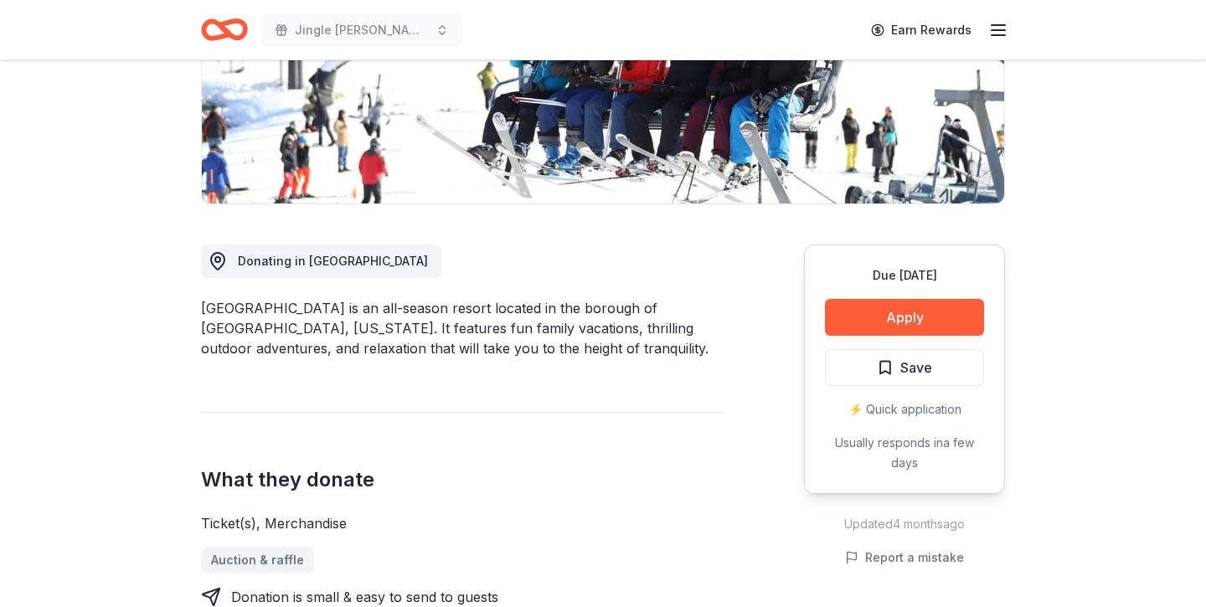
scroll to position [302, 0]
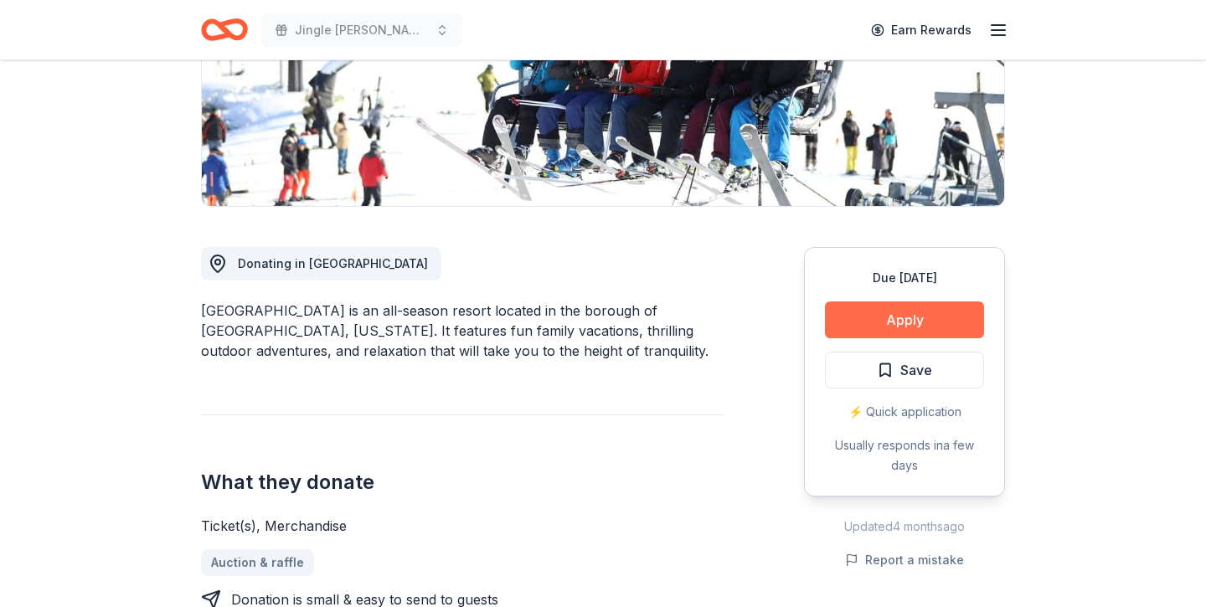
click at [870, 319] on button "Apply" at bounding box center [904, 319] width 159 height 37
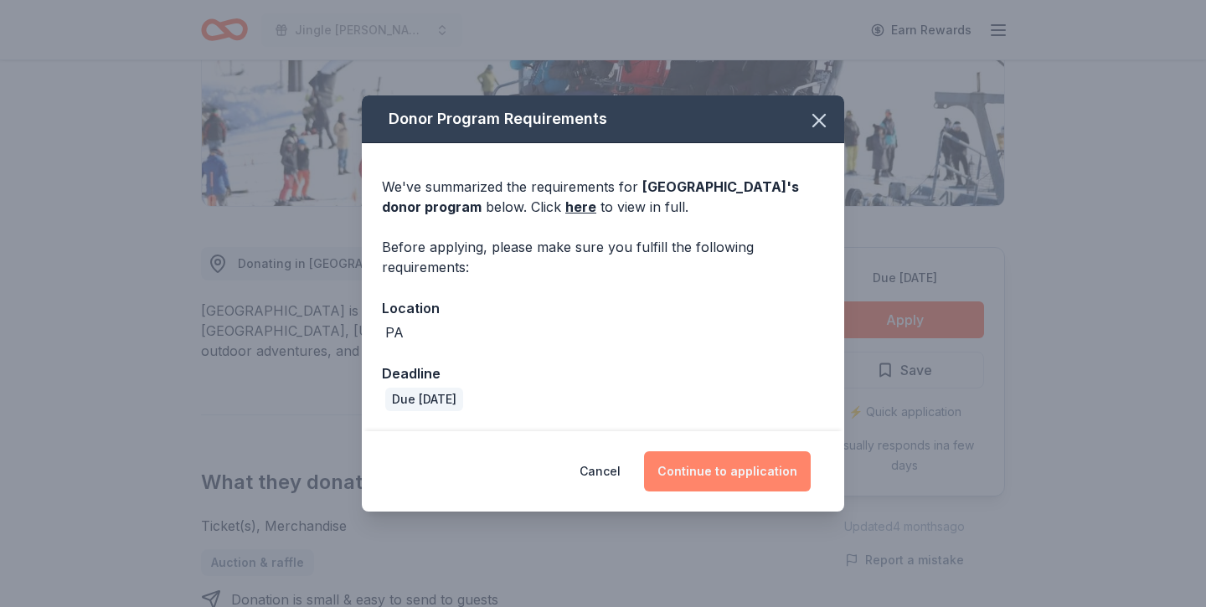
click at [740, 472] on button "Continue to application" at bounding box center [727, 471] width 167 height 40
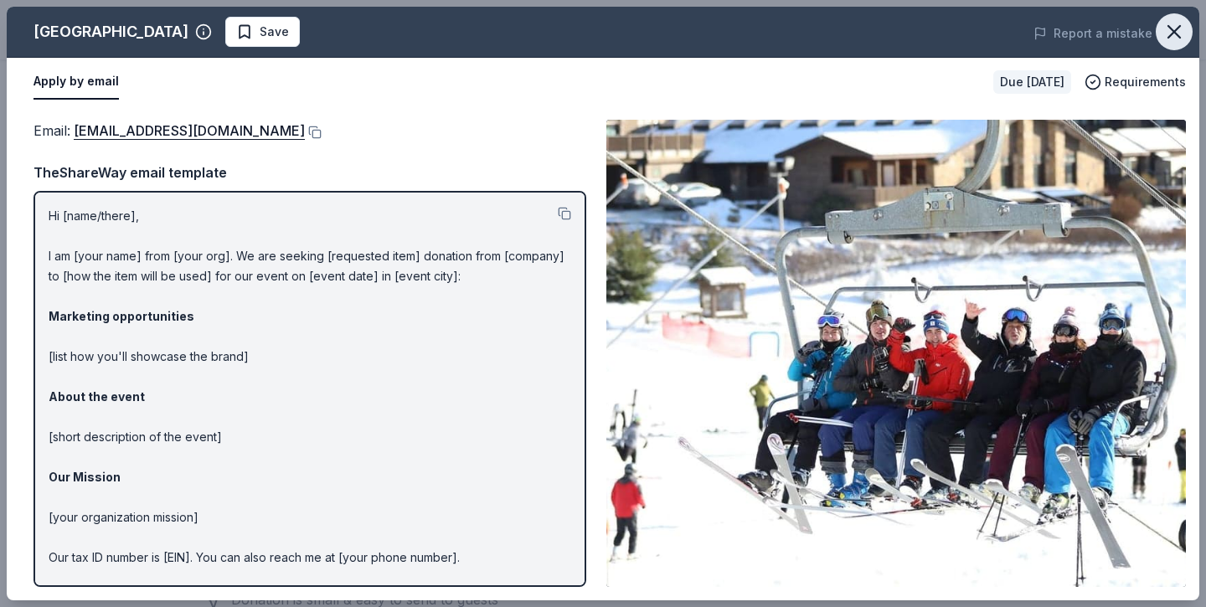
click at [1171, 37] on icon "button" at bounding box center [1173, 31] width 23 height 23
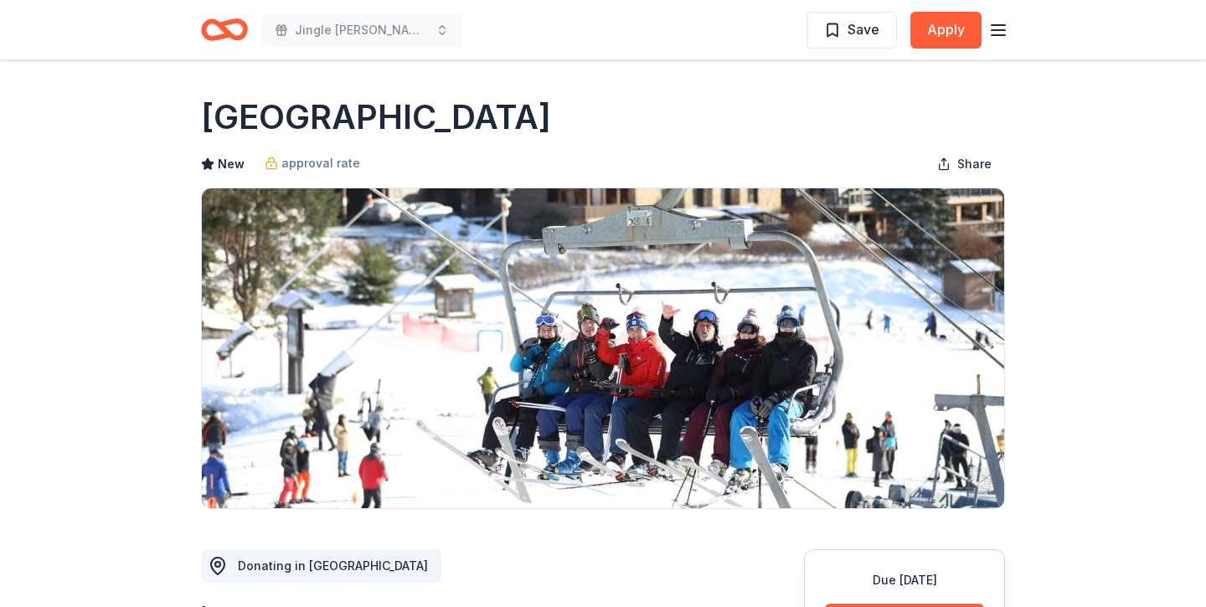
scroll to position [0, 0]
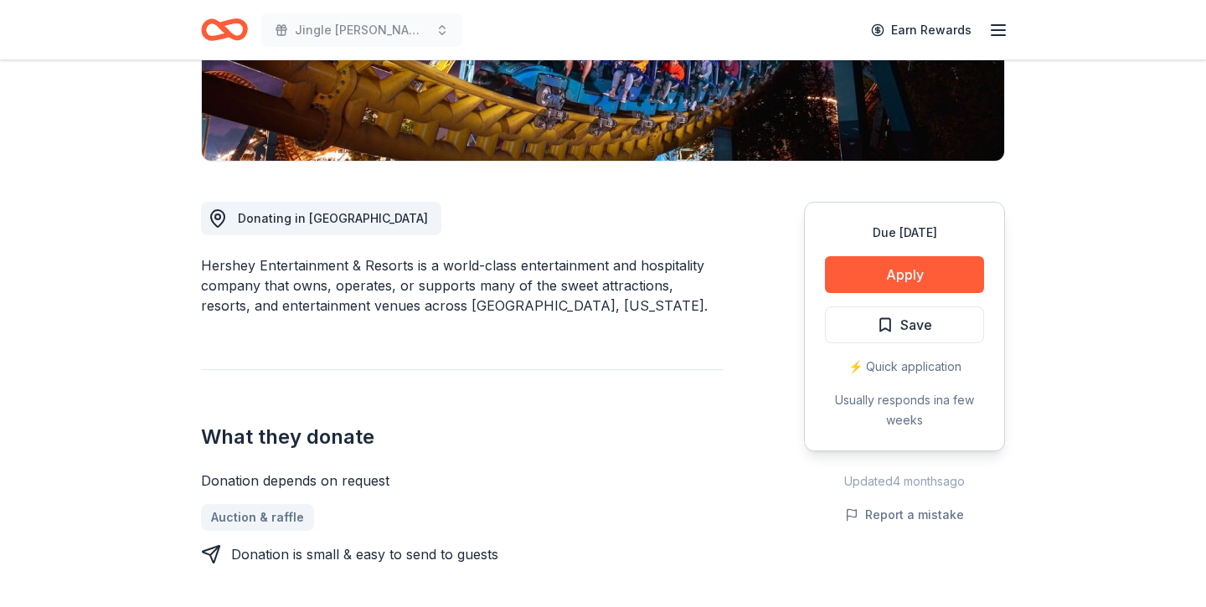
scroll to position [373, 0]
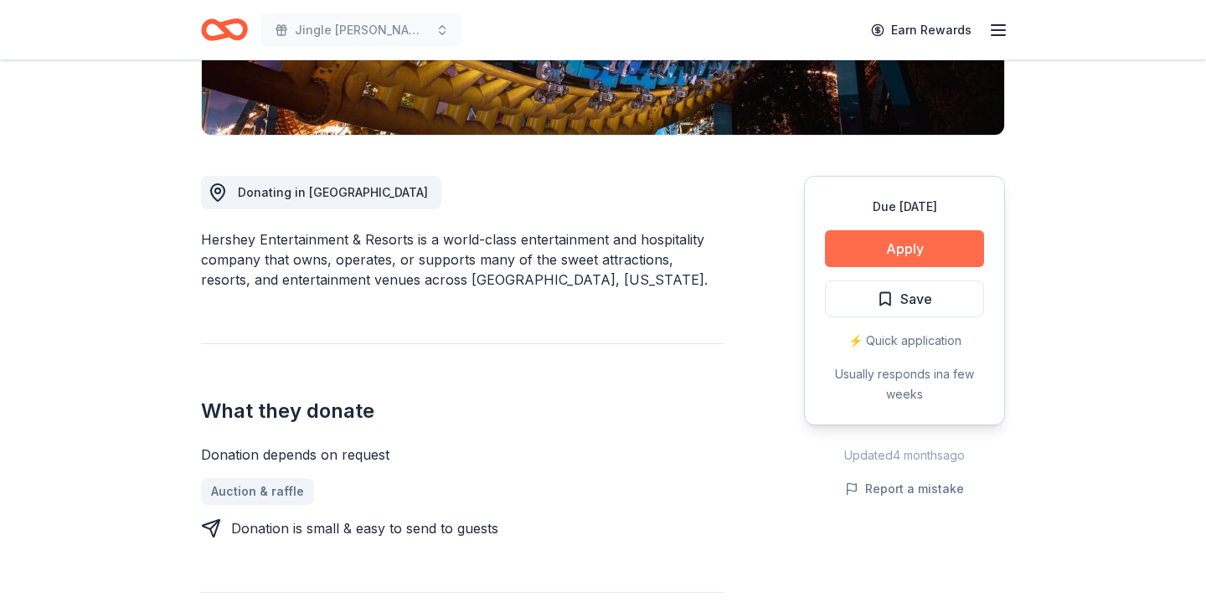
click at [871, 254] on button "Apply" at bounding box center [904, 248] width 159 height 37
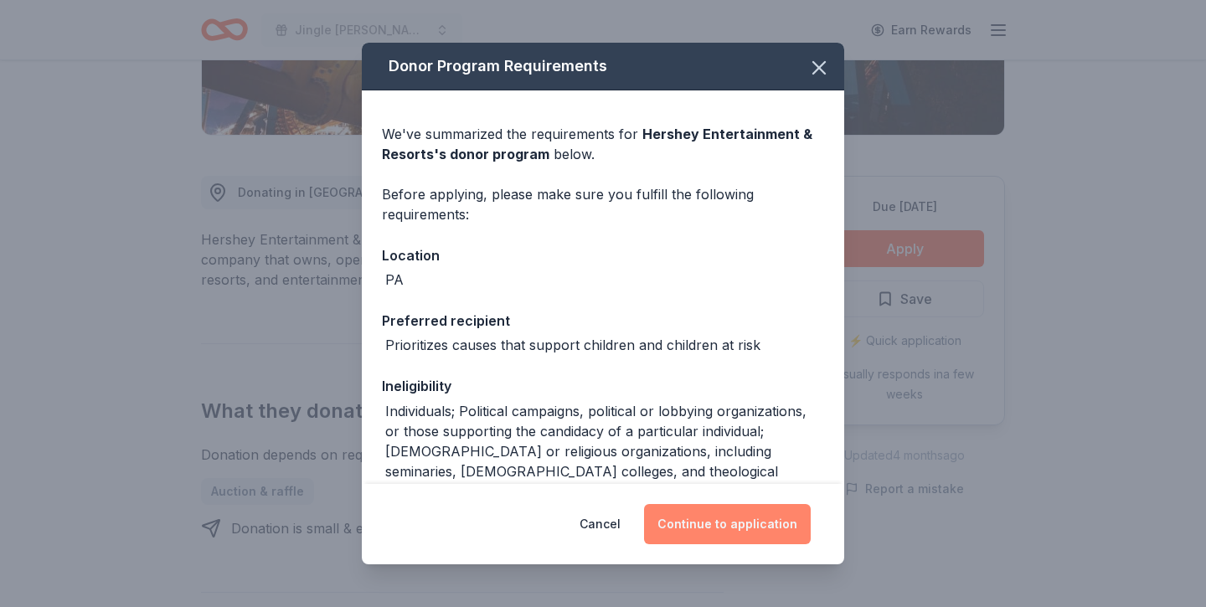
click at [730, 523] on button "Continue to application" at bounding box center [727, 524] width 167 height 40
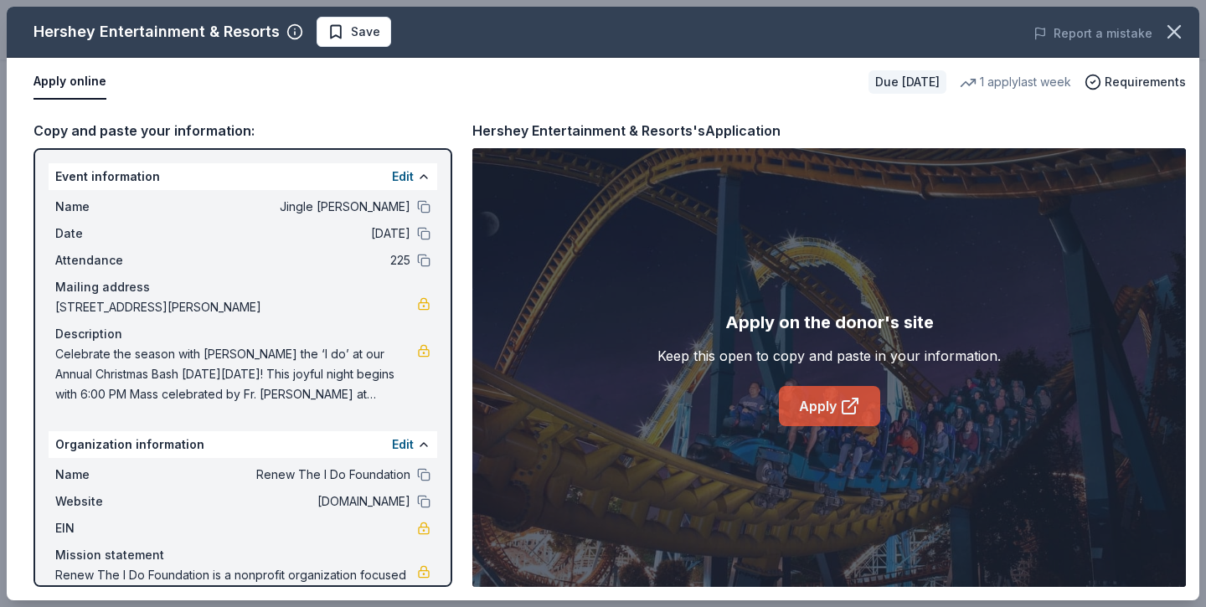
click at [847, 422] on link "Apply" at bounding box center [829, 406] width 101 height 40
